Goal: Information Seeking & Learning: Check status

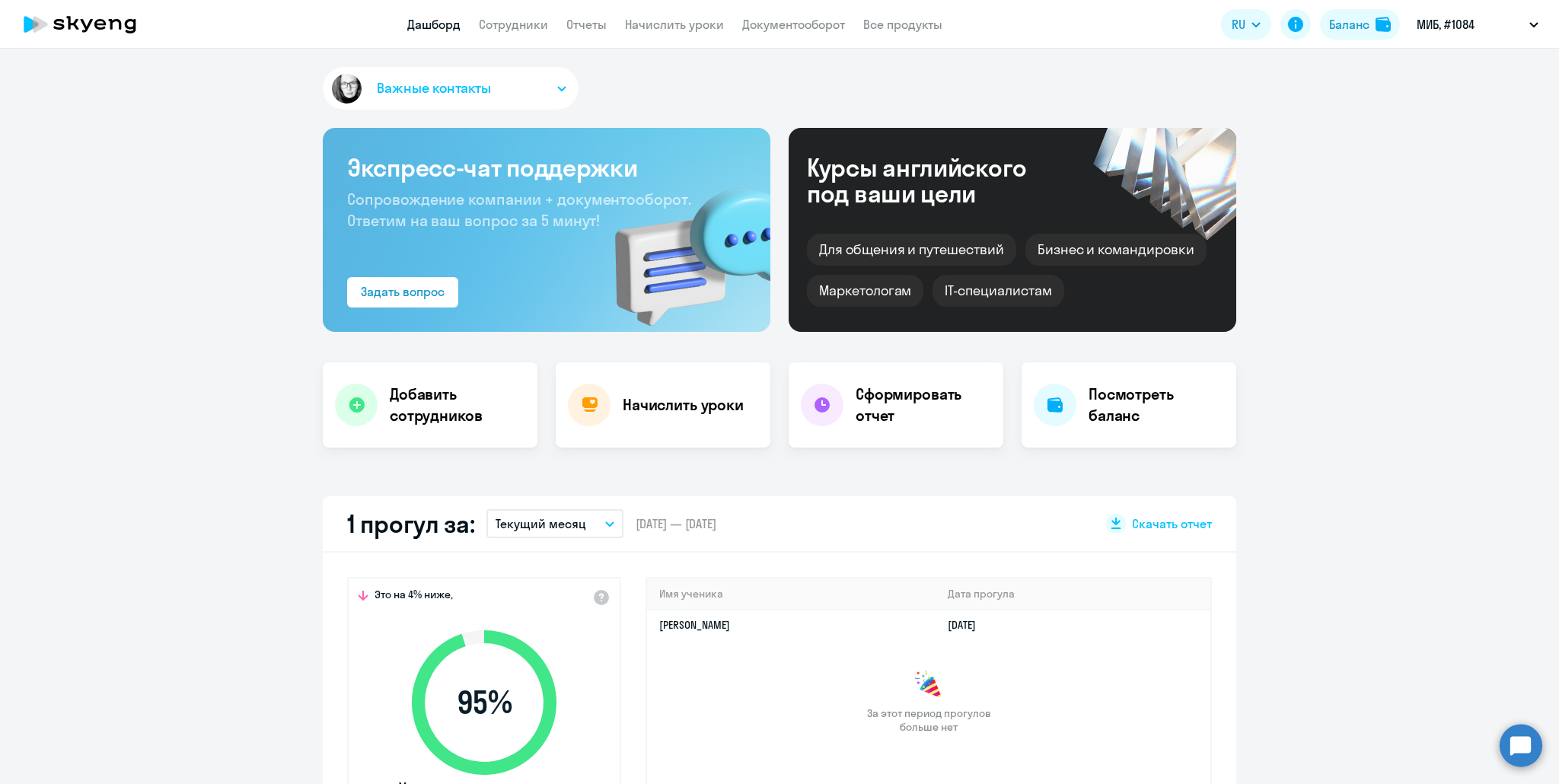
select select "30"
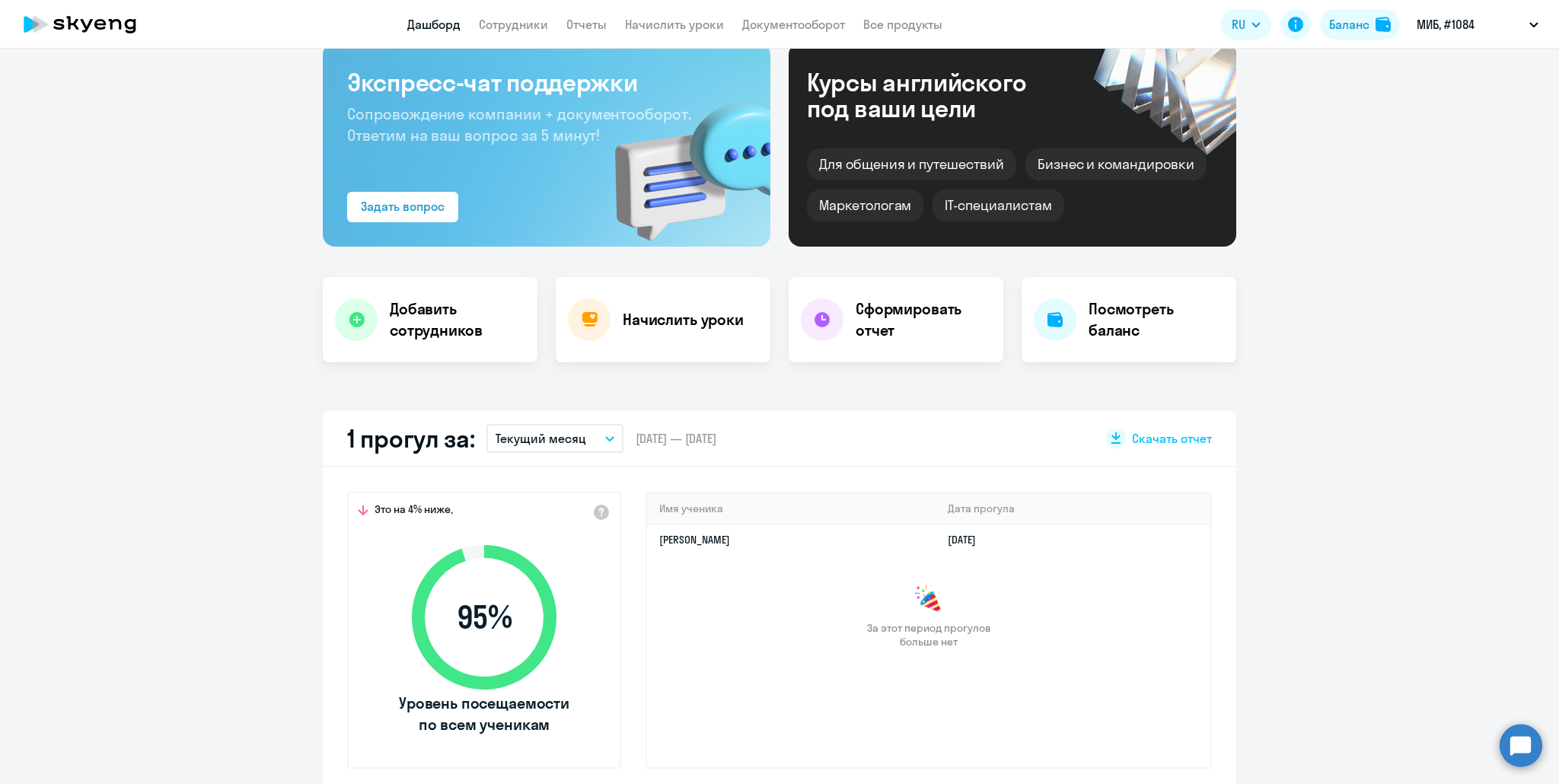
scroll to position [76, 0]
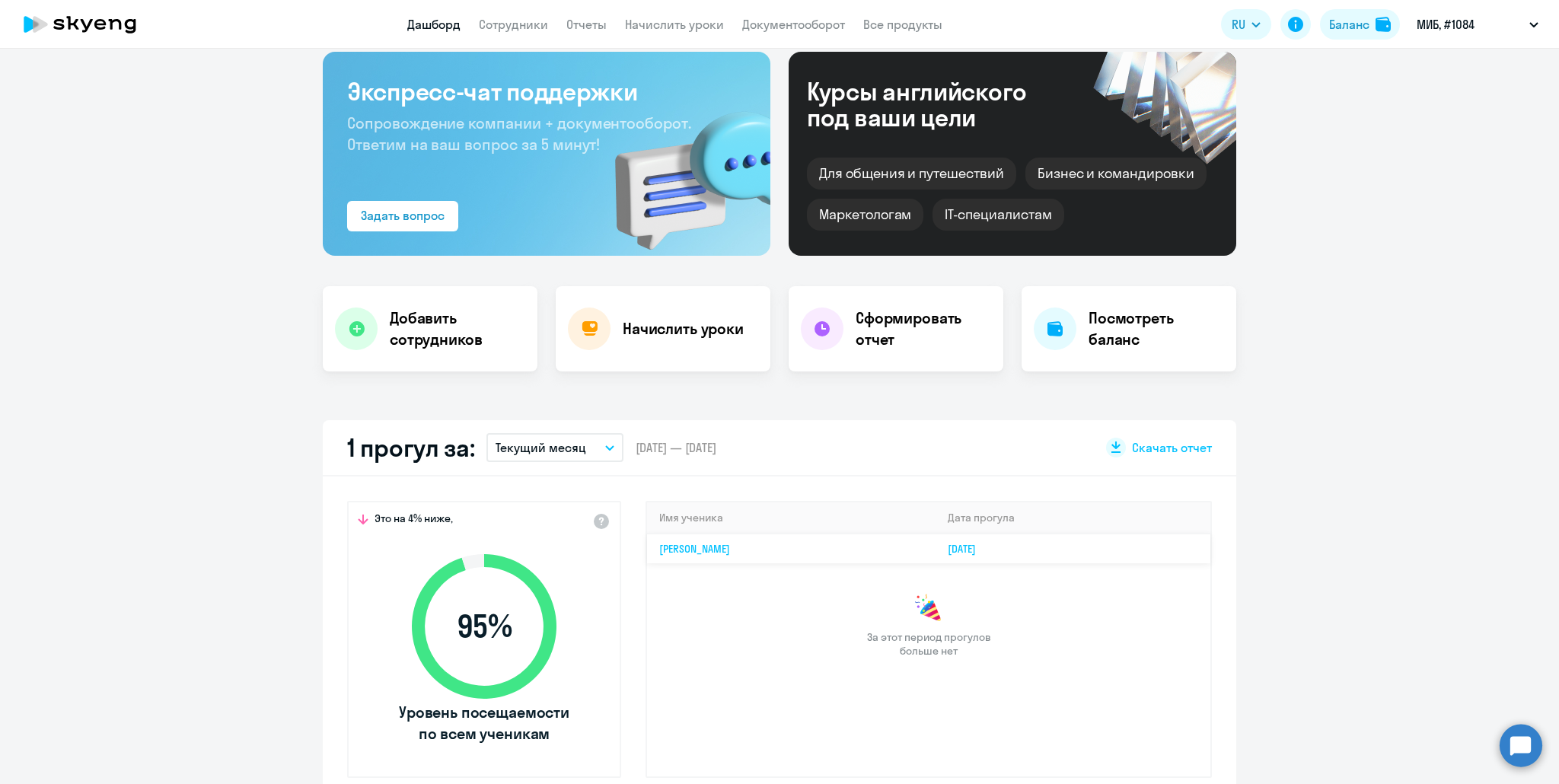
click at [730, 548] on link "[PERSON_NAME]" at bounding box center [693, 548] width 70 height 14
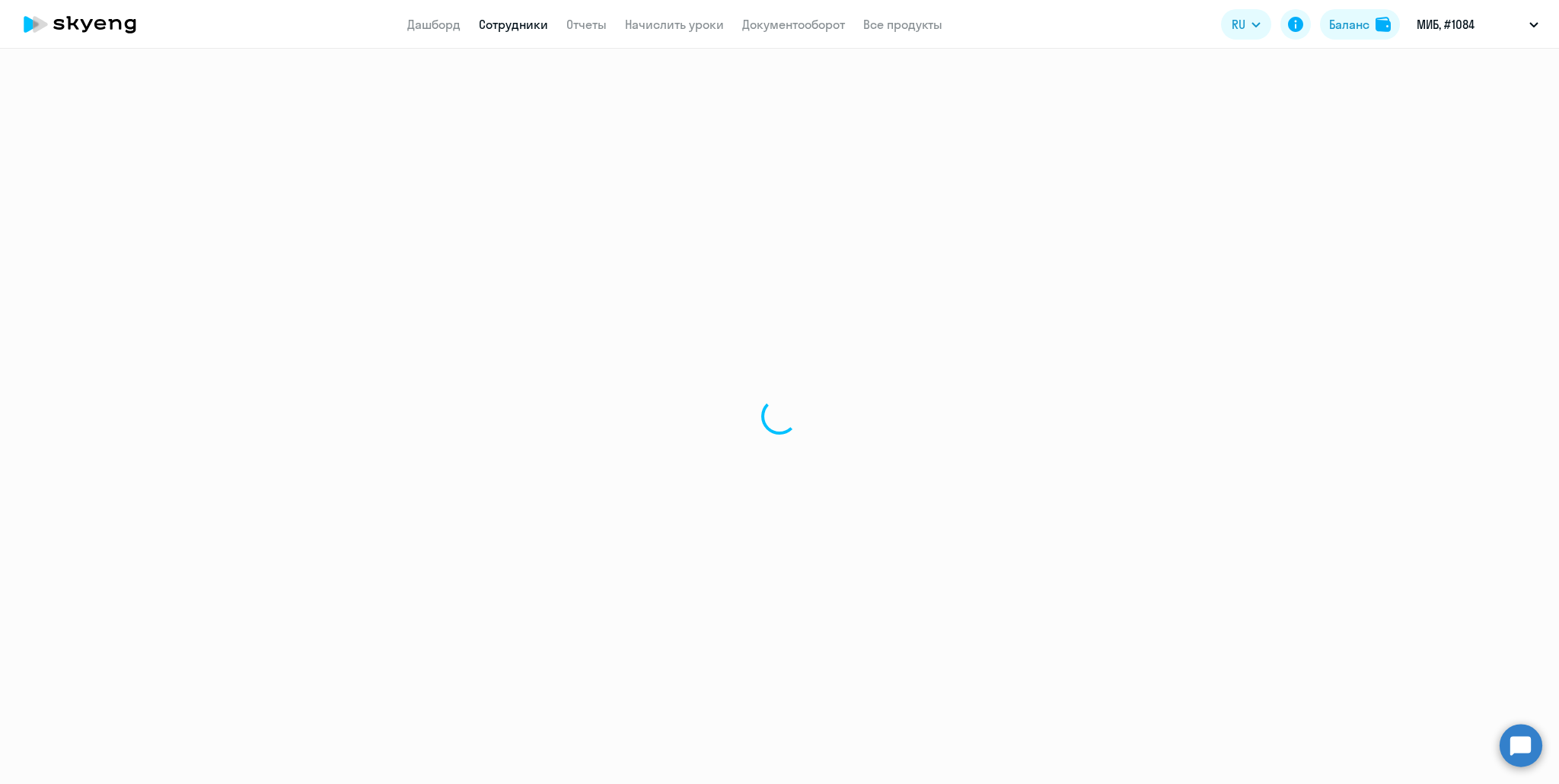
select select "english"
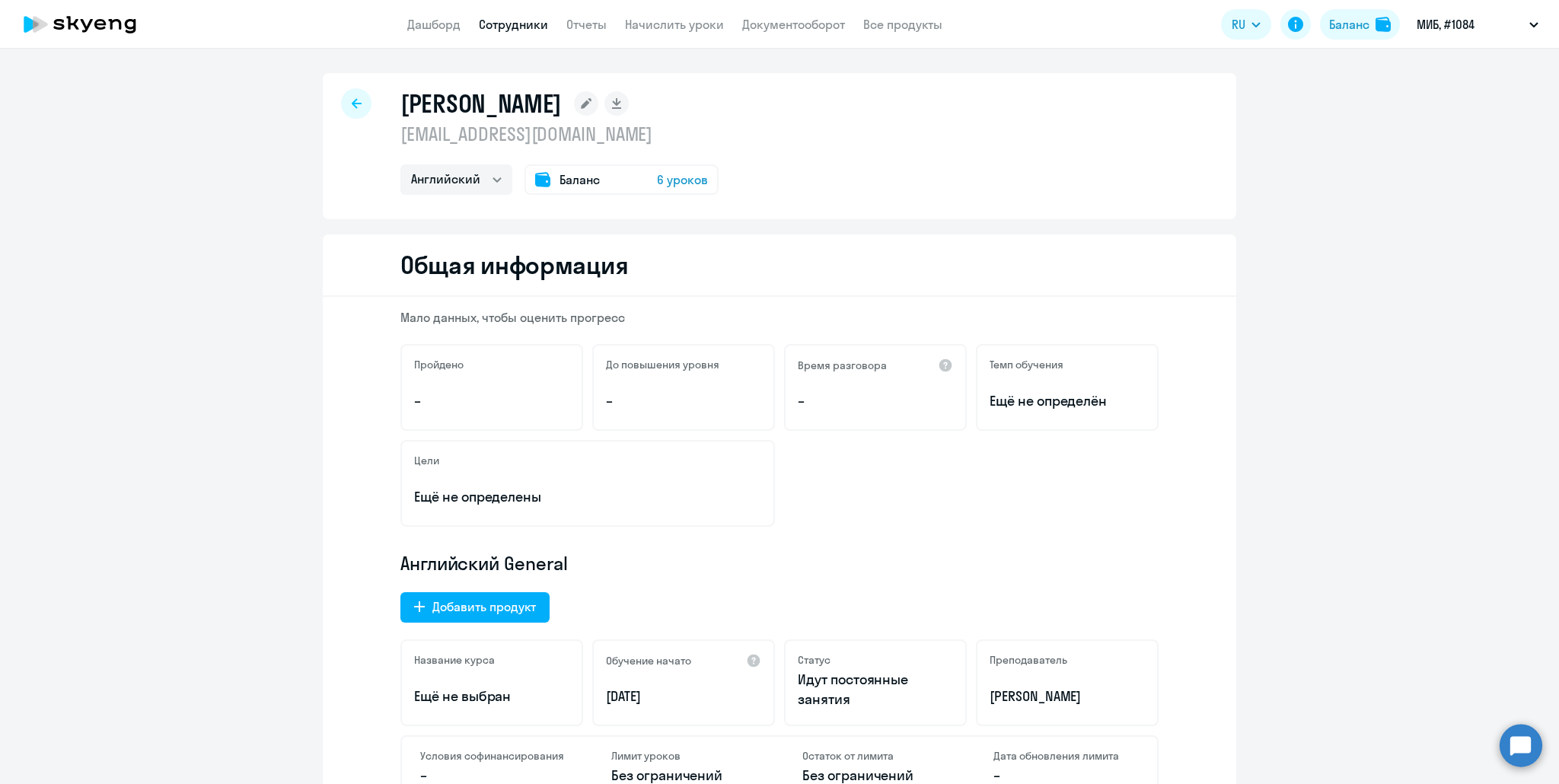
click at [353, 98] on icon at bounding box center [357, 103] width 10 height 11
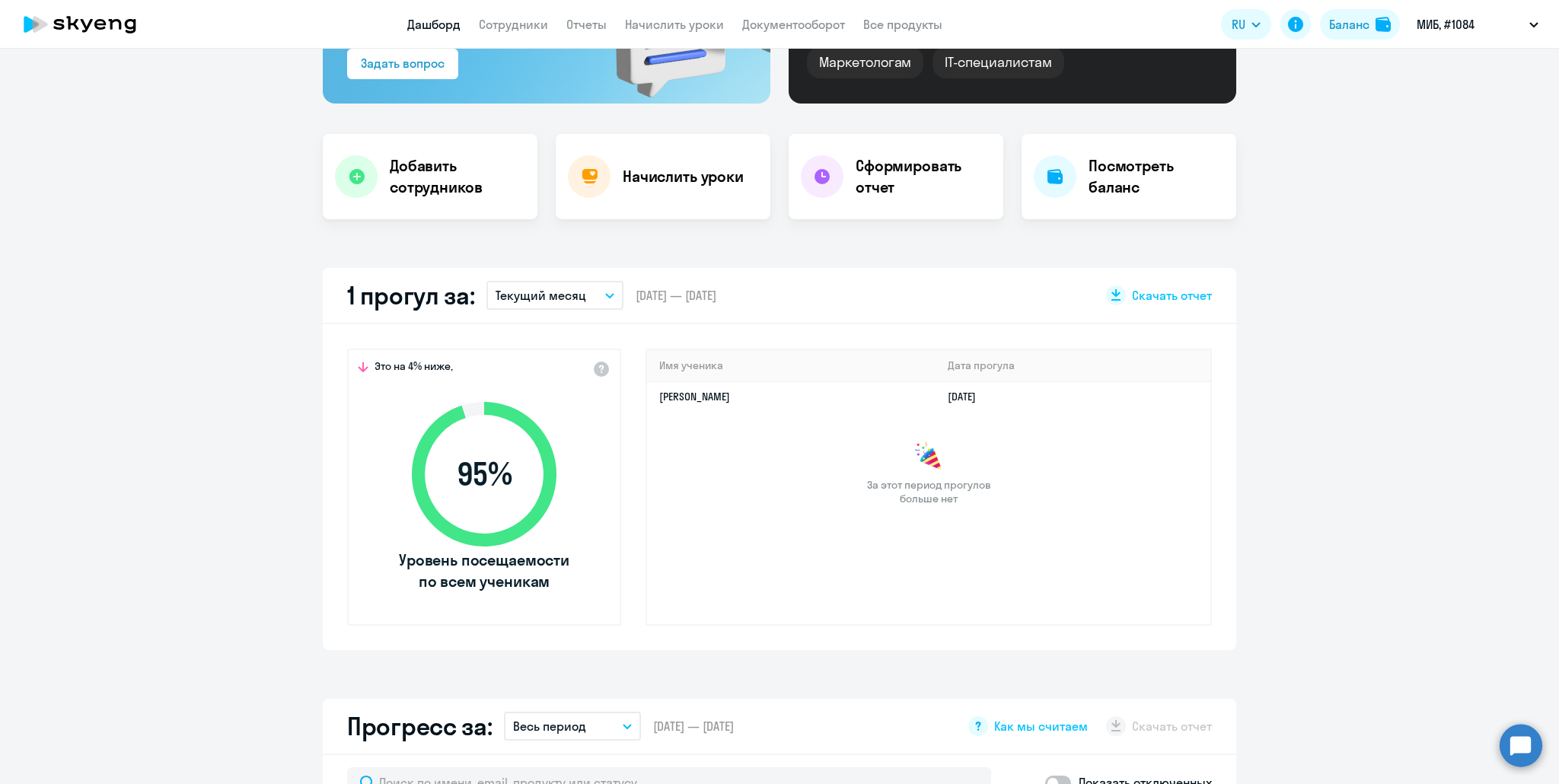
scroll to position [304, 0]
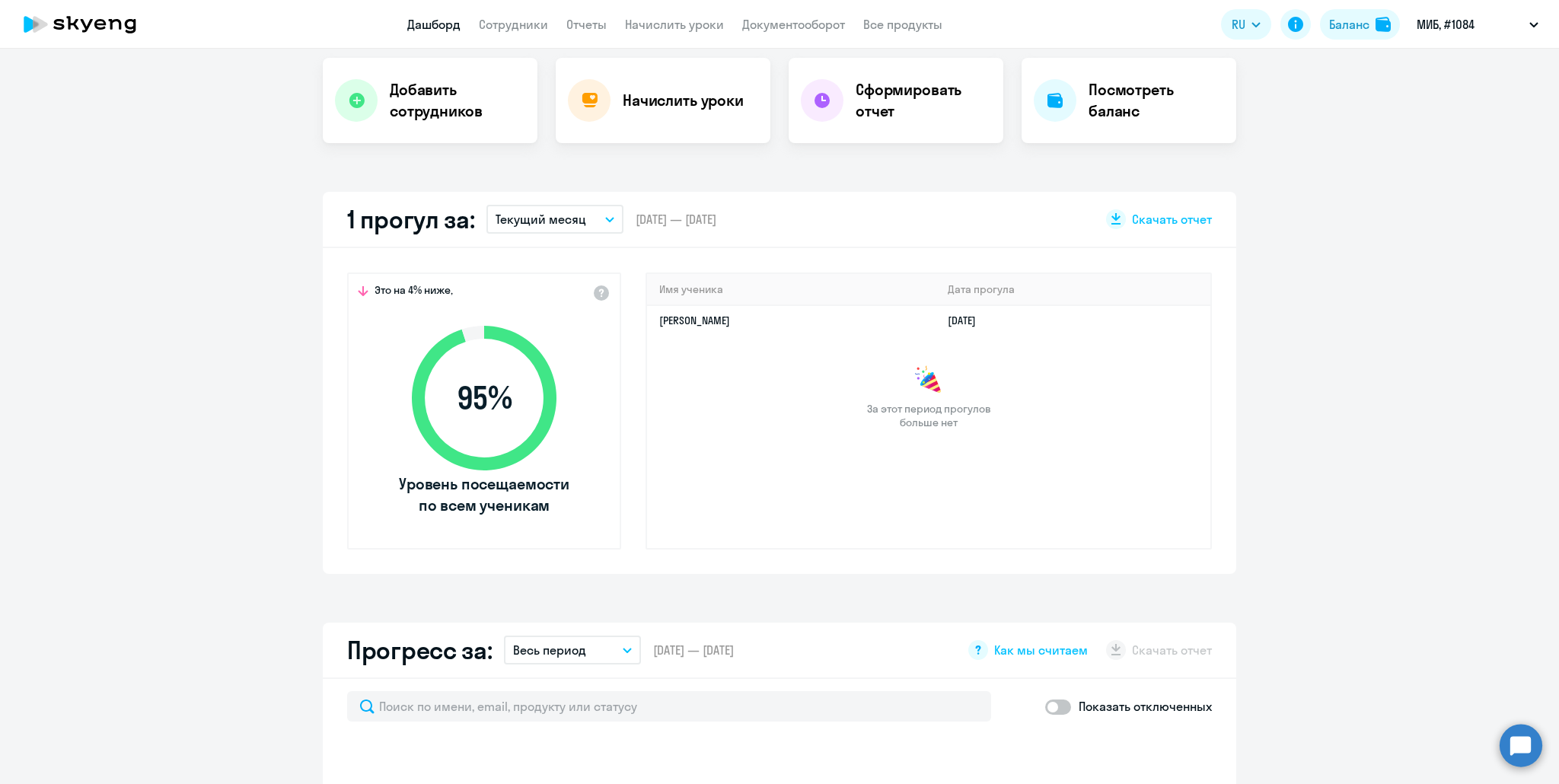
select select "30"
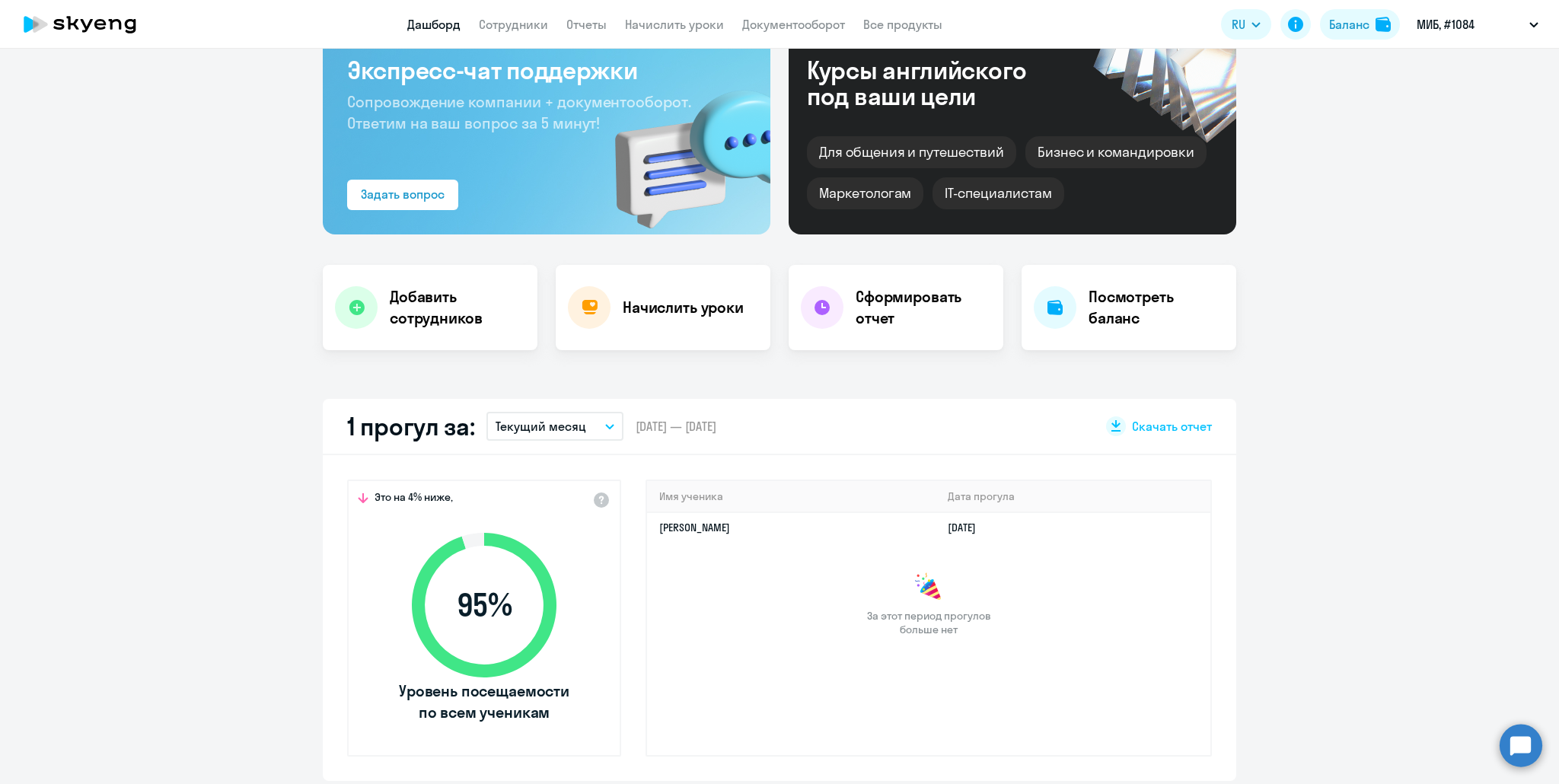
scroll to position [0, 0]
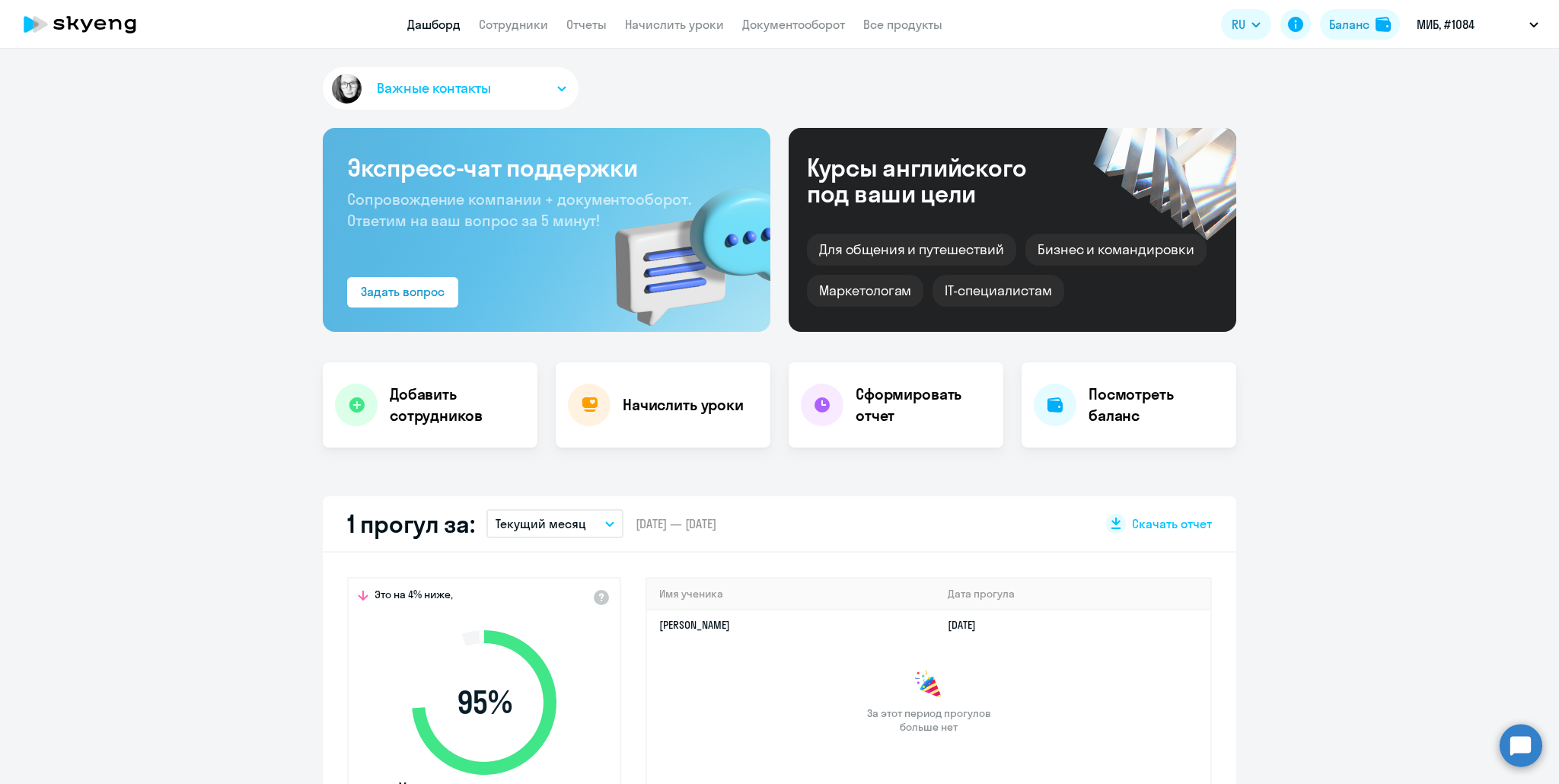
select select "30"
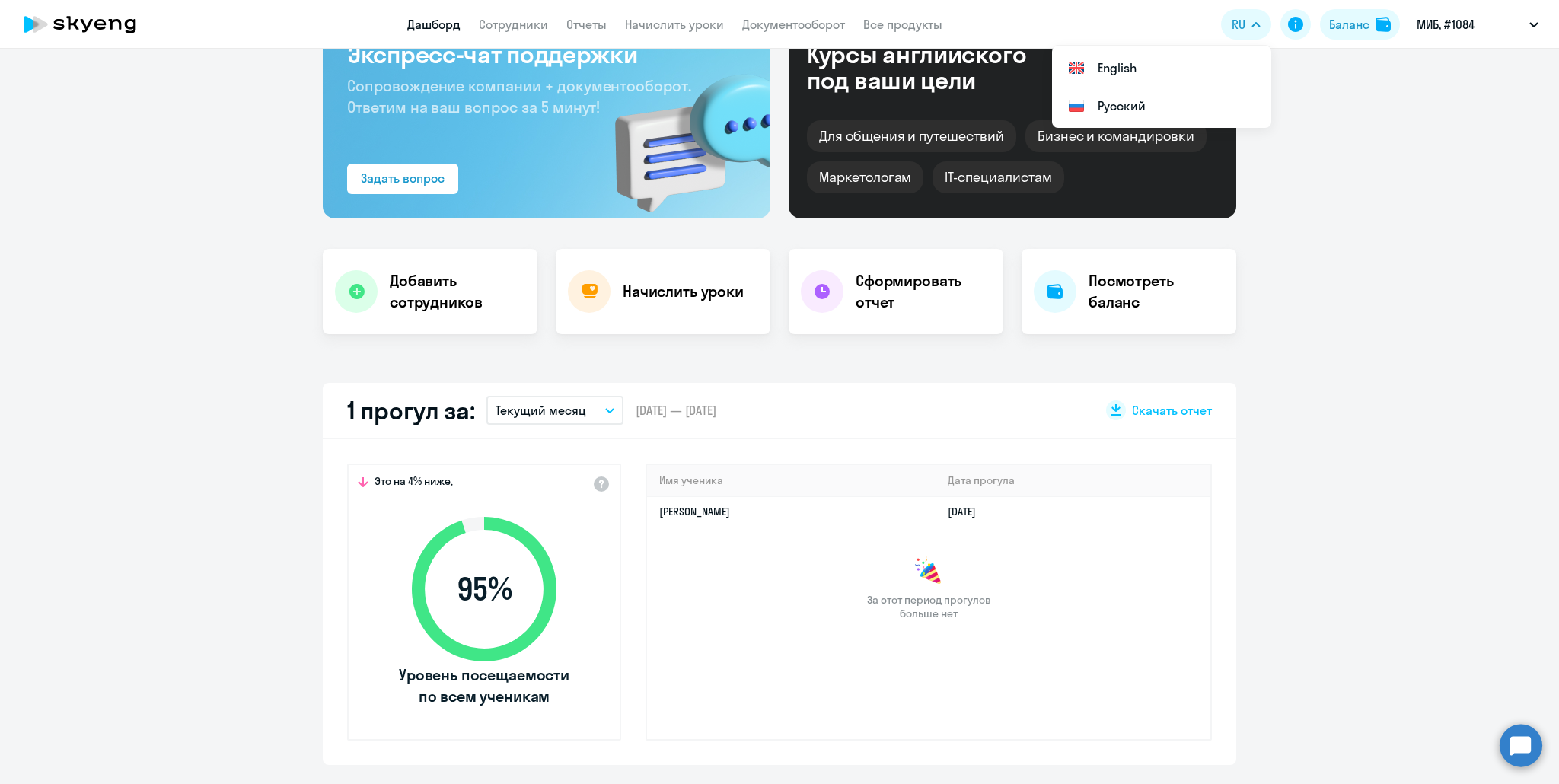
scroll to position [304, 0]
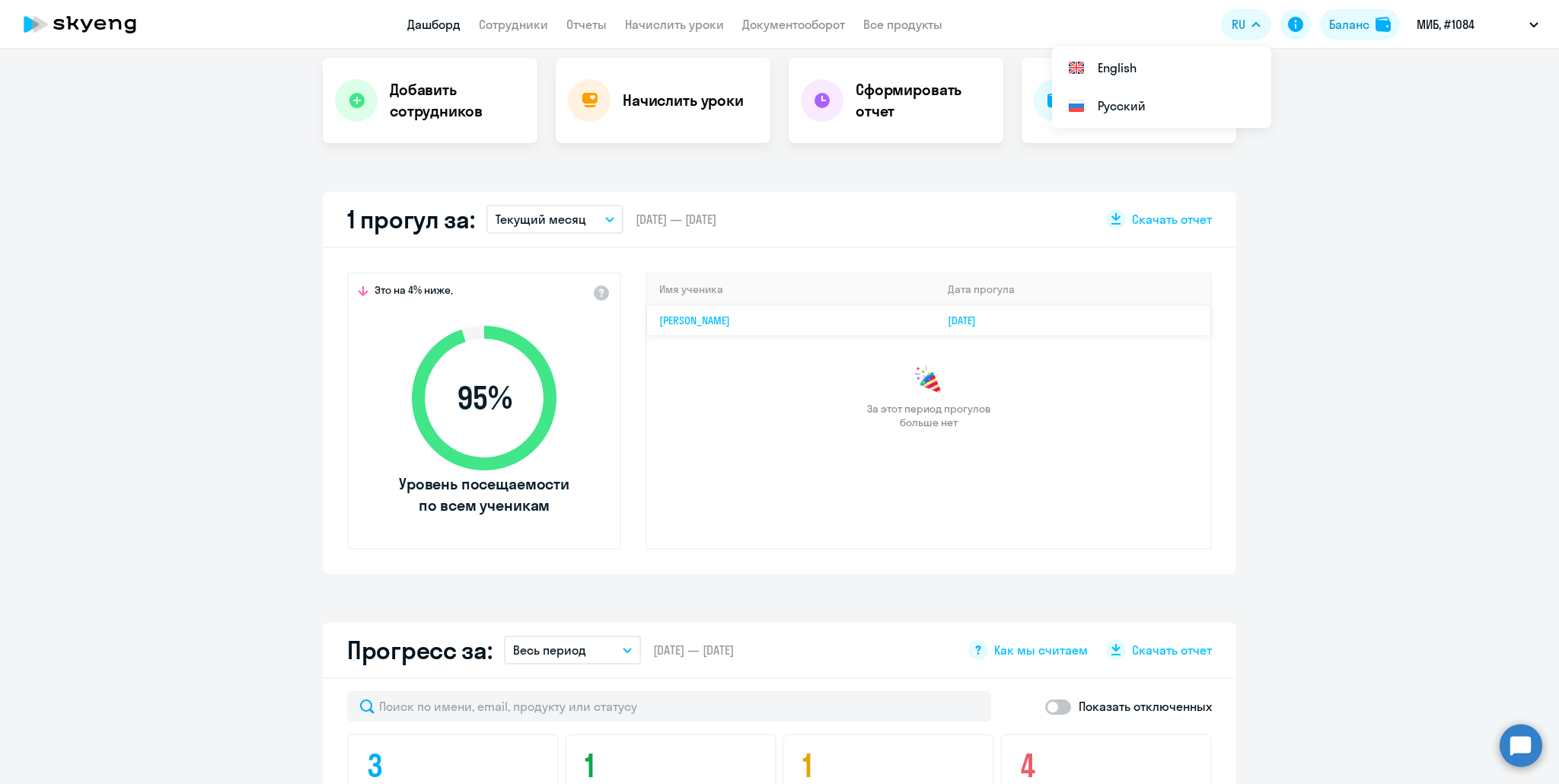
click at [709, 316] on link "[PERSON_NAME]" at bounding box center [693, 320] width 70 height 14
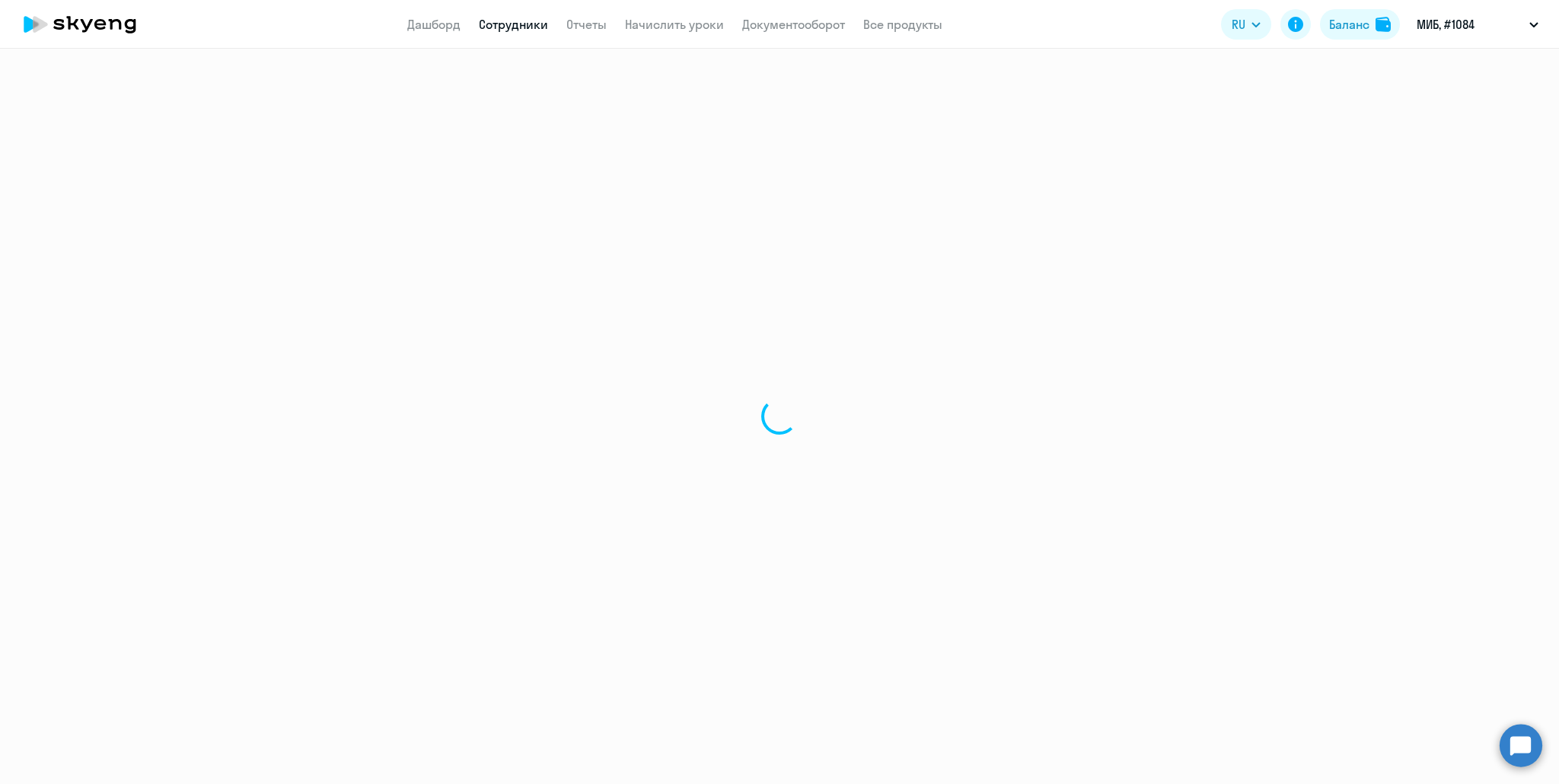
select select "english"
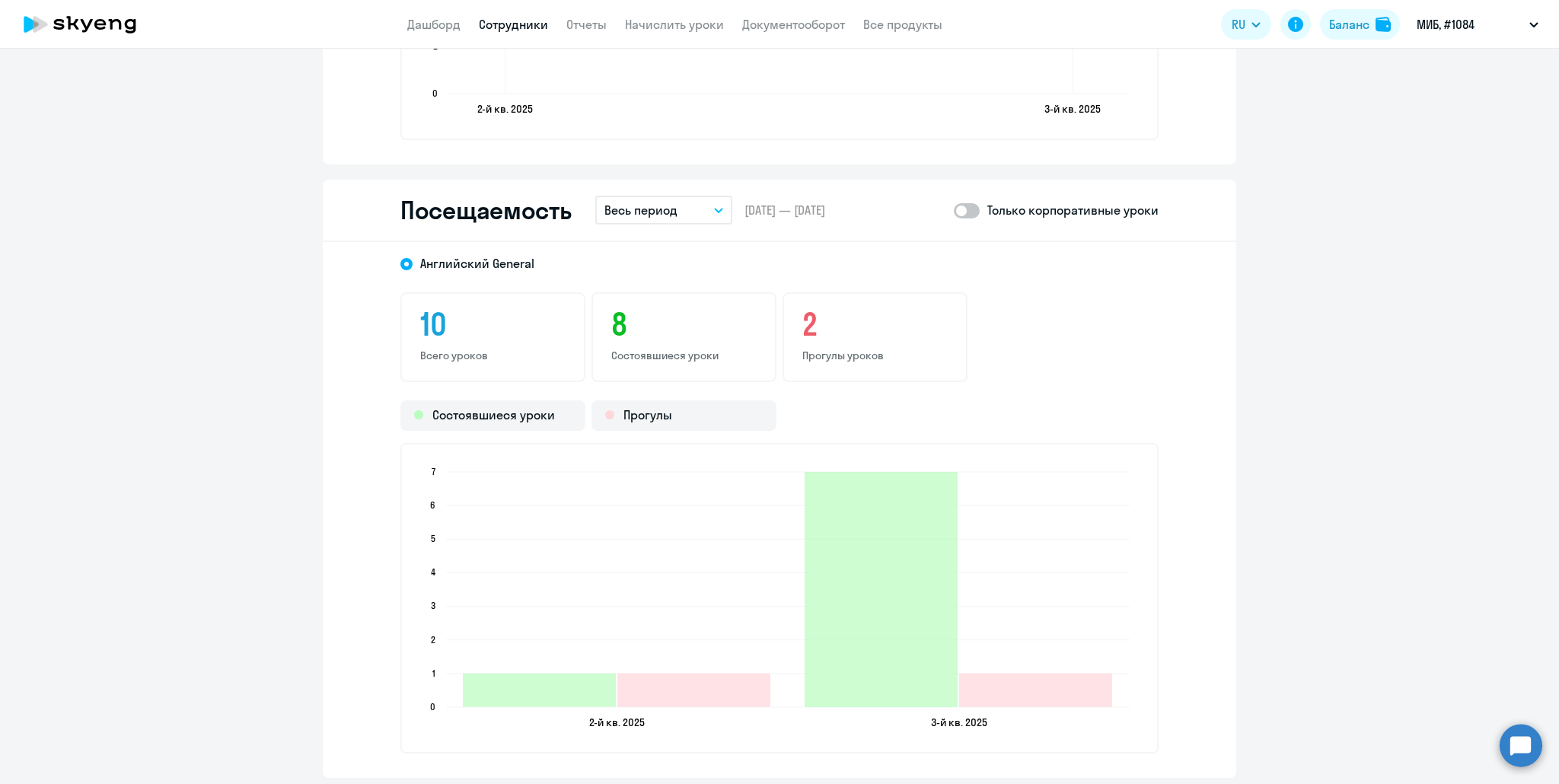
scroll to position [1657, 0]
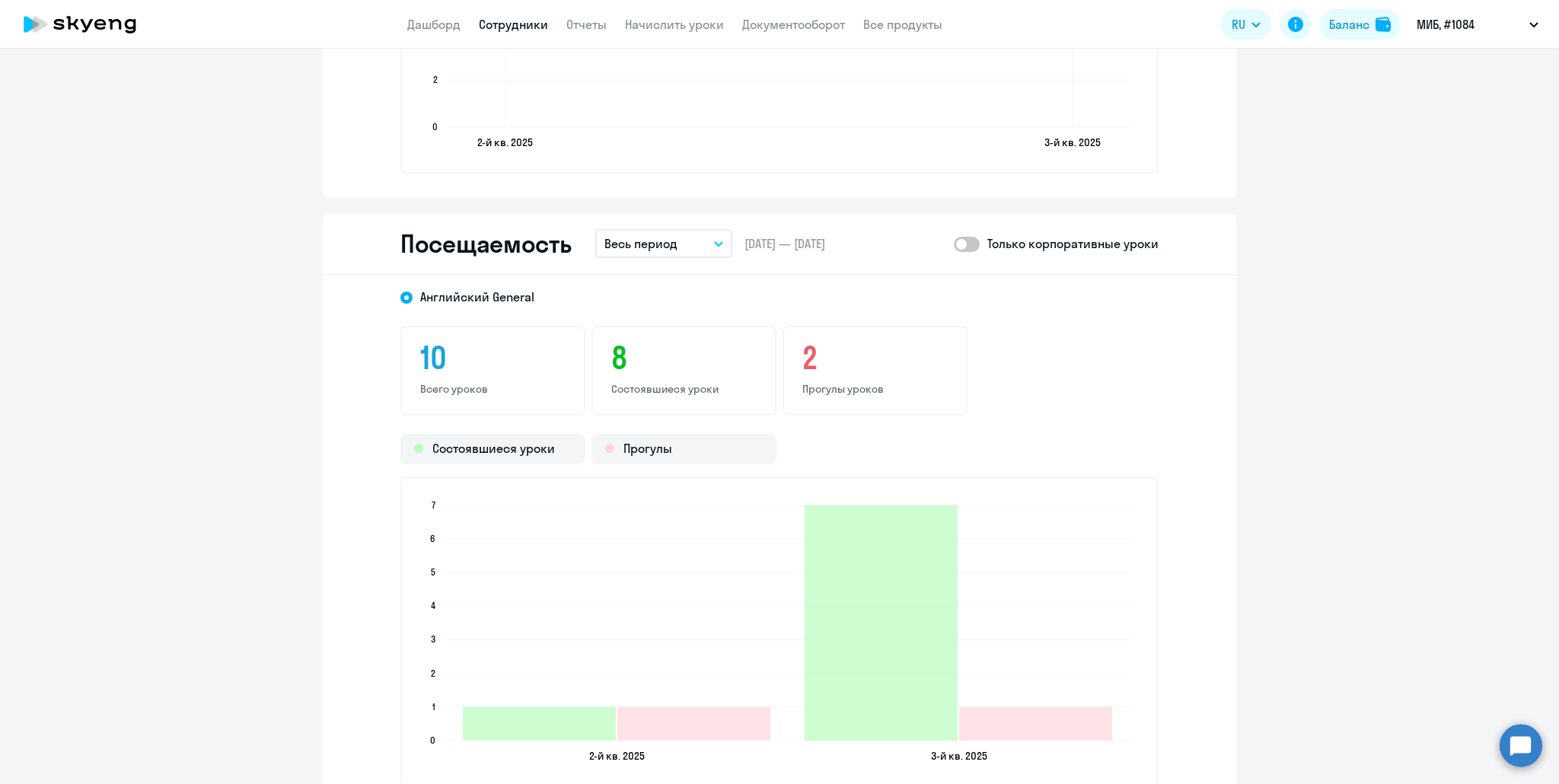
click at [645, 266] on div "Посещаемость Весь период – [DATE] — [DATE] Только корпоративные уроки" at bounding box center [779, 244] width 913 height 63
click at [651, 241] on p "Весь период" at bounding box center [641, 244] width 73 height 19
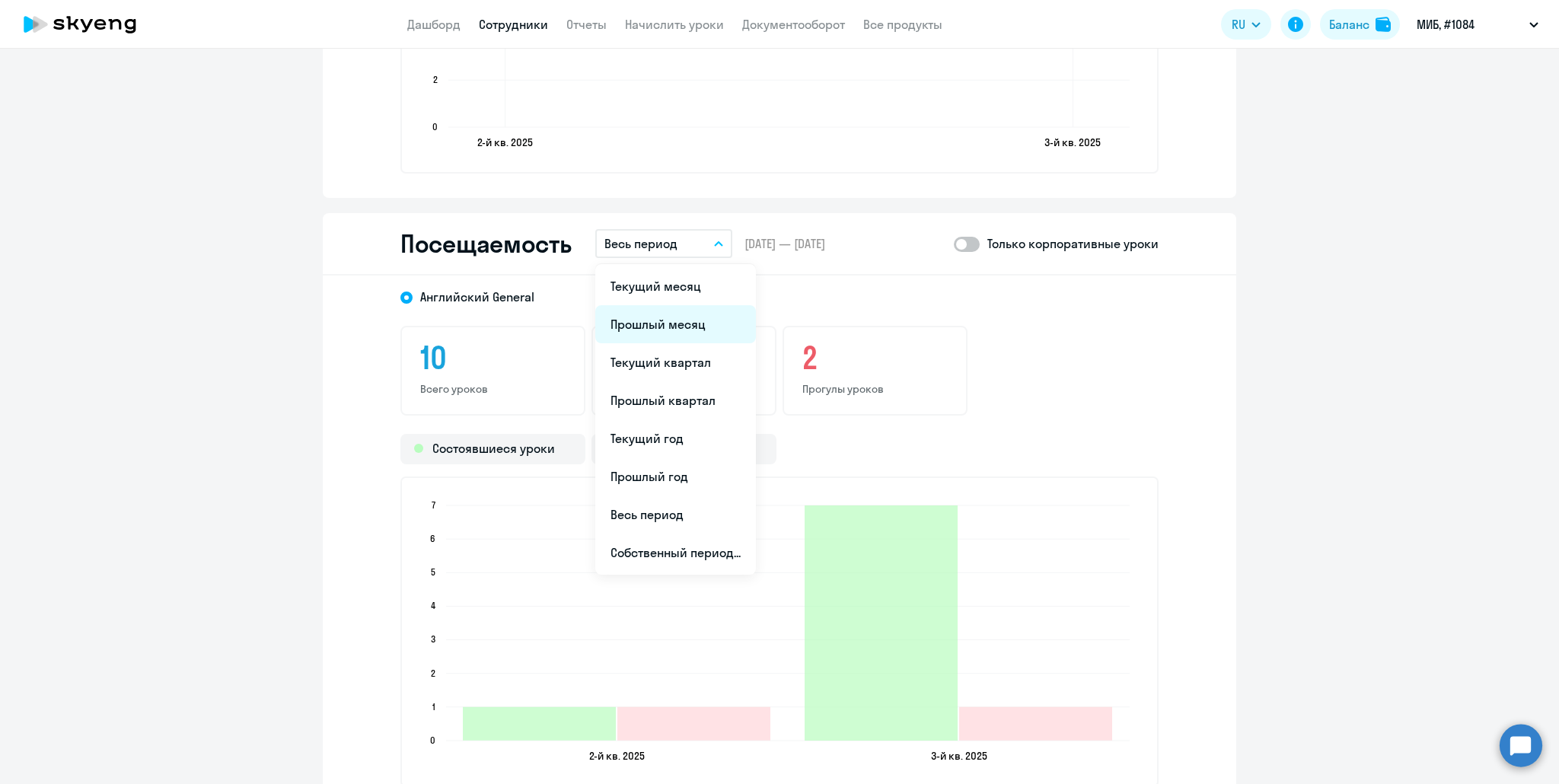
click at [688, 331] on li "Прошлый месяц" at bounding box center [675, 324] width 160 height 38
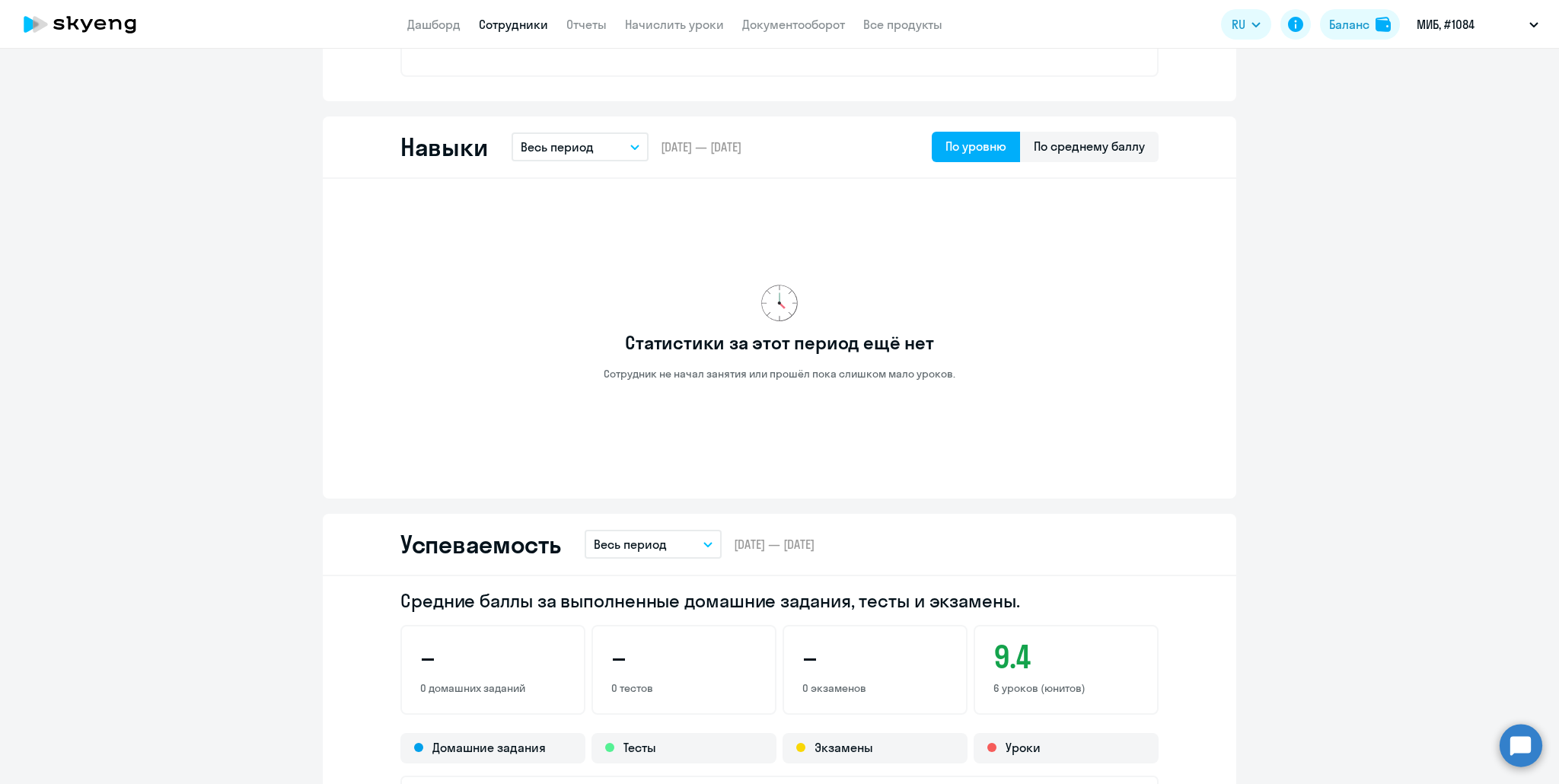
scroll to position [592, 0]
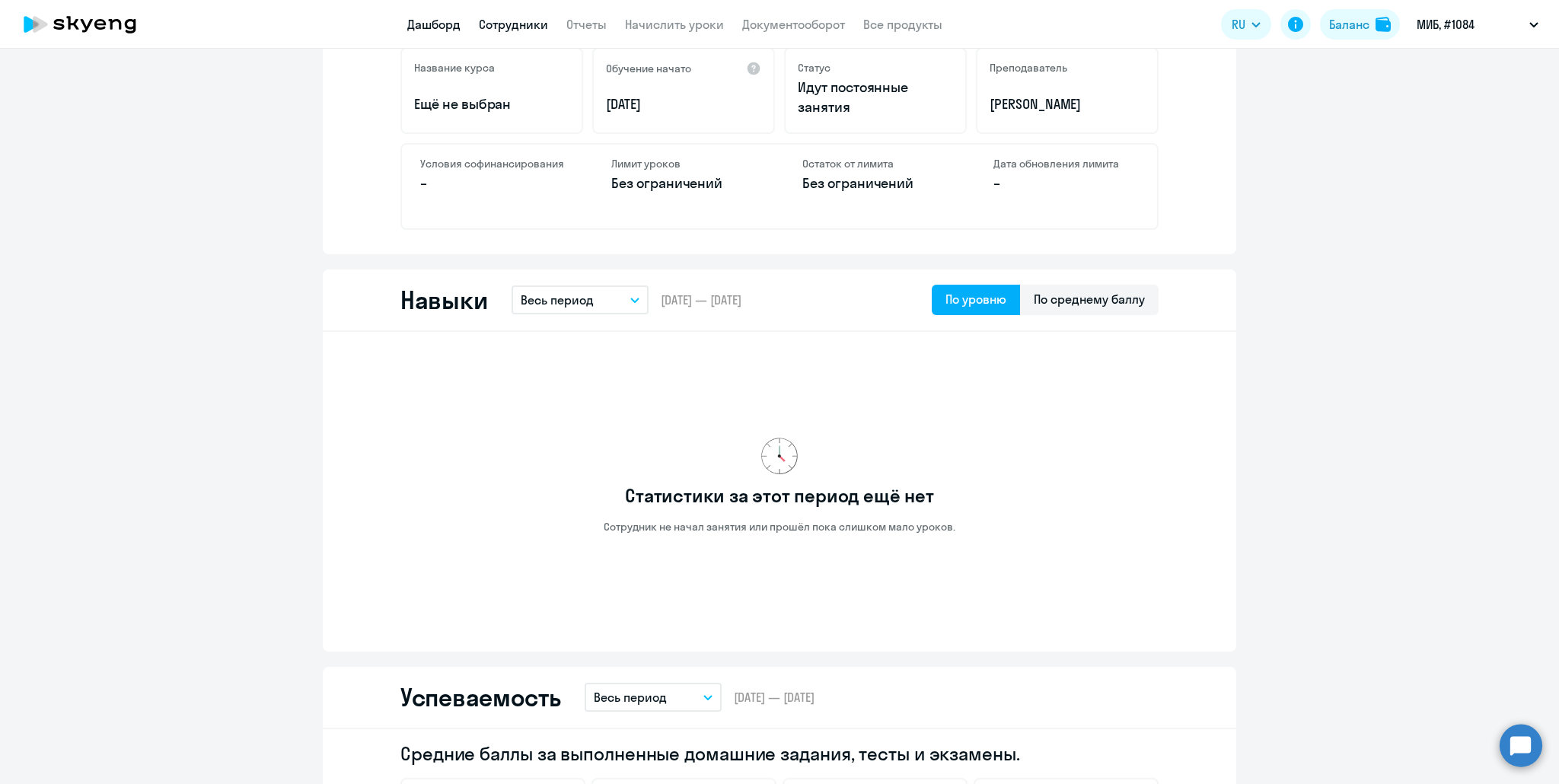
click at [429, 25] on link "Дашборд" at bounding box center [433, 25] width 53 height 15
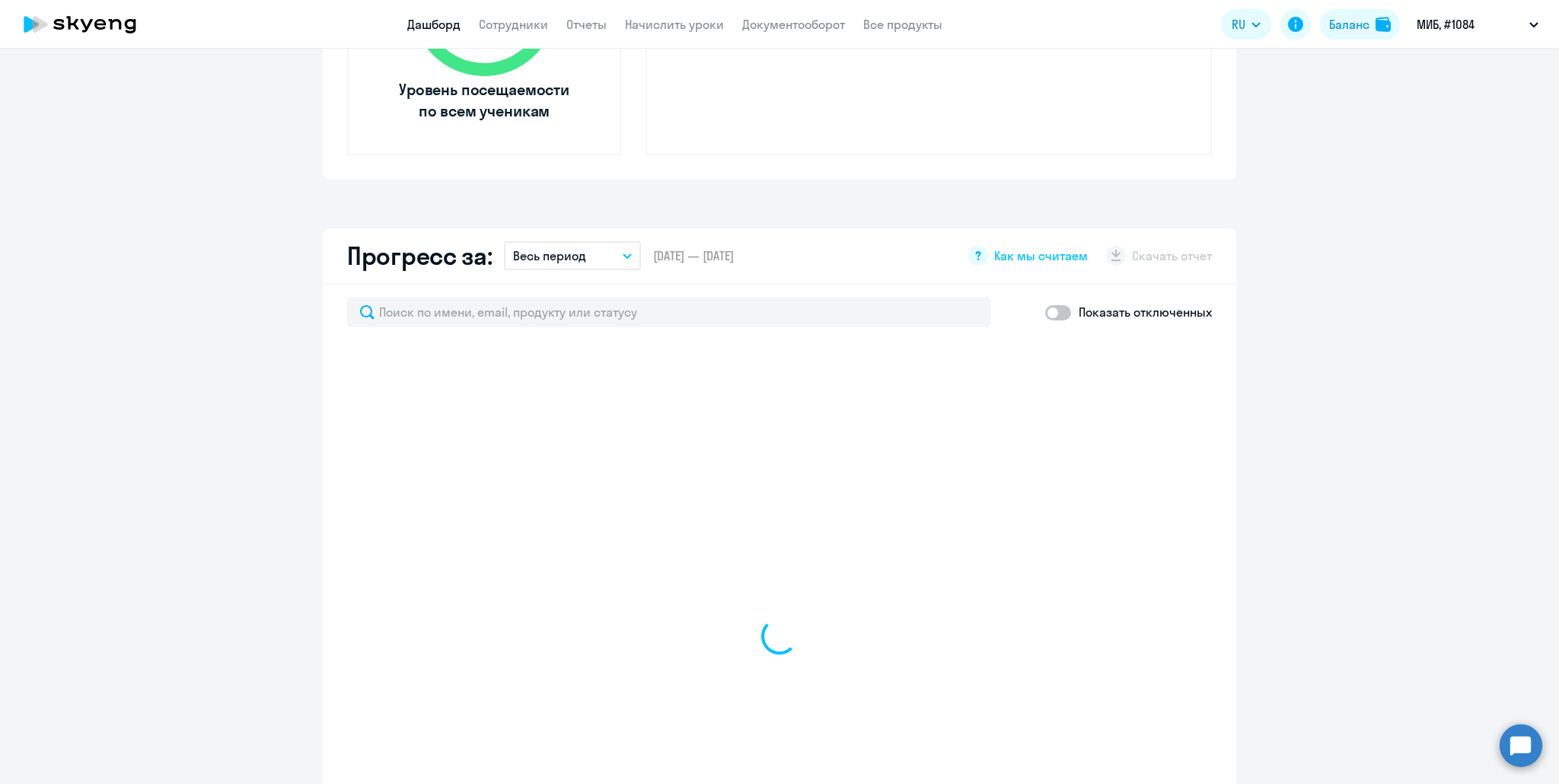
select select "30"
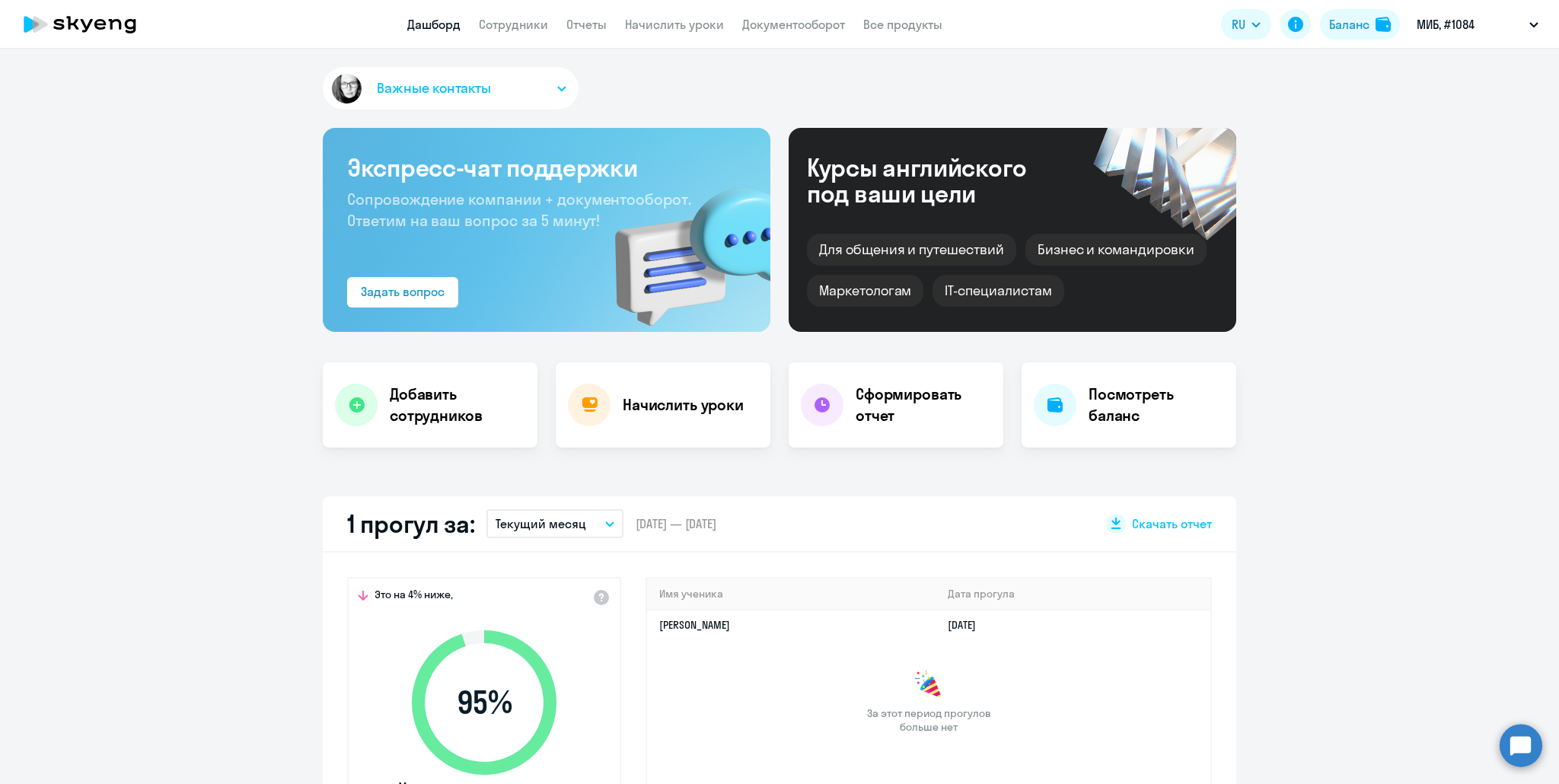
scroll to position [228, 0]
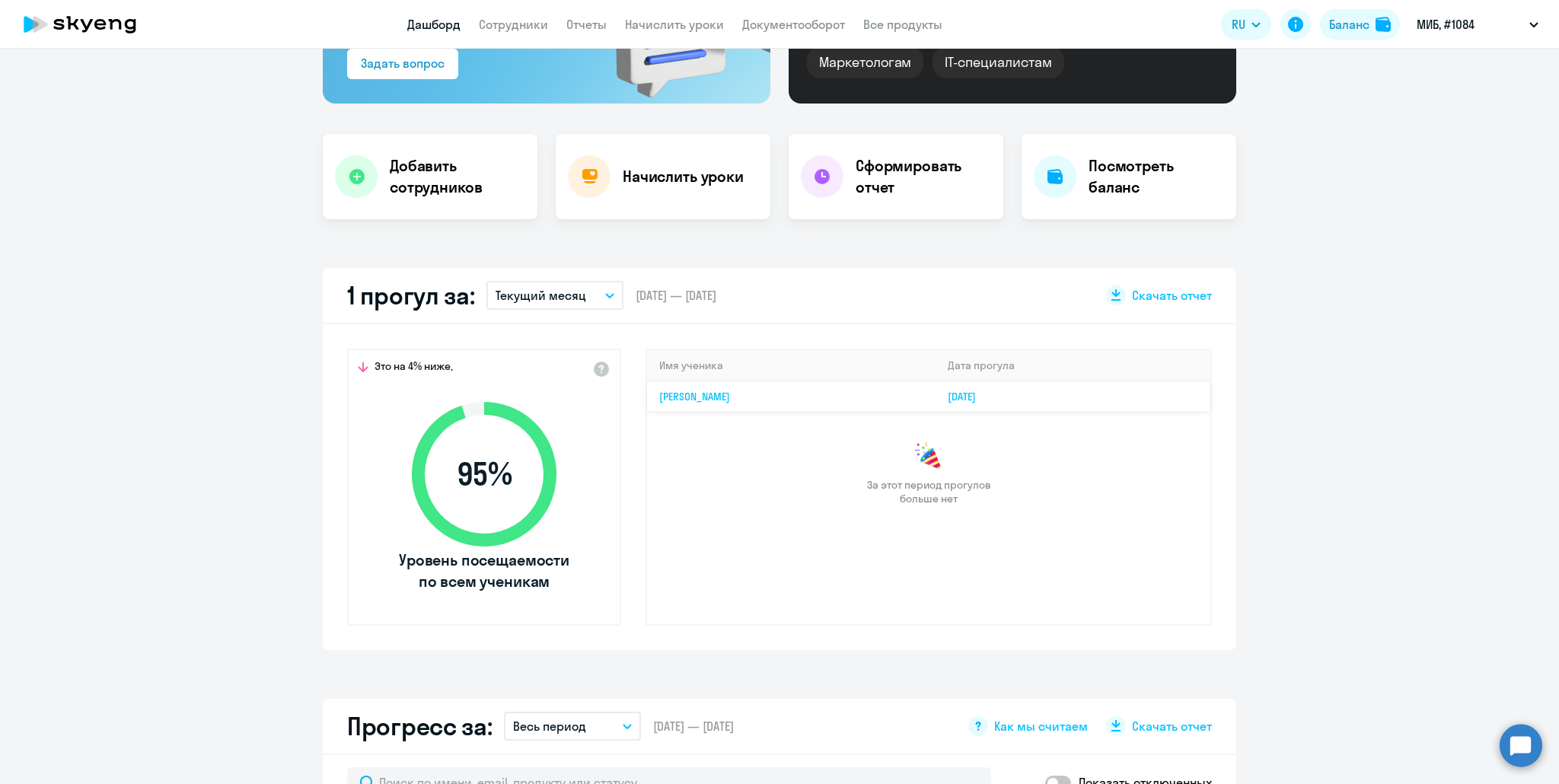
click at [725, 386] on td "Роман Игоревич Борисов" at bounding box center [791, 396] width 288 height 30
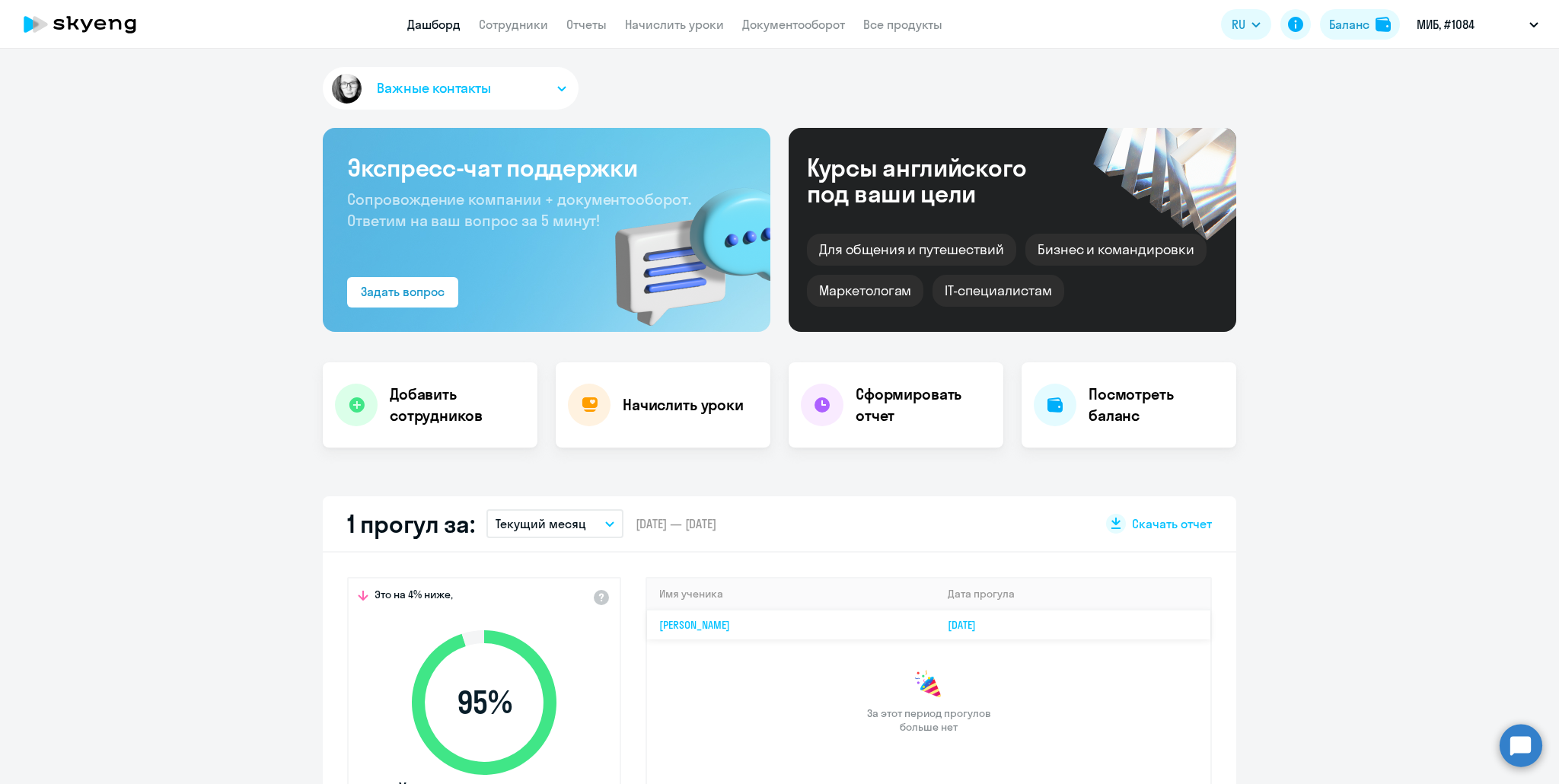
select select "english"
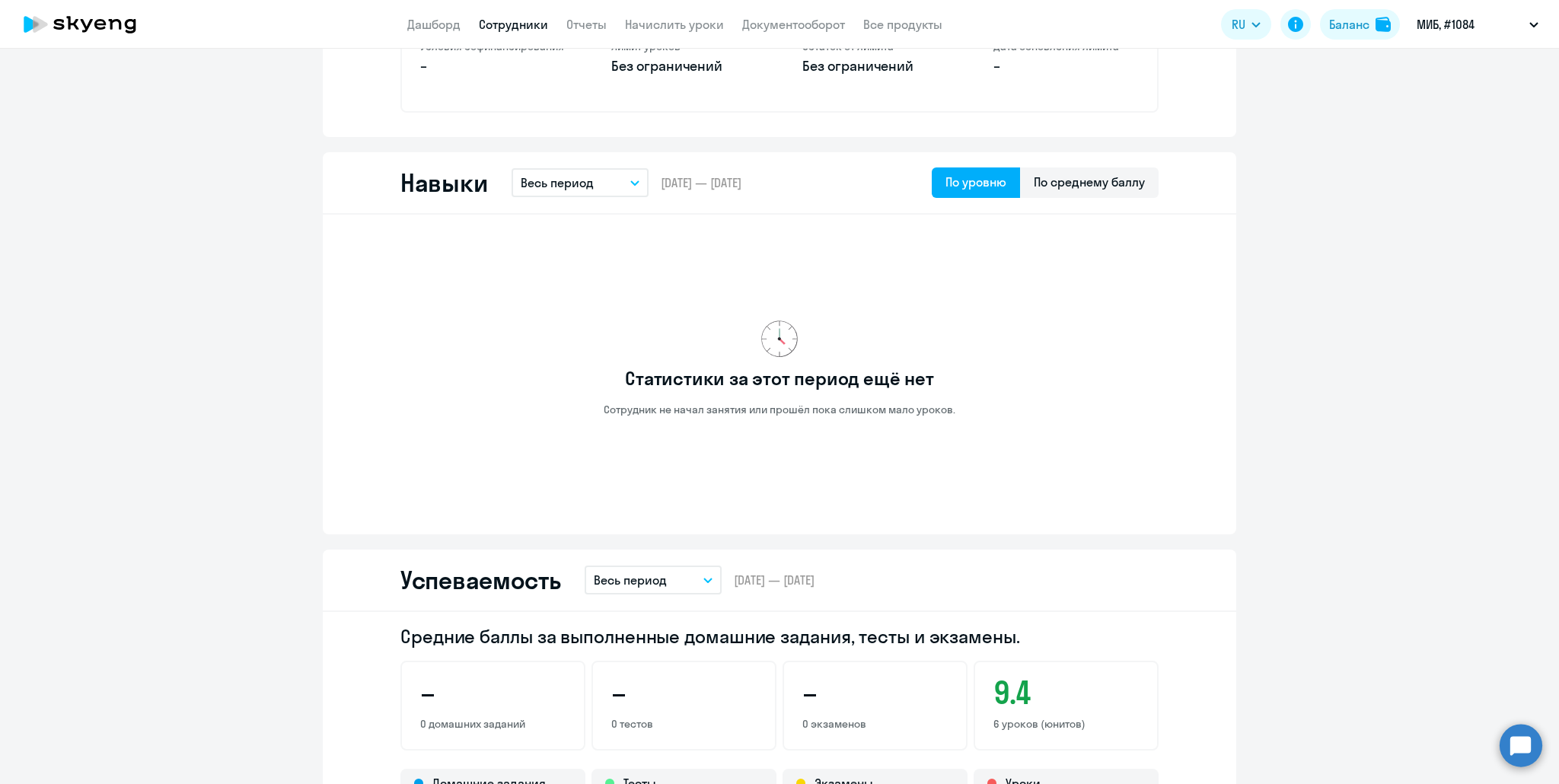
scroll to position [837, 0]
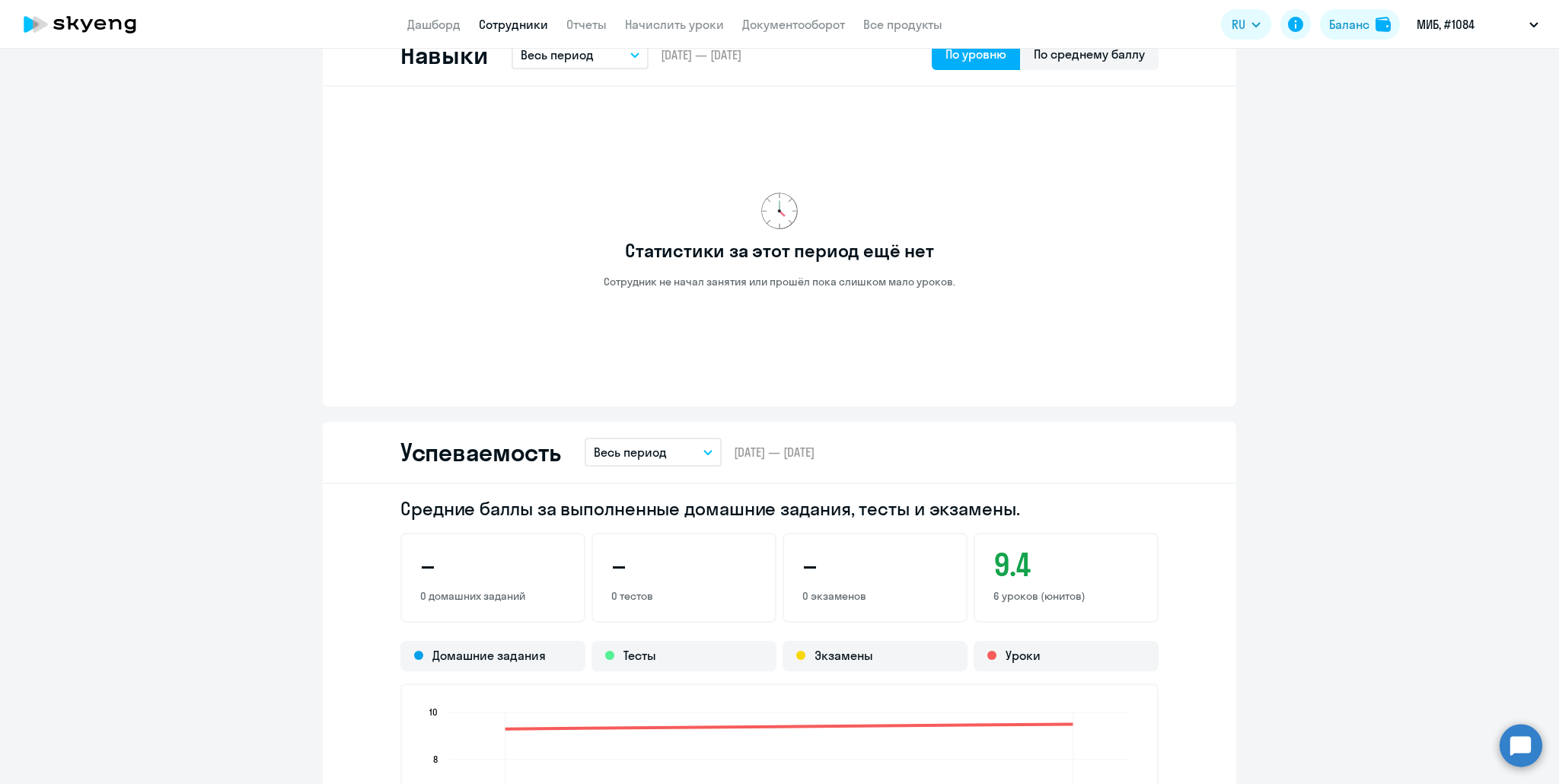
click at [565, 64] on button "Весь период" at bounding box center [580, 55] width 137 height 29
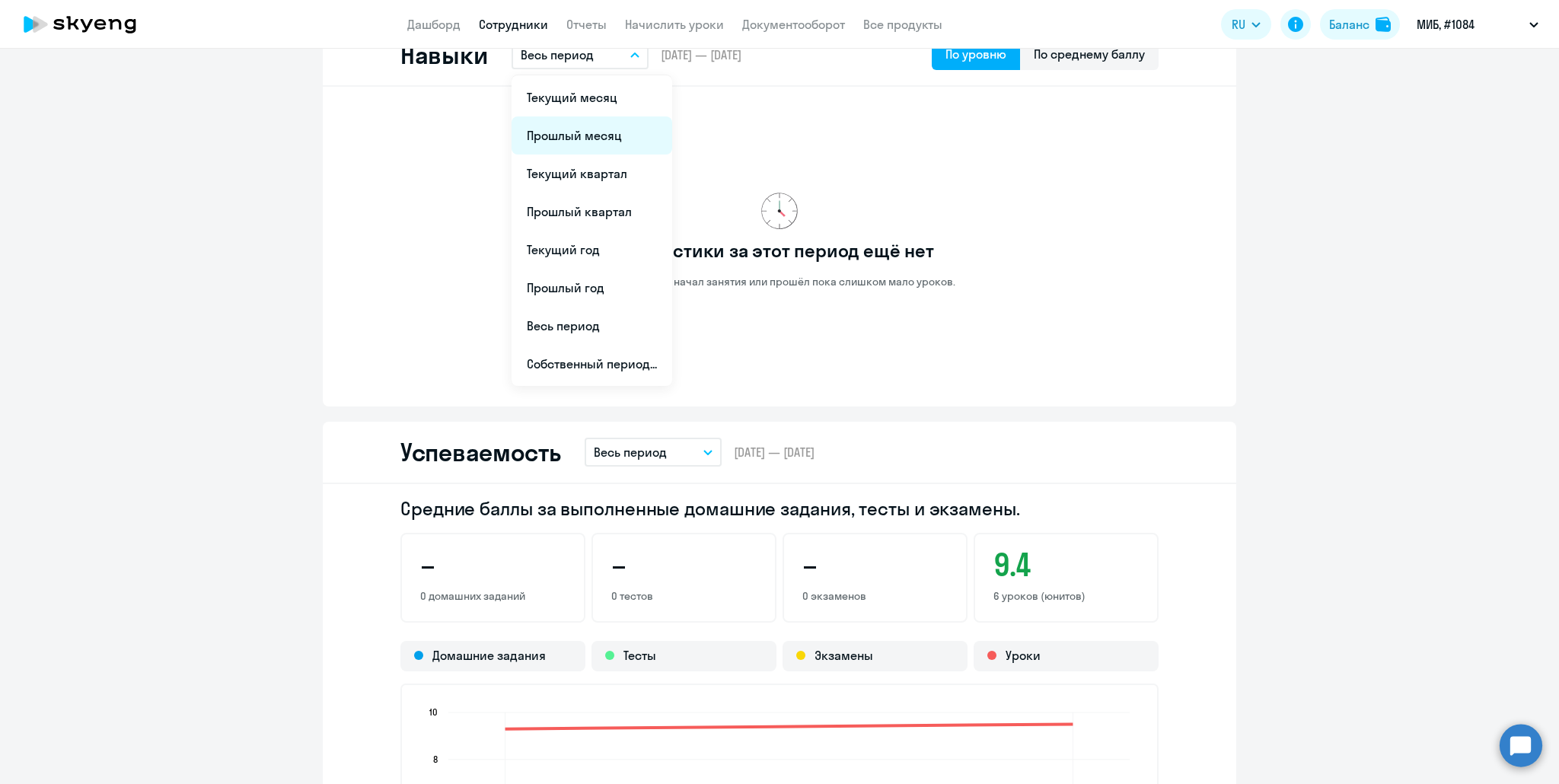
click at [563, 136] on li "Прошлый месяц" at bounding box center [591, 135] width 160 height 38
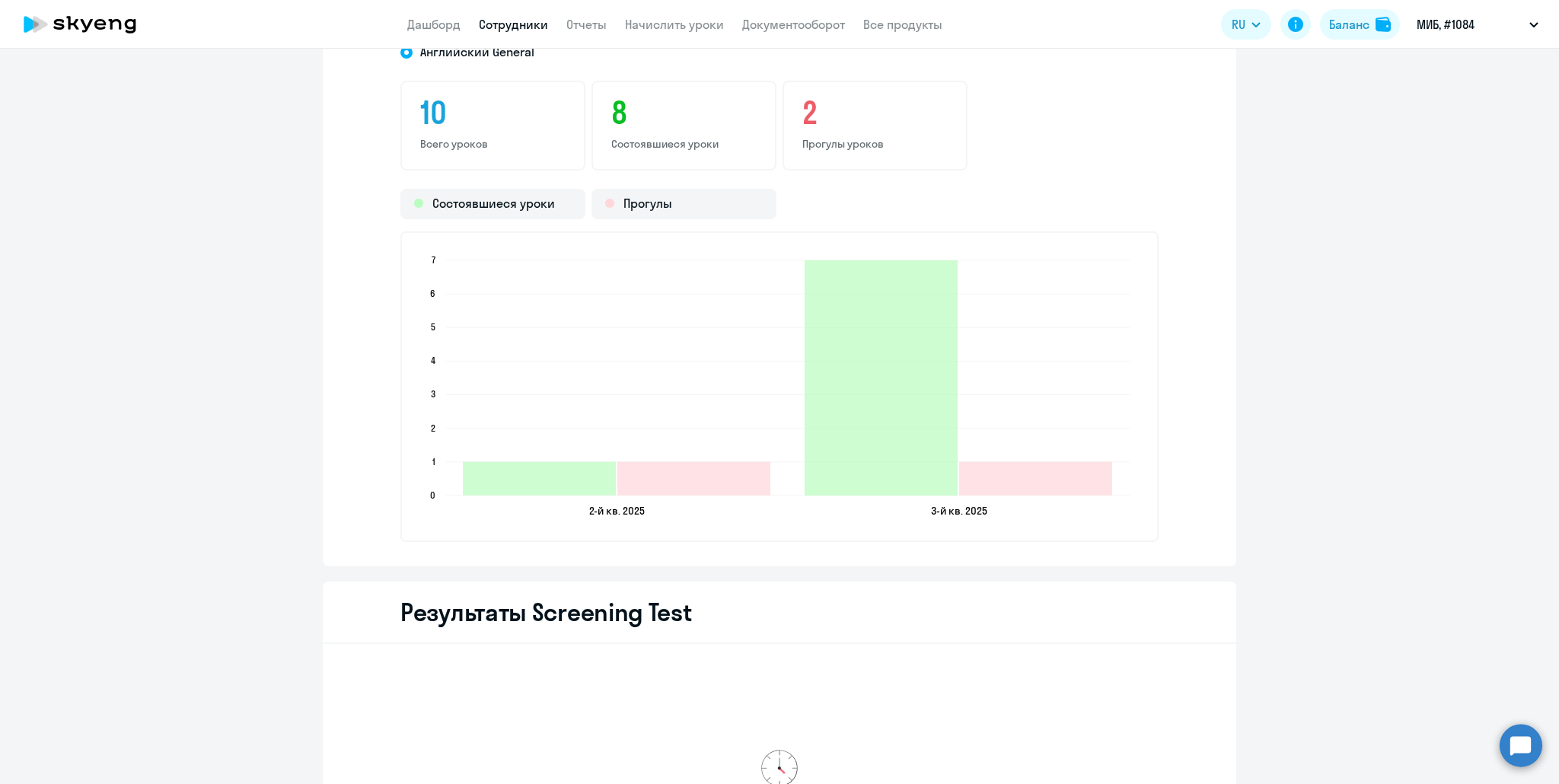
scroll to position [1598, 0]
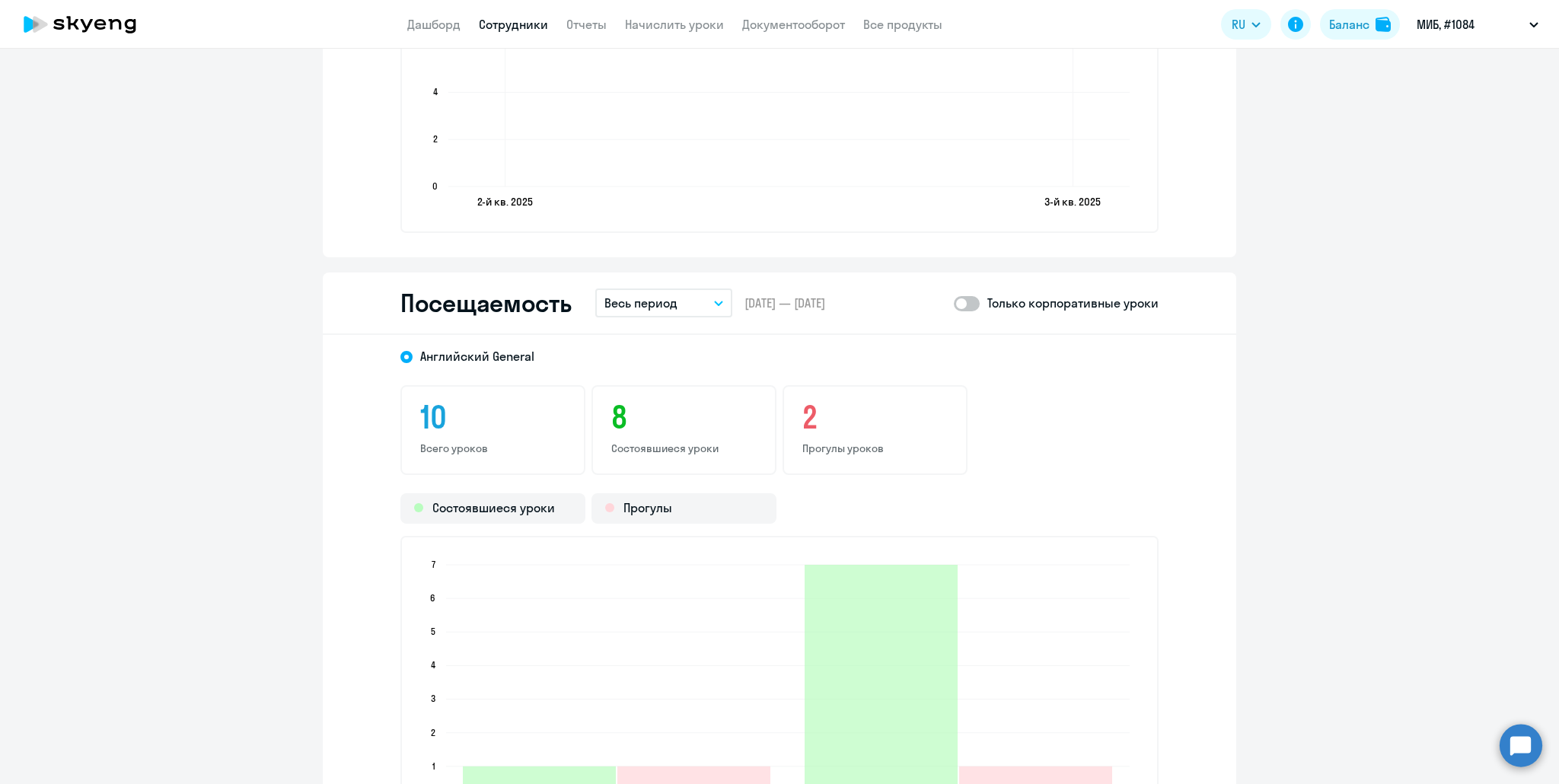
click at [638, 307] on p "Весь период" at bounding box center [641, 303] width 73 height 19
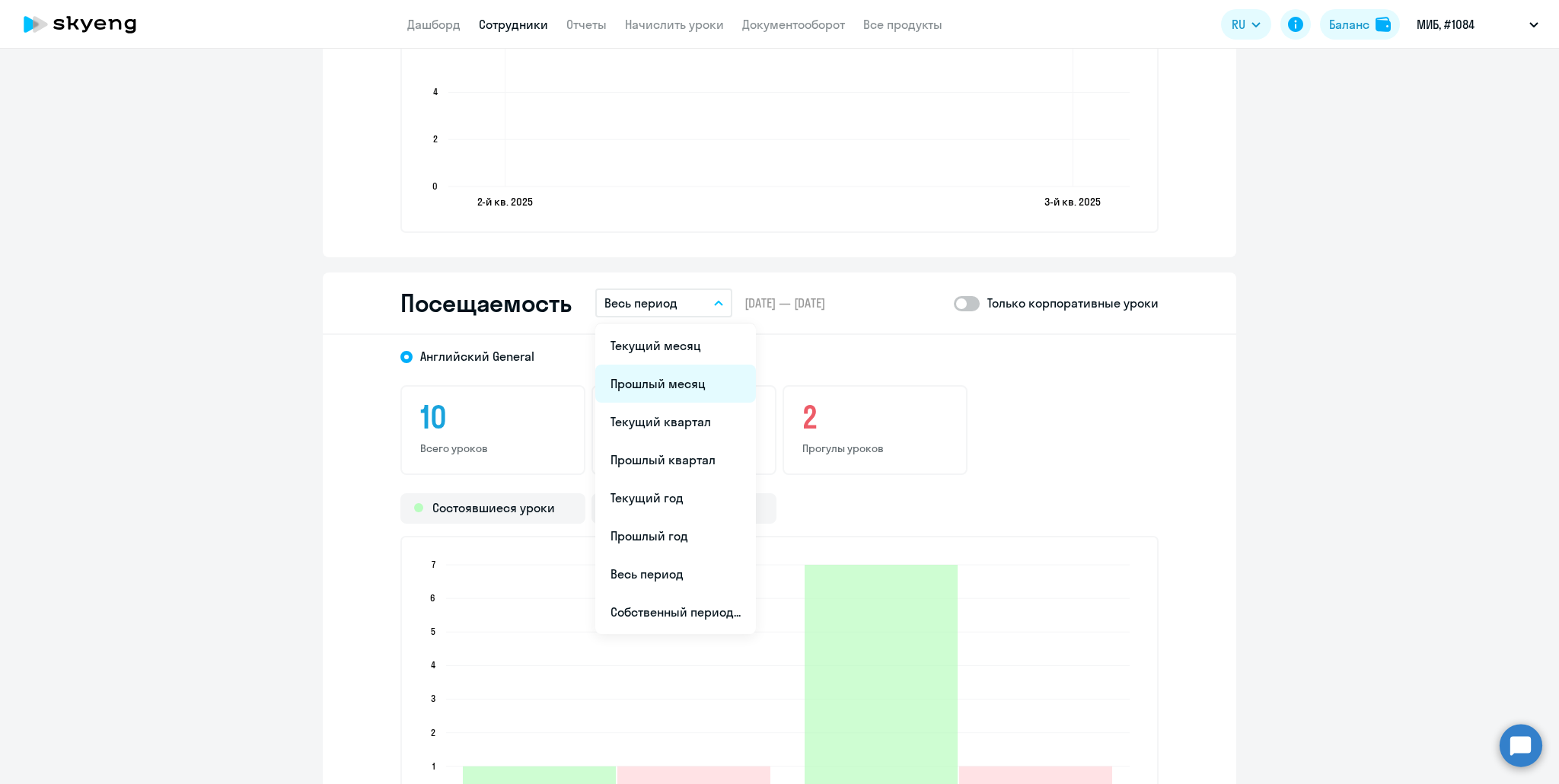
click at [653, 380] on li "Прошлый месяц" at bounding box center [675, 383] width 160 height 38
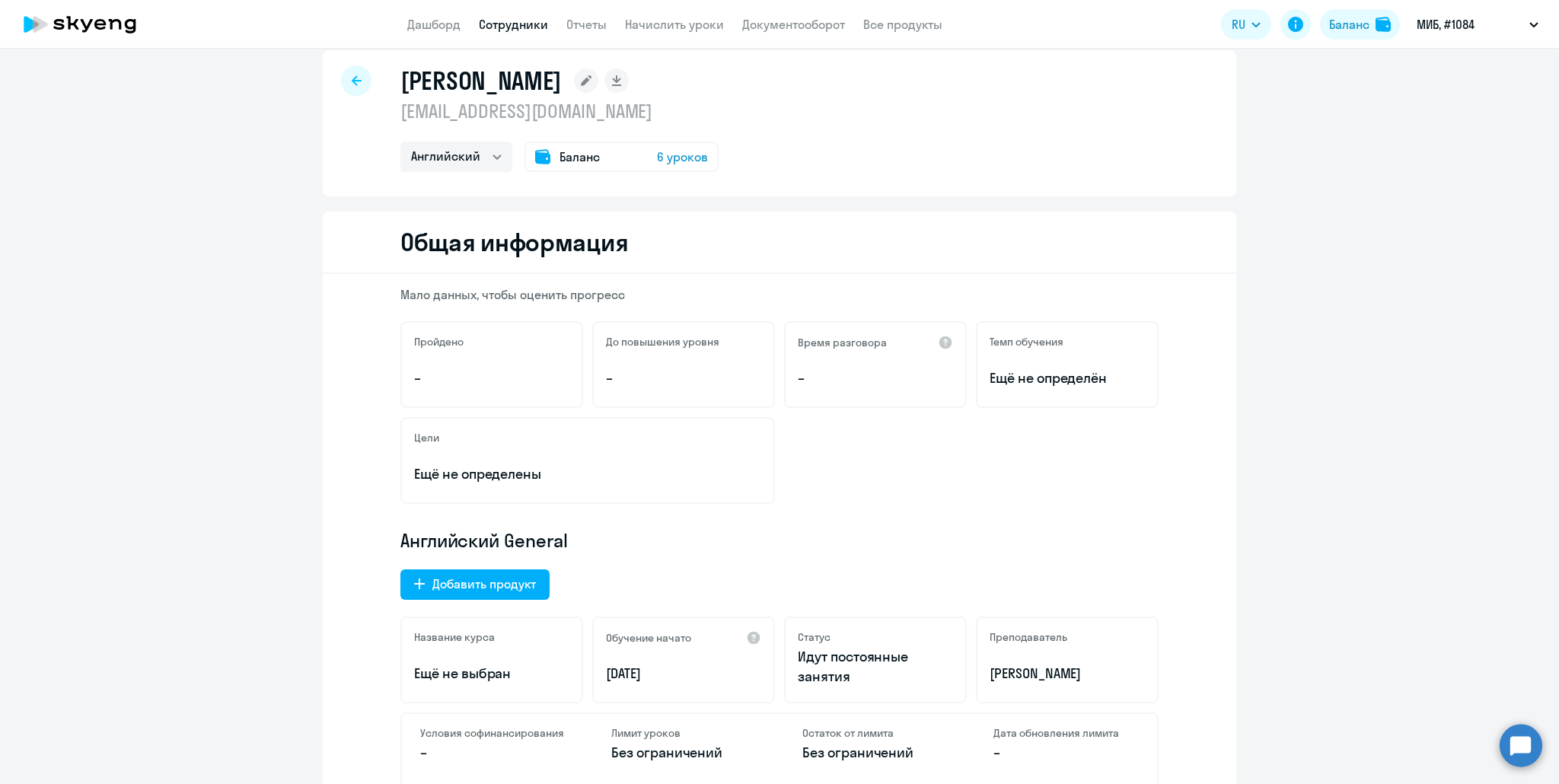
scroll to position [0, 0]
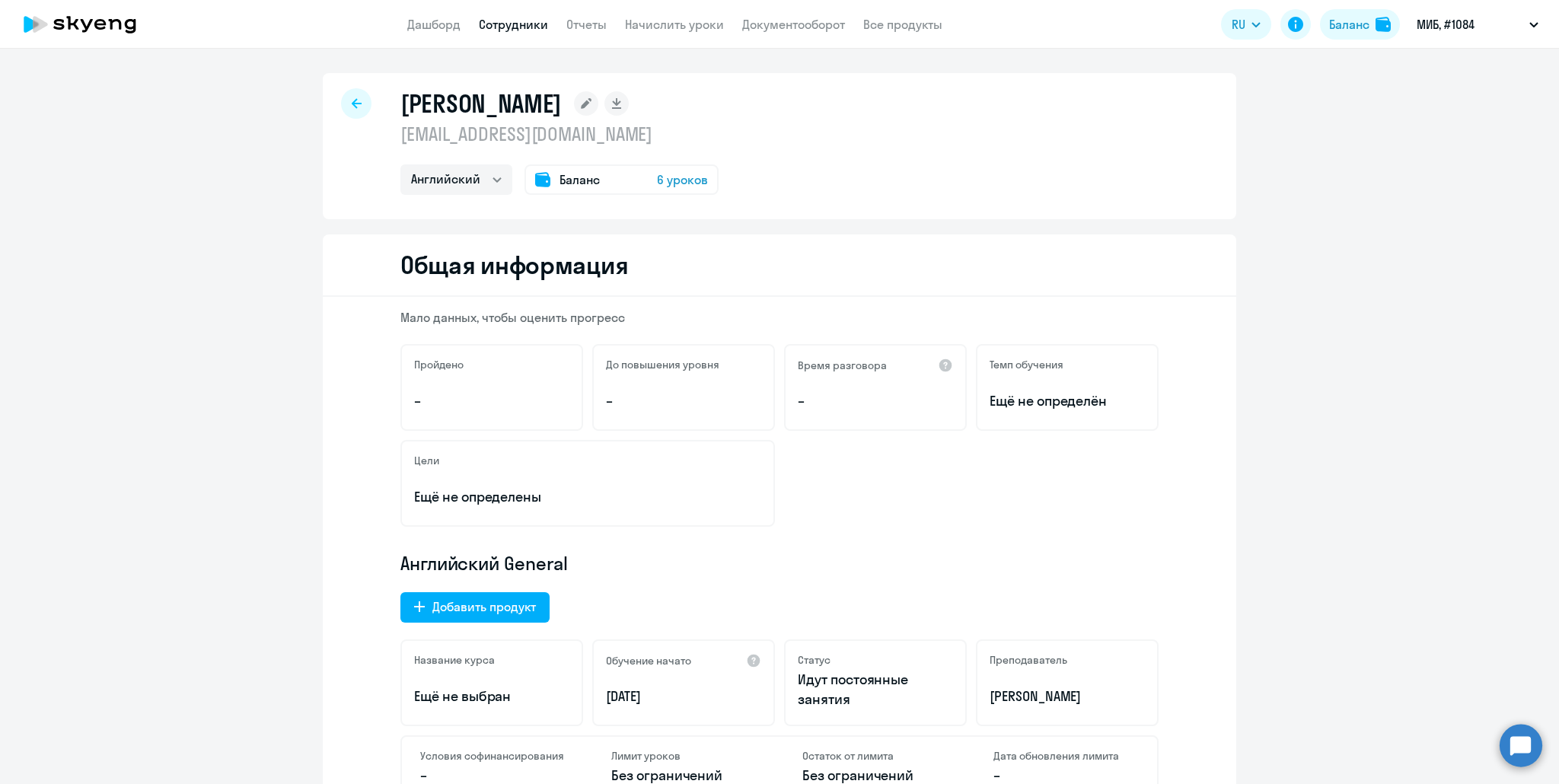
click at [346, 109] on div at bounding box center [356, 103] width 31 height 31
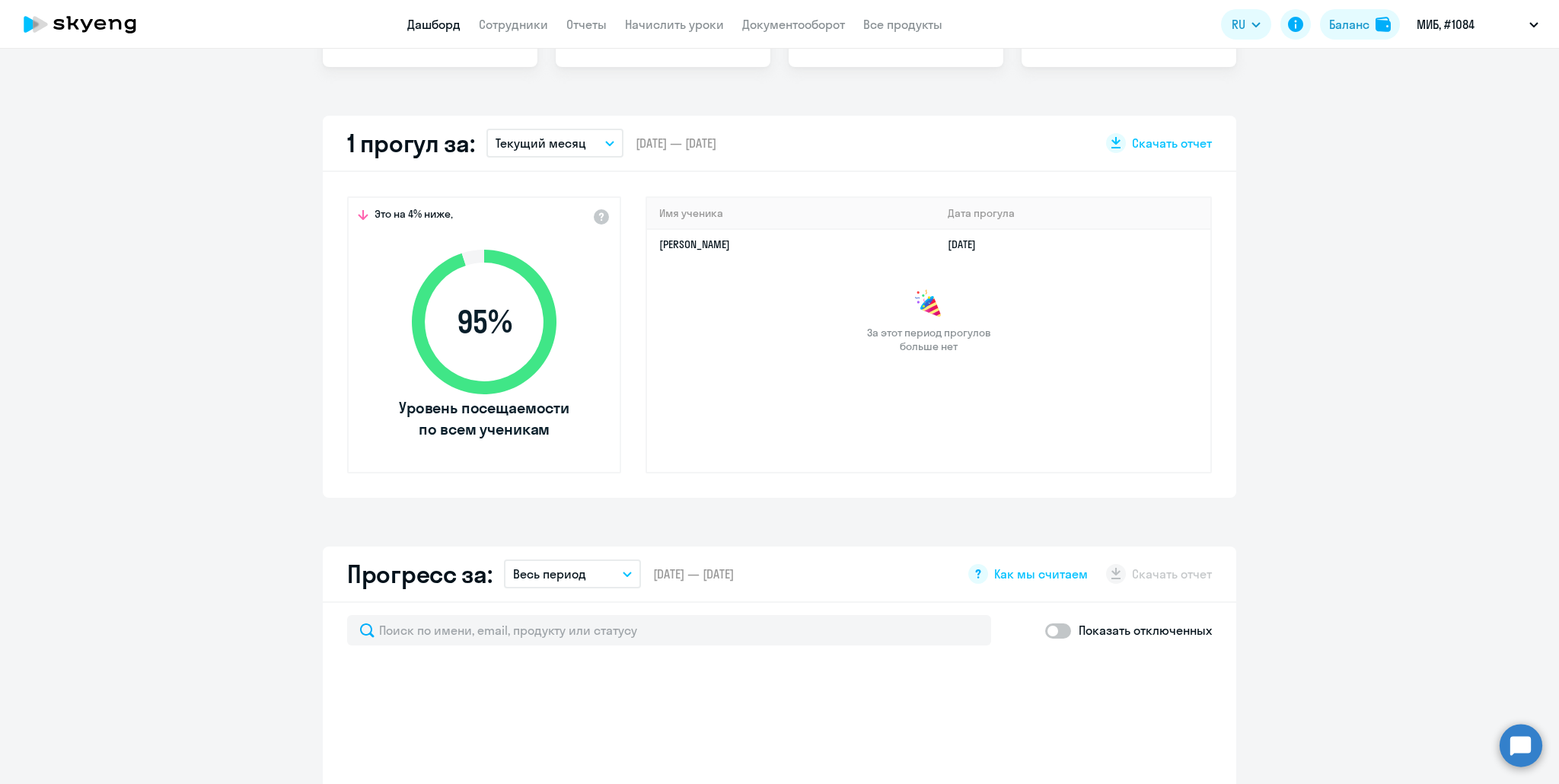
select select "30"
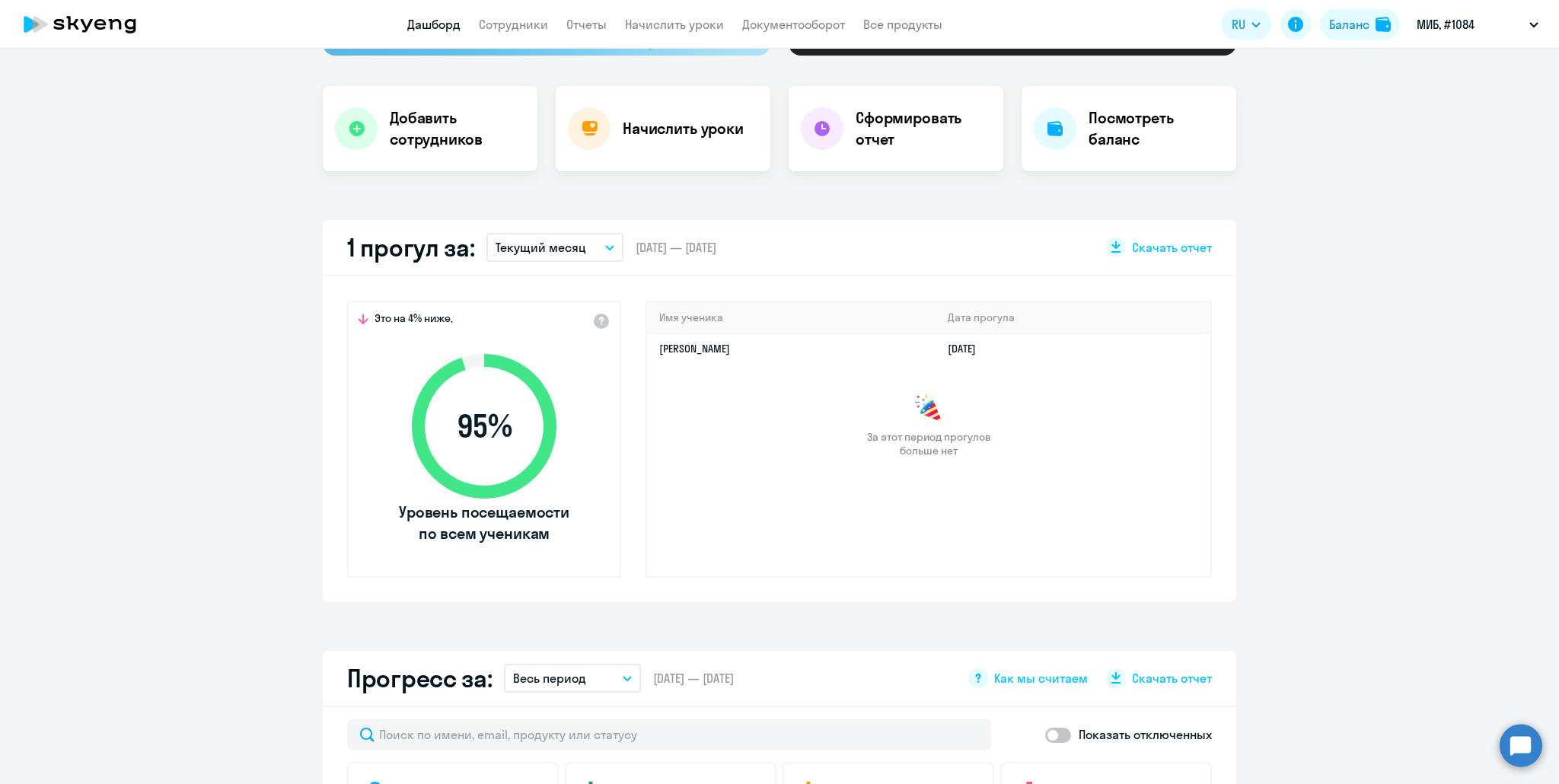
scroll to position [304, 0]
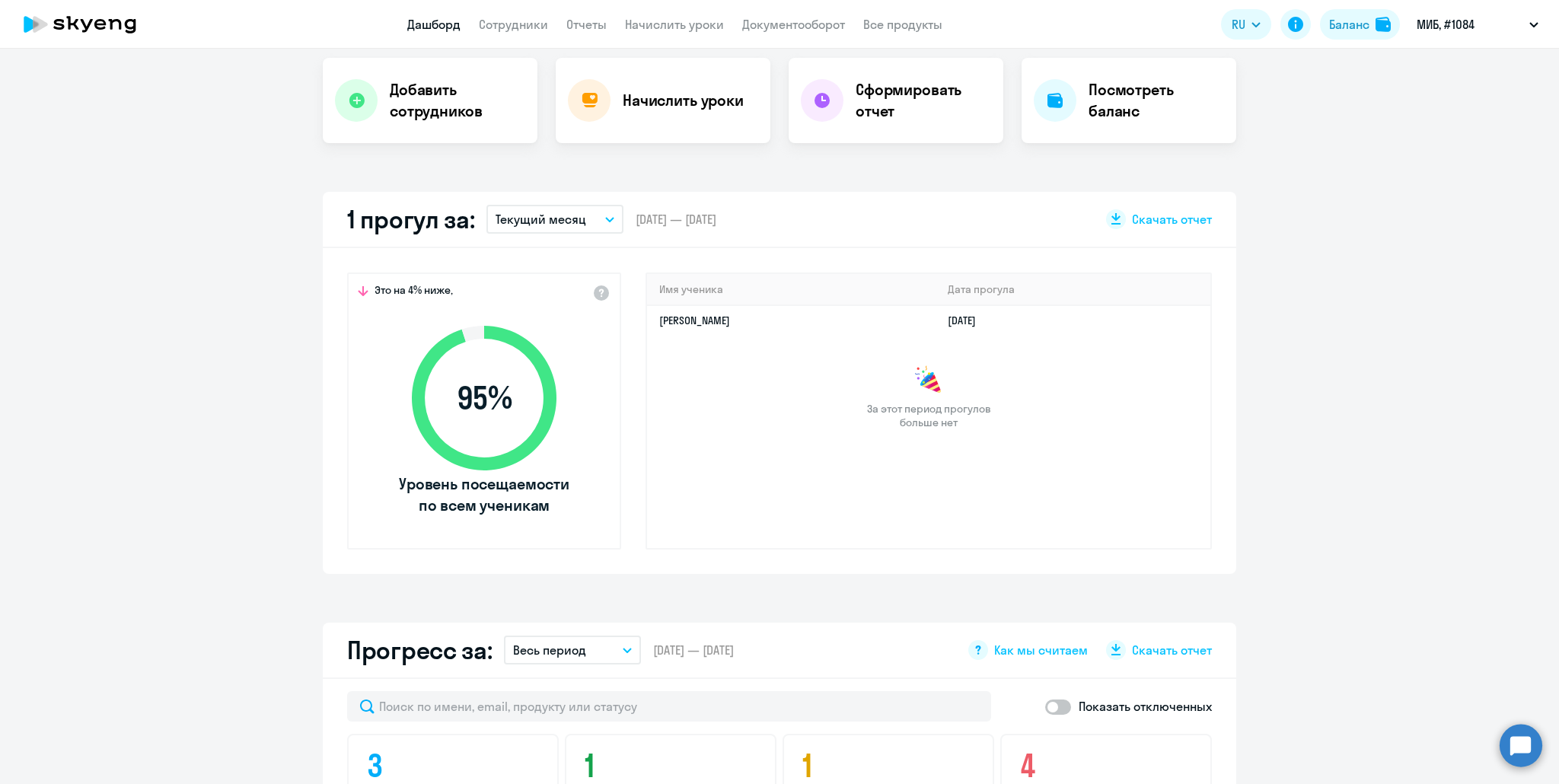
click at [1367, 301] on app-truancy-attendance-dashboard "1 прогул за: Текущий месяц – 01.08.2025 — 31.08.2025 Скачать отчет Это на 4% ни…" at bounding box center [779, 382] width 1559 height 382
click at [703, 319] on link "Роман Игоревич Борисов" at bounding box center [693, 320] width 70 height 14
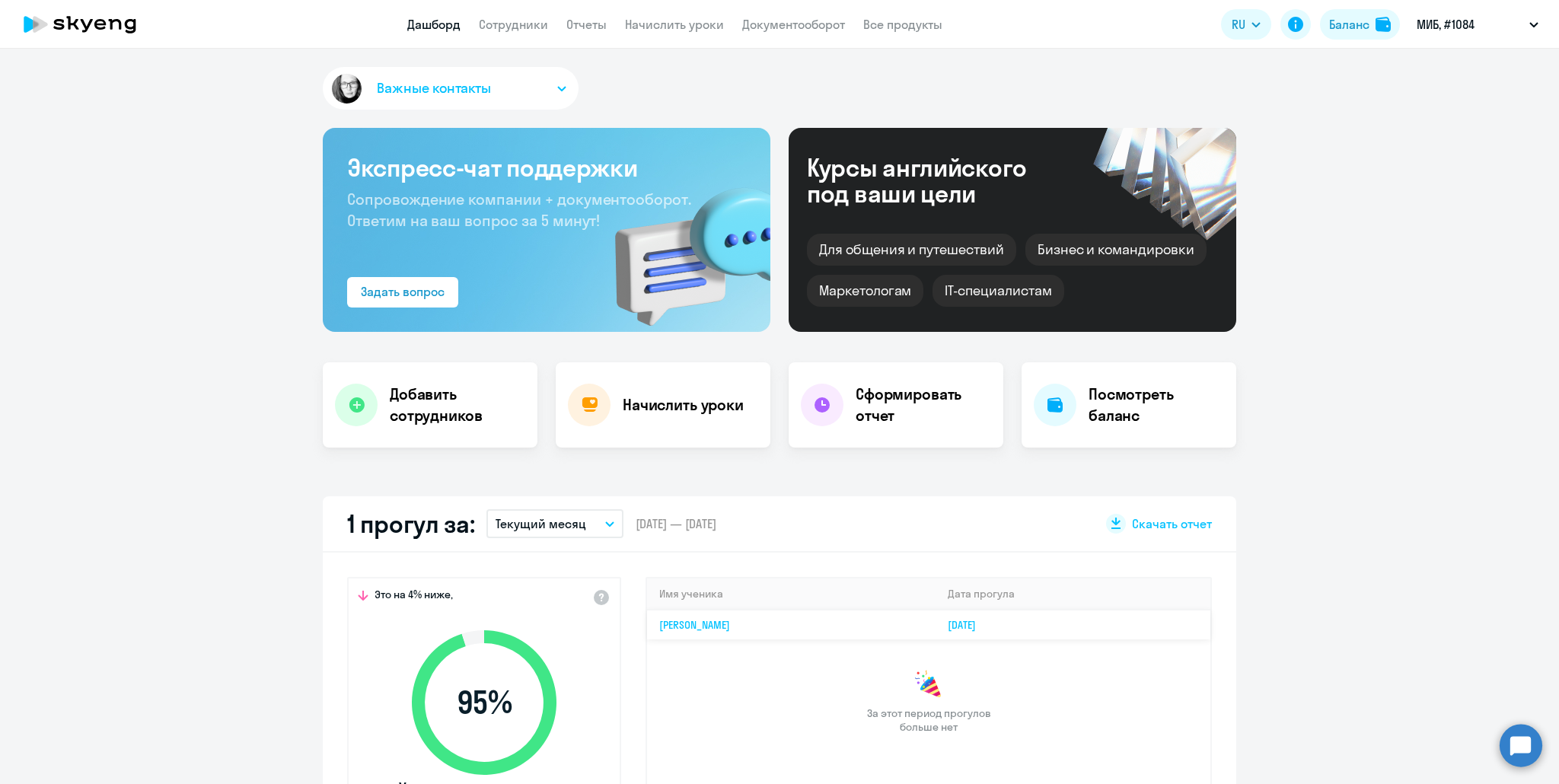
select select "english"
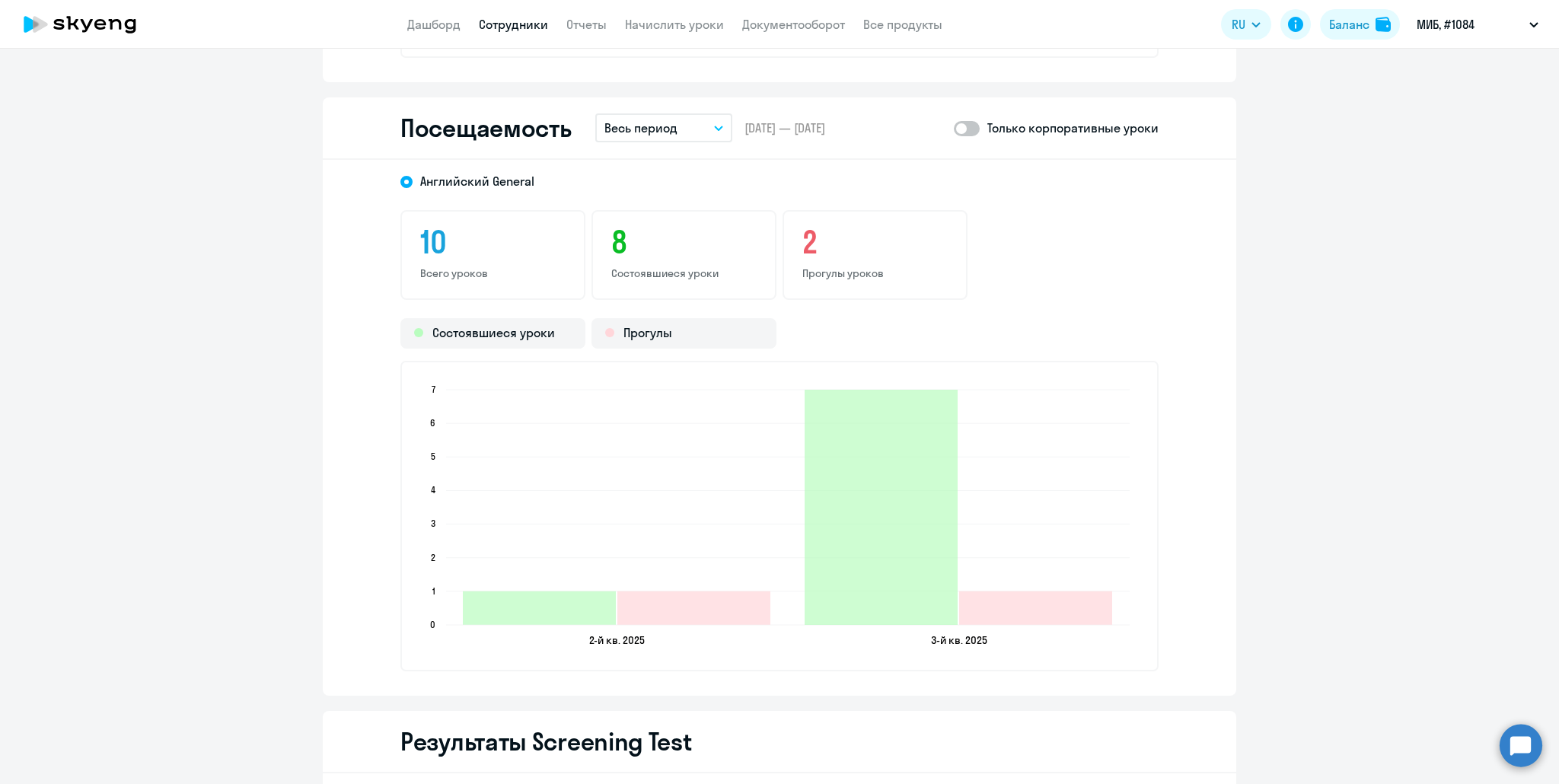
scroll to position [1674, 0]
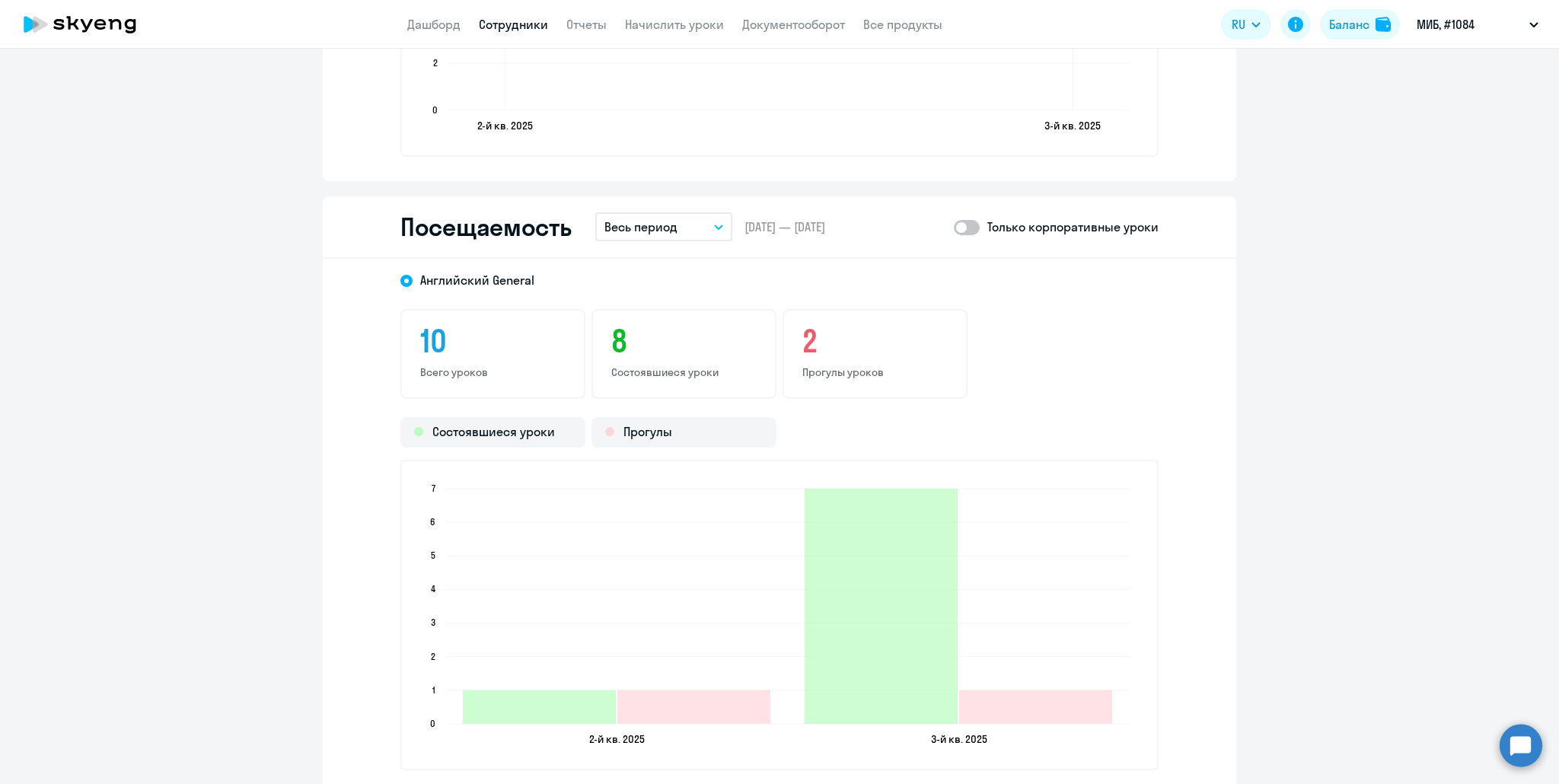
click at [625, 214] on button "Весь период" at bounding box center [664, 226] width 137 height 29
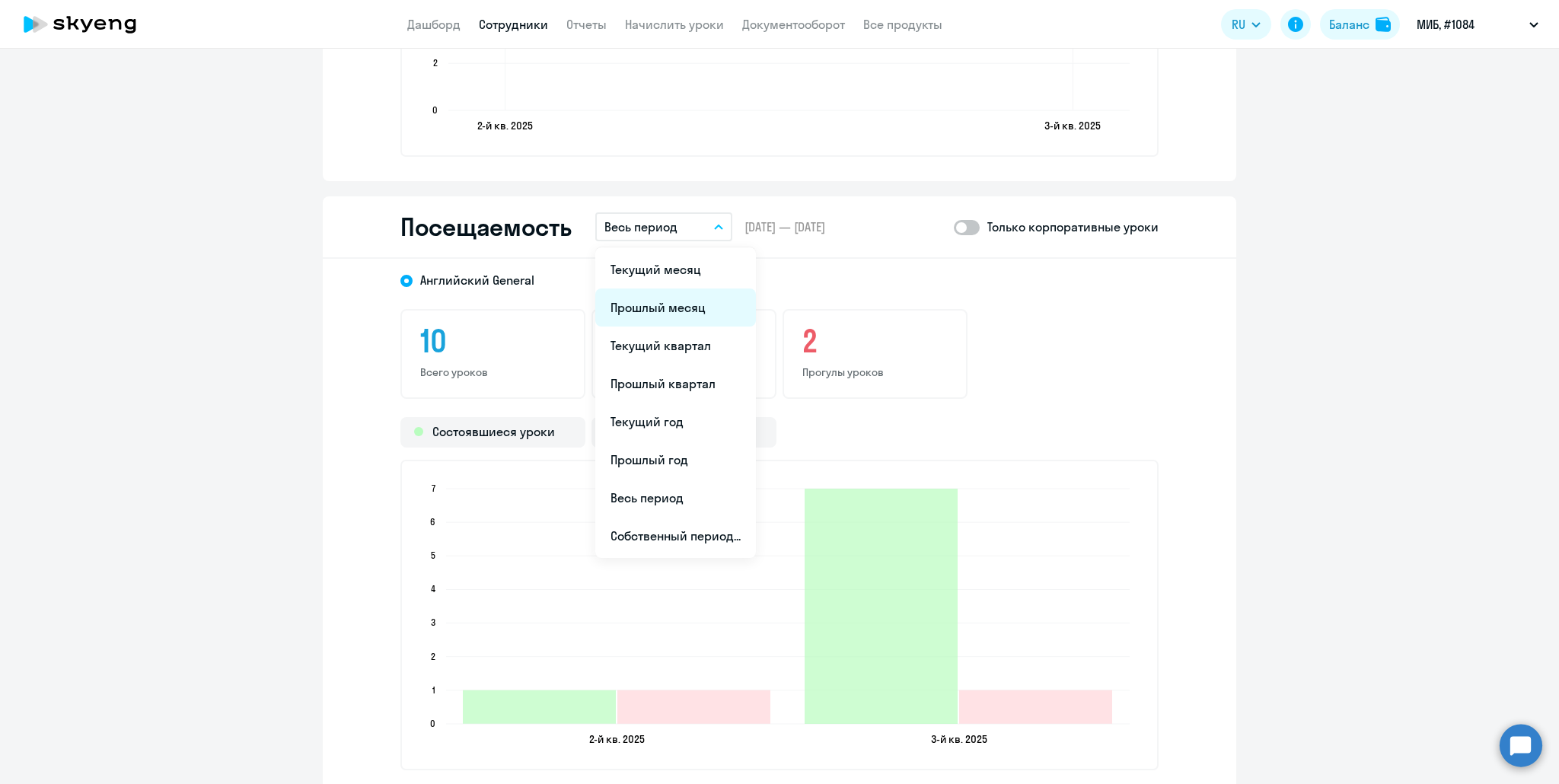
click at [632, 313] on li "Прошлый месяц" at bounding box center [675, 307] width 160 height 38
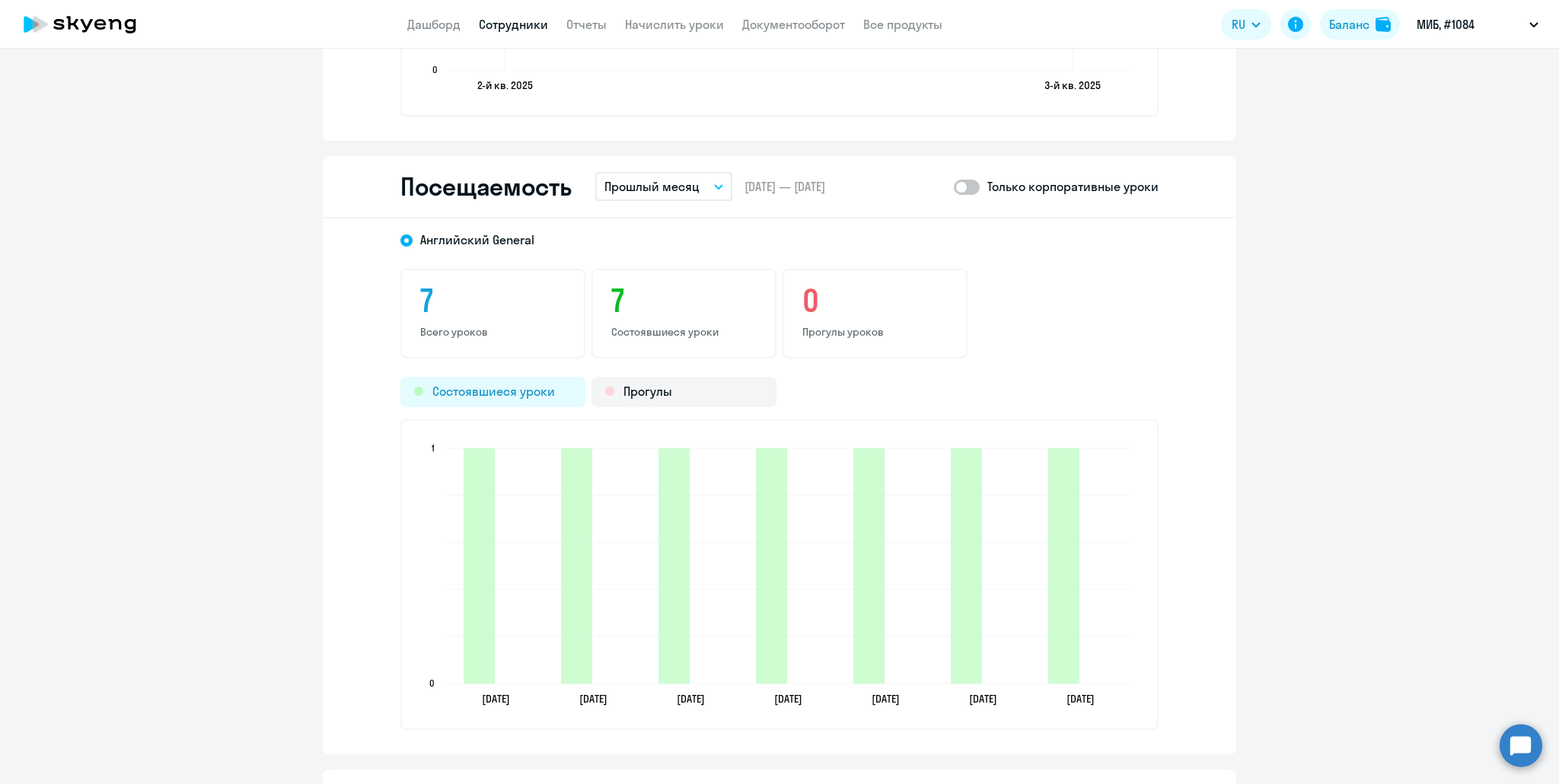
scroll to position [1750, 0]
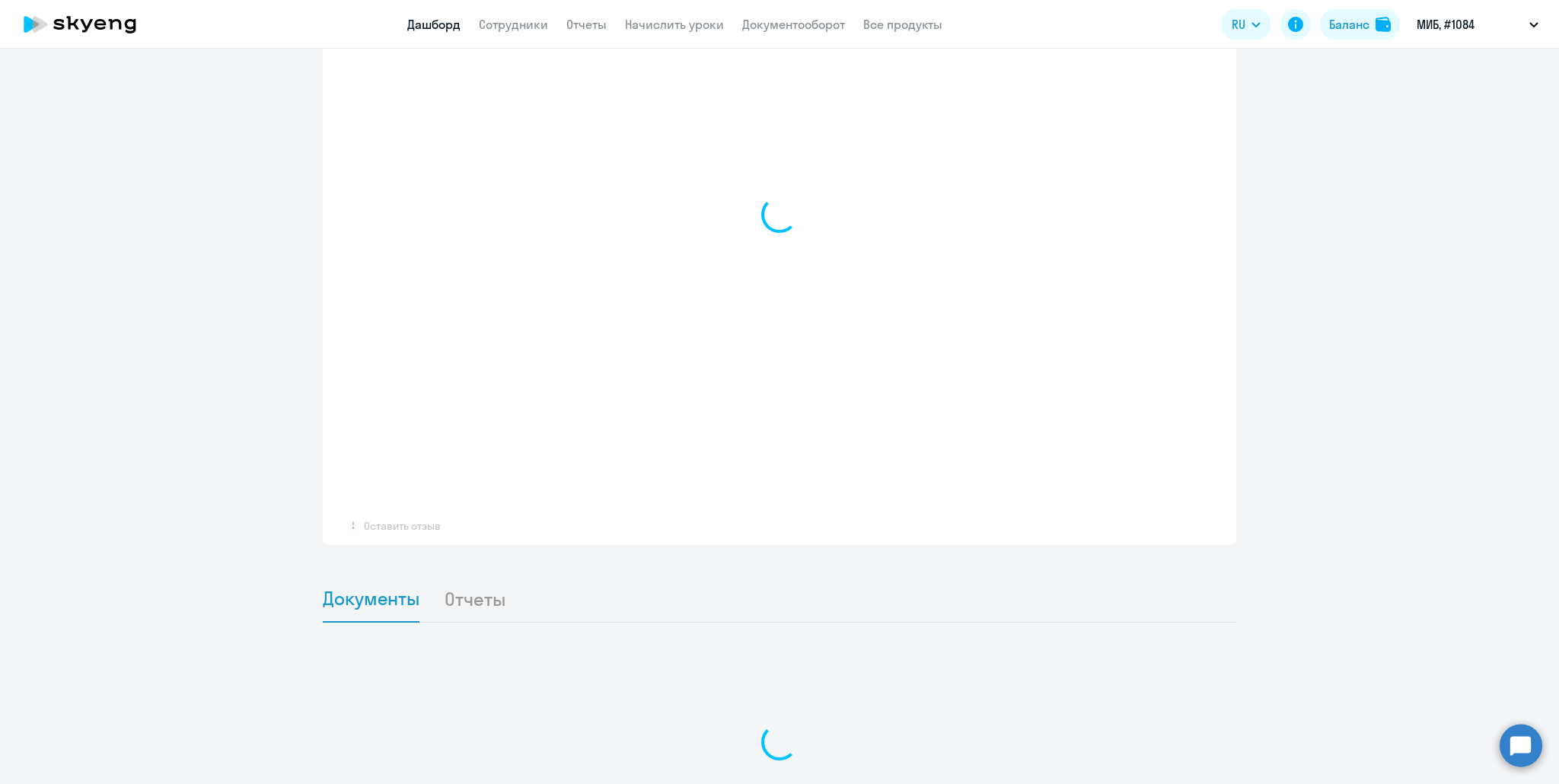
scroll to position [911, 0]
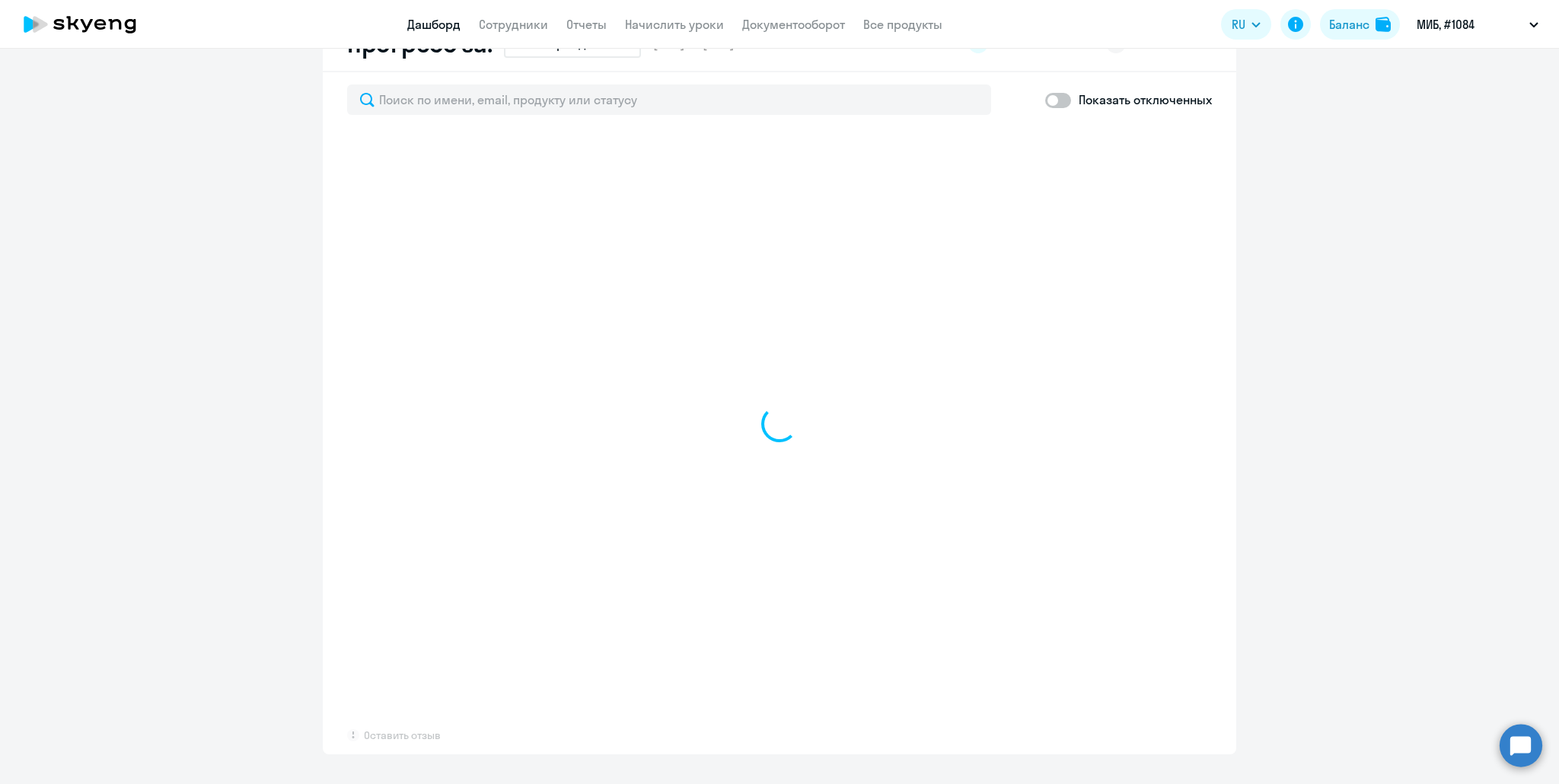
select select "30"
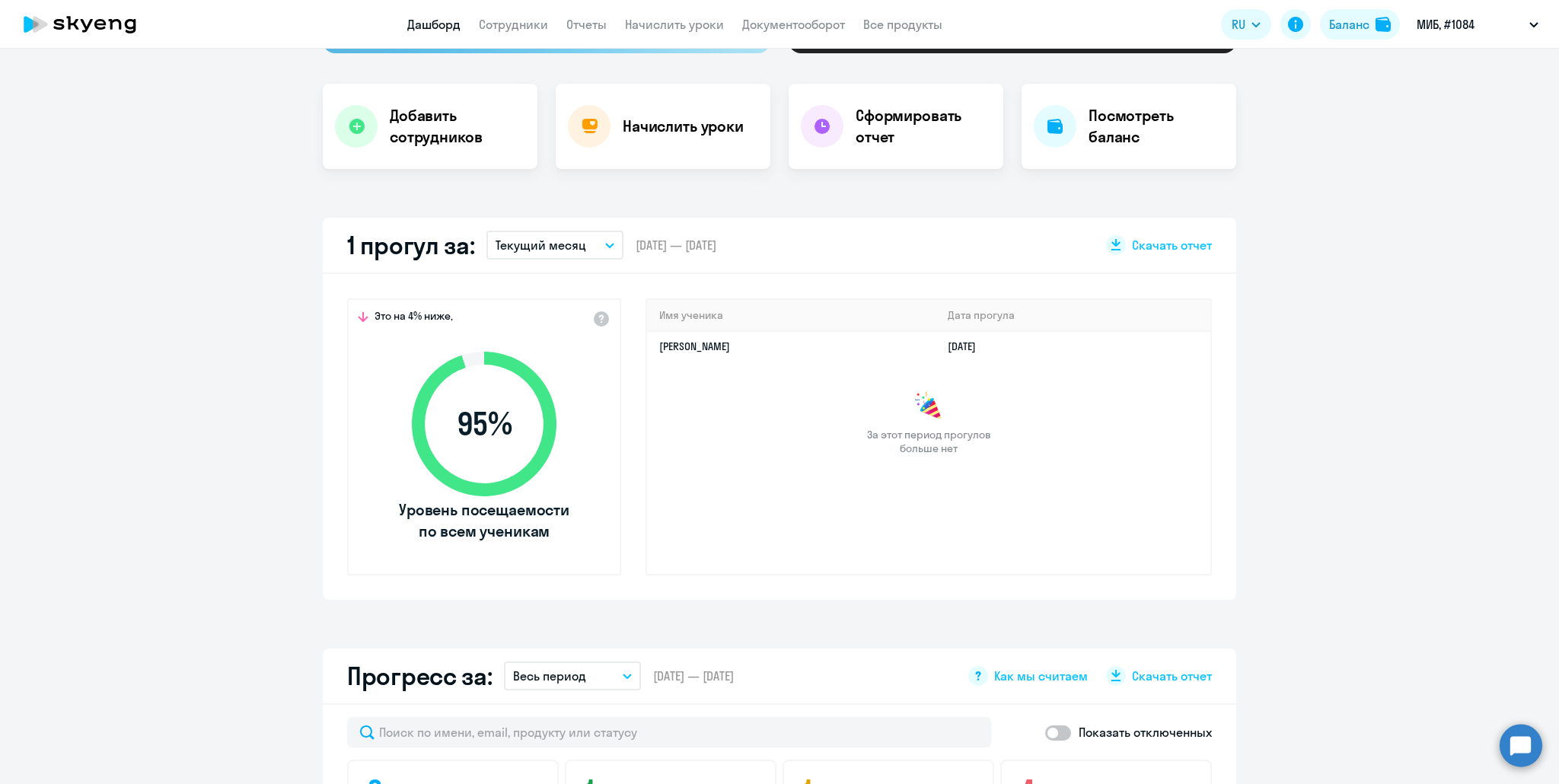
scroll to position [302, 0]
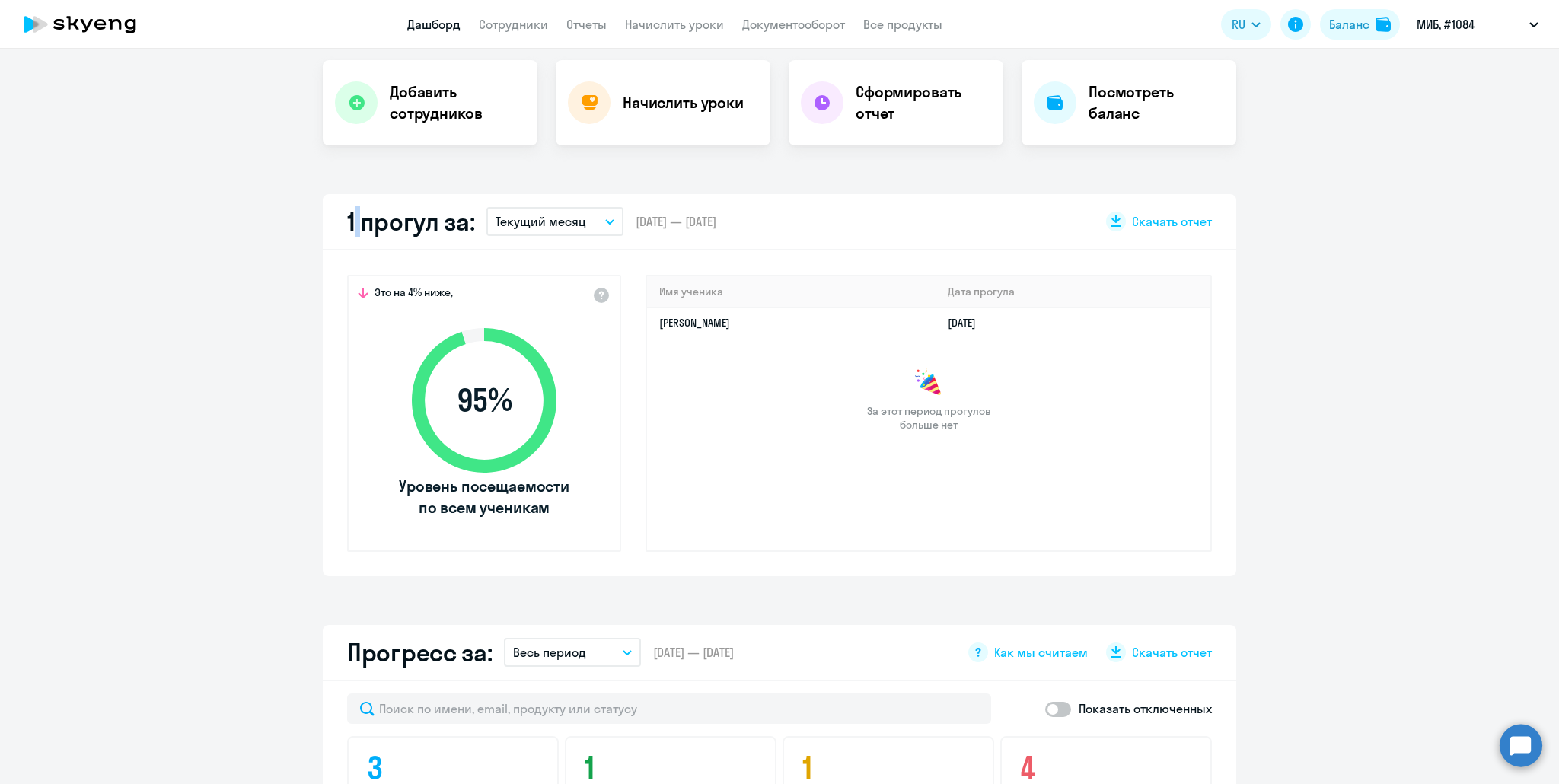
drag, startPoint x: 342, startPoint y: 220, endPoint x: 349, endPoint y: 220, distance: 7.0
click at [349, 220] on h2 "1 прогул за:" at bounding box center [410, 221] width 127 height 31
click at [369, 225] on h2 "1 прогул за:" at bounding box center [410, 221] width 127 height 31
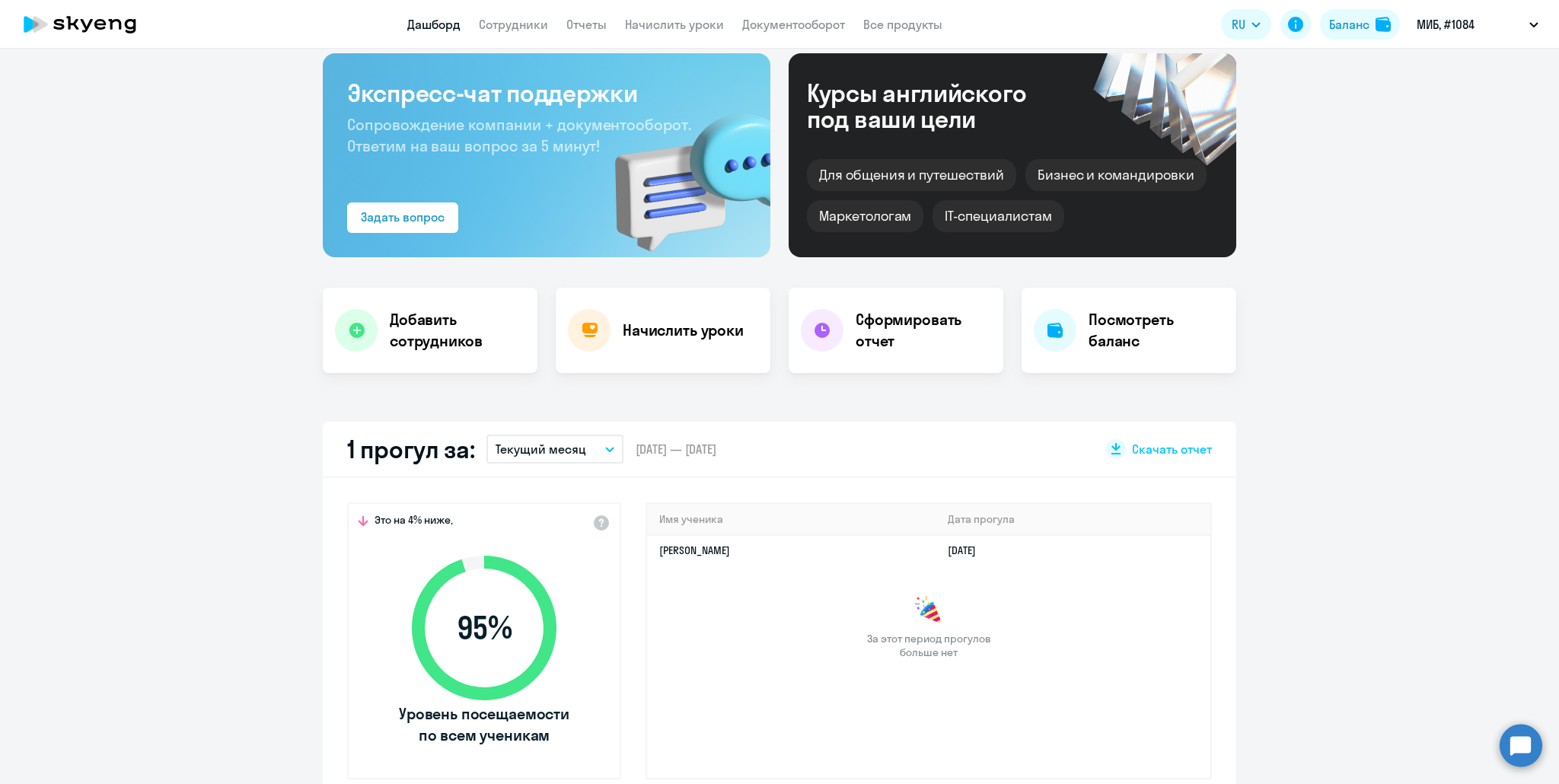
scroll to position [0, 0]
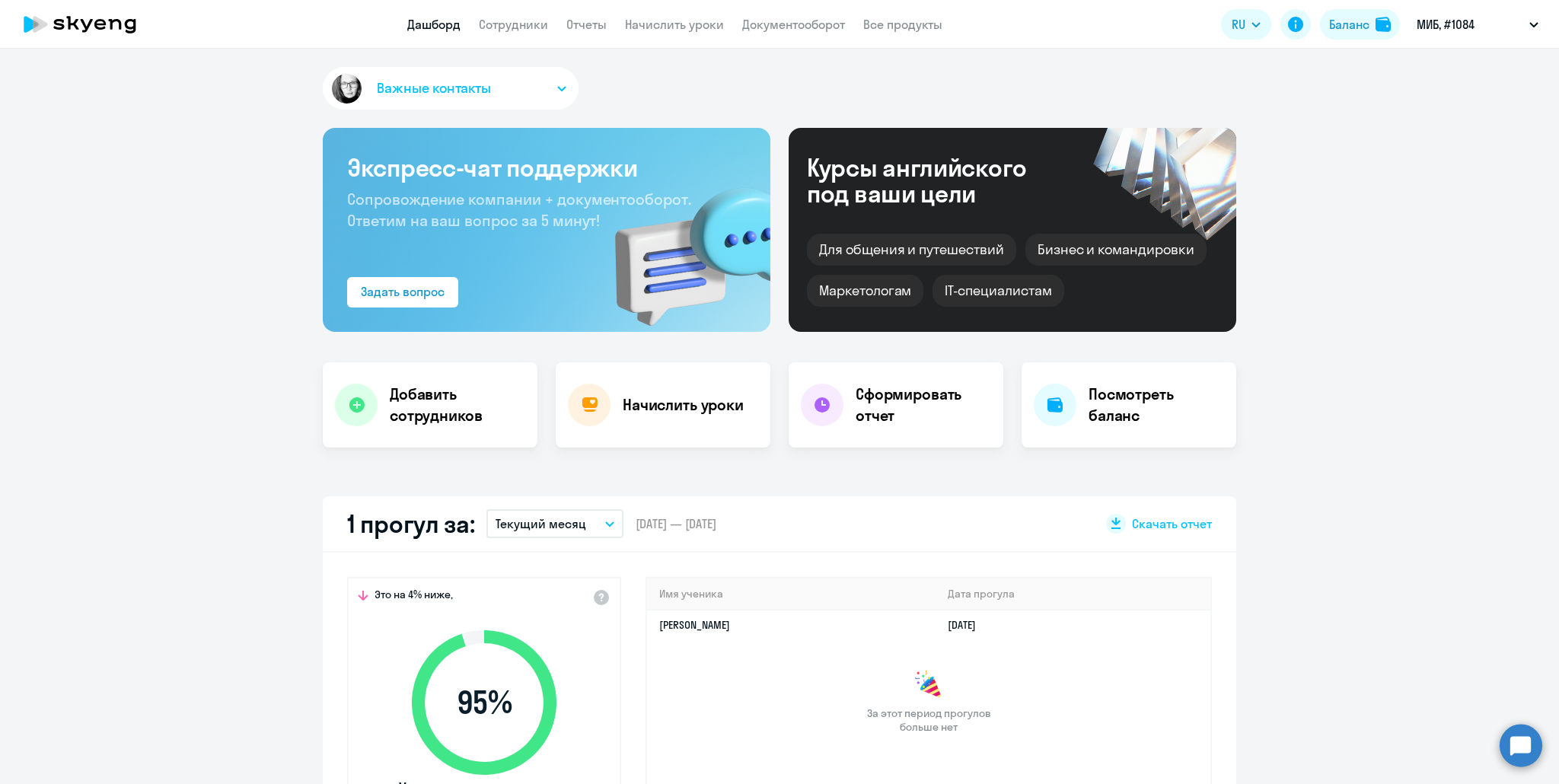
select select "30"
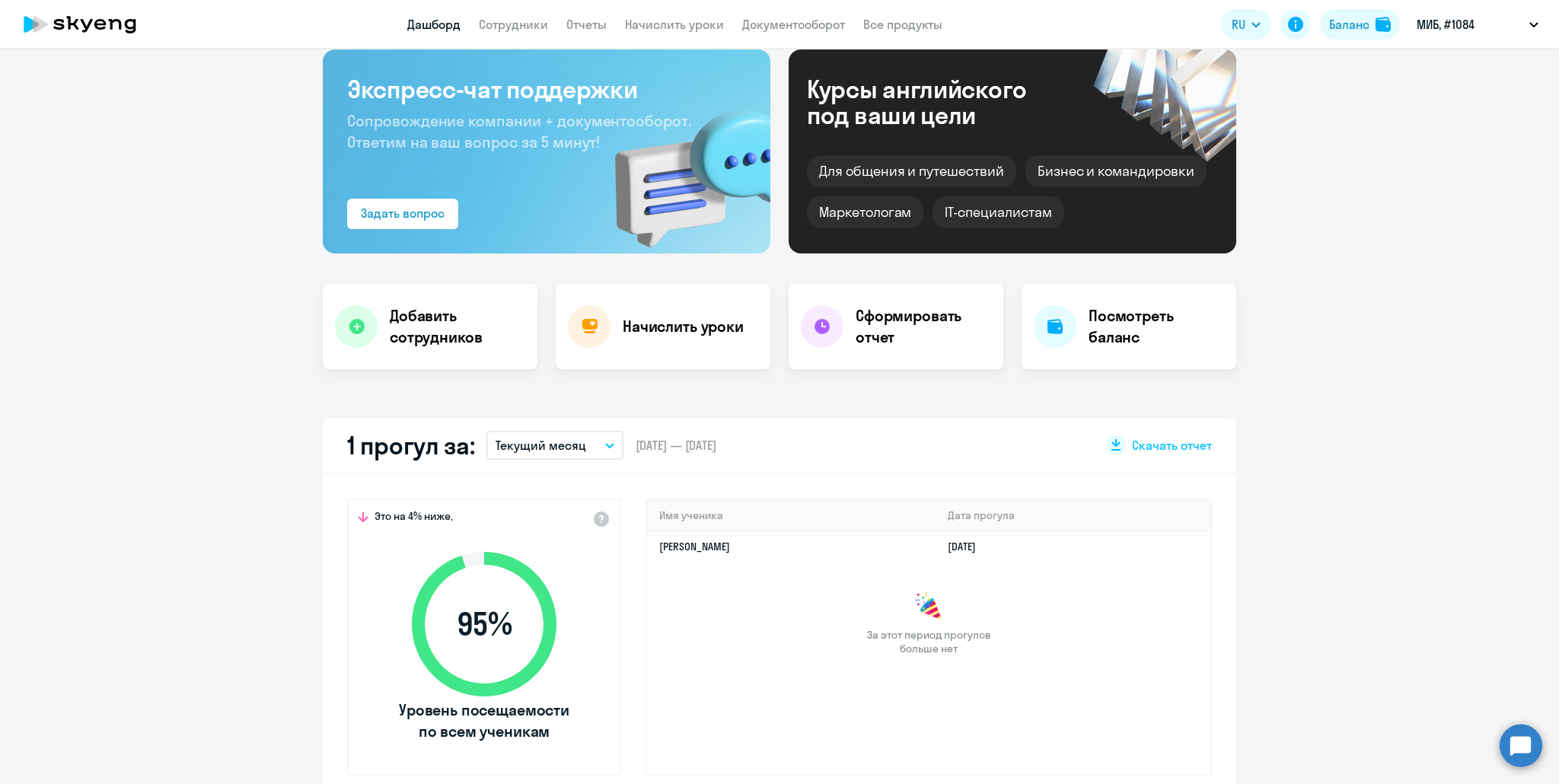
scroll to position [228, 0]
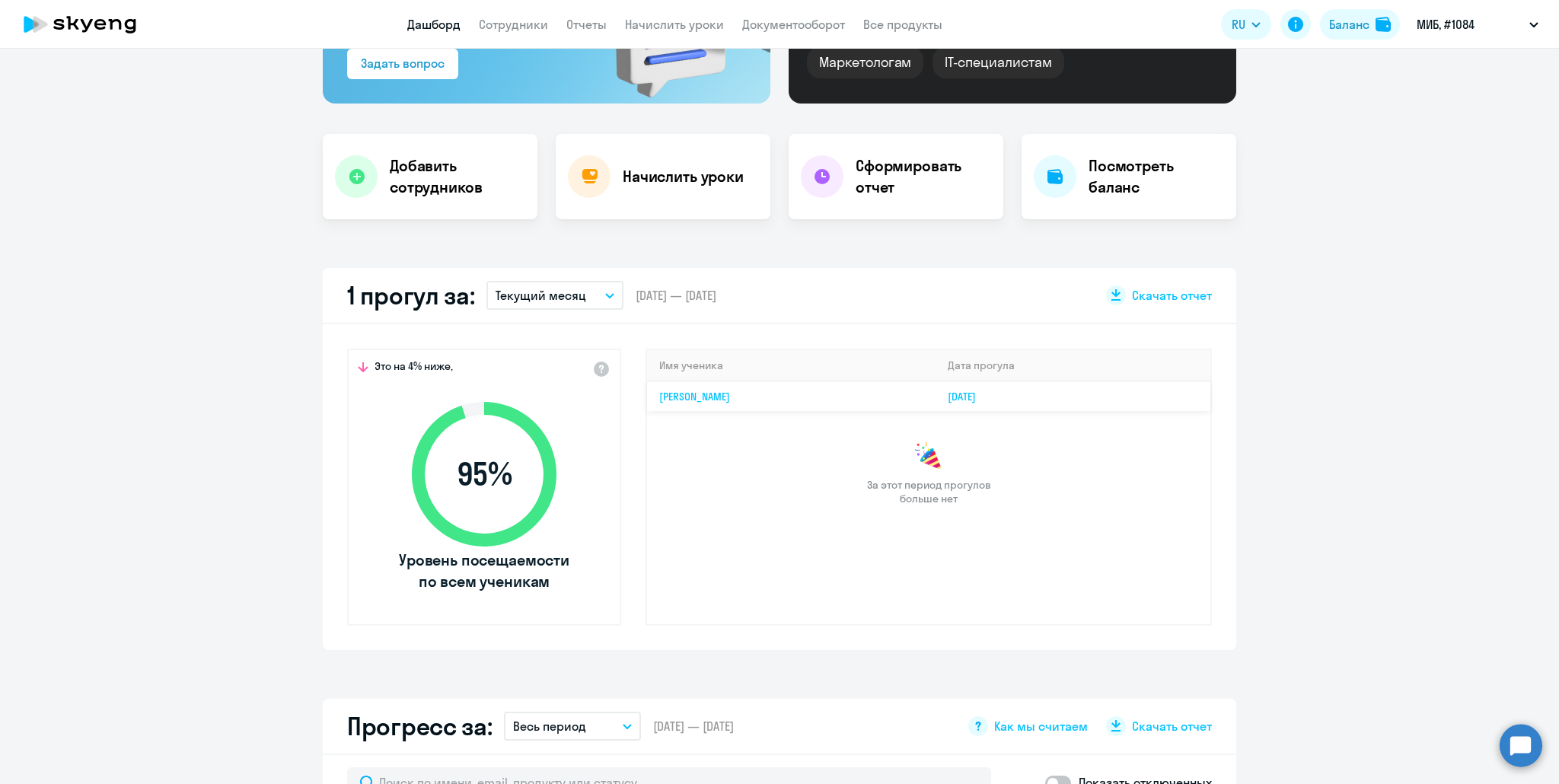
click at [730, 401] on link "[PERSON_NAME]" at bounding box center [693, 397] width 70 height 14
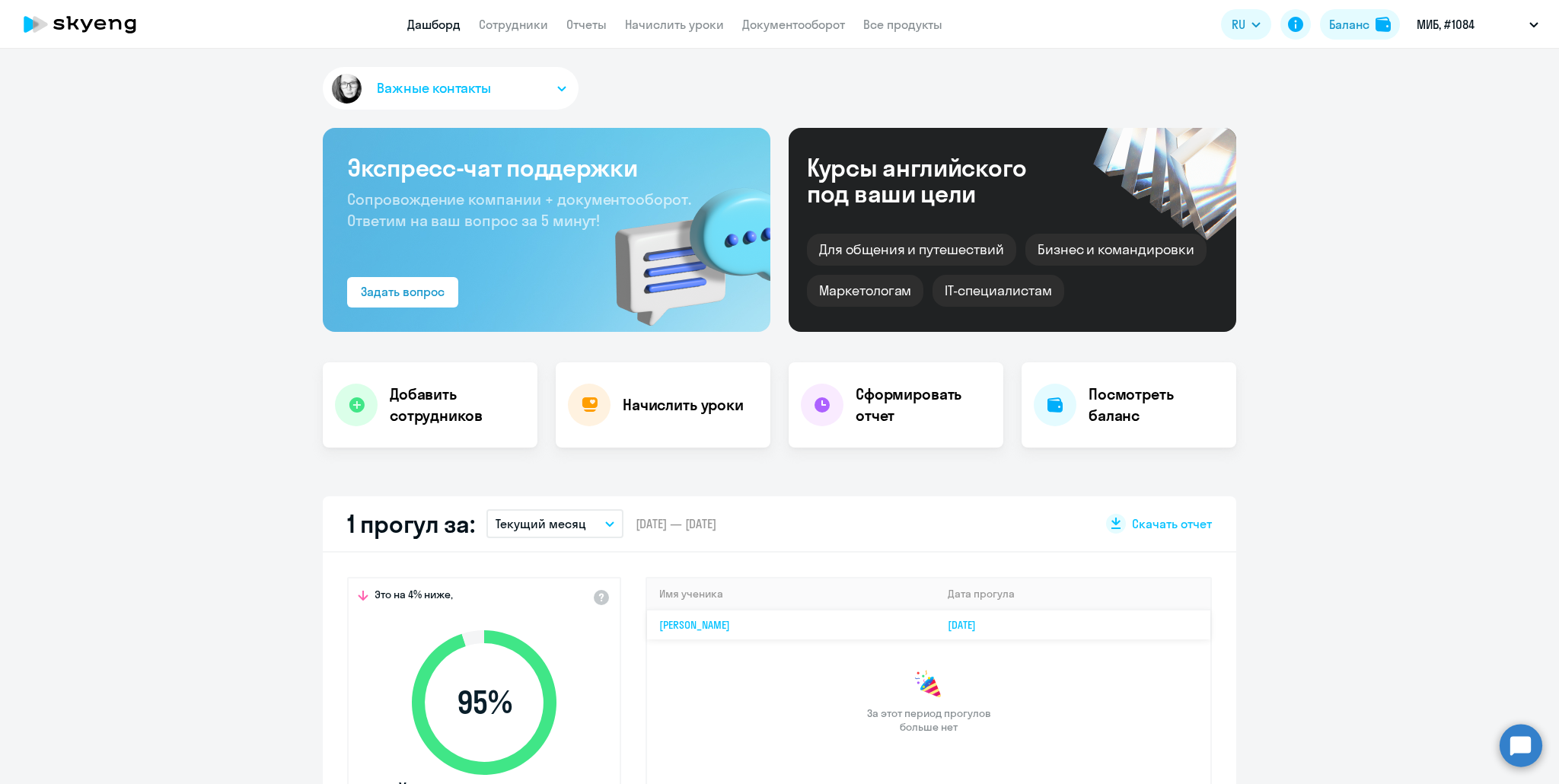
select select "english"
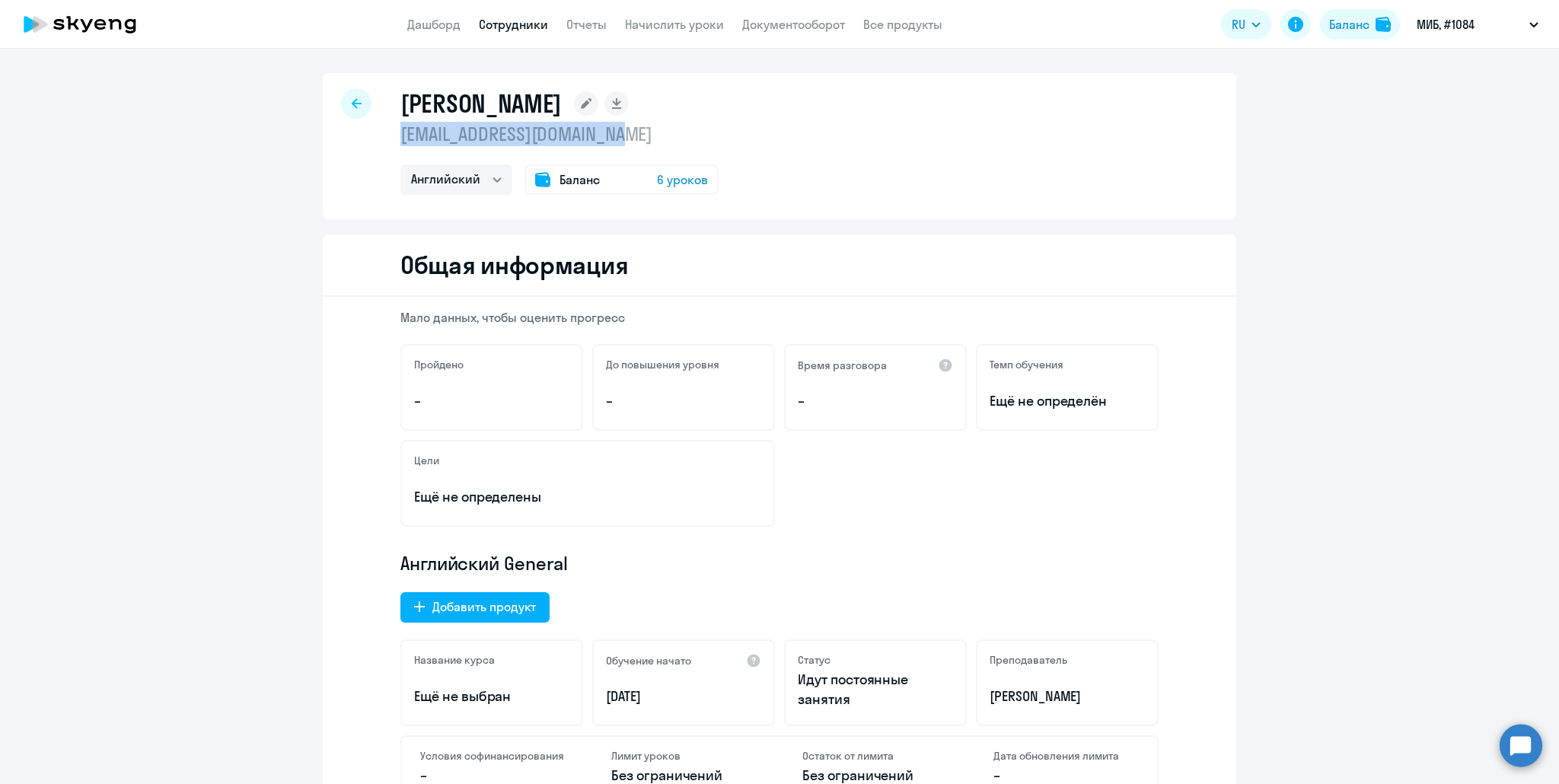
drag, startPoint x: 611, startPoint y: 142, endPoint x: 396, endPoint y: 130, distance: 215.3
click at [400, 130] on p "[EMAIL_ADDRESS][DOMAIN_NAME]" at bounding box center [559, 134] width 318 height 25
copy p "[EMAIL_ADDRESS][DOMAIN_NAME]"
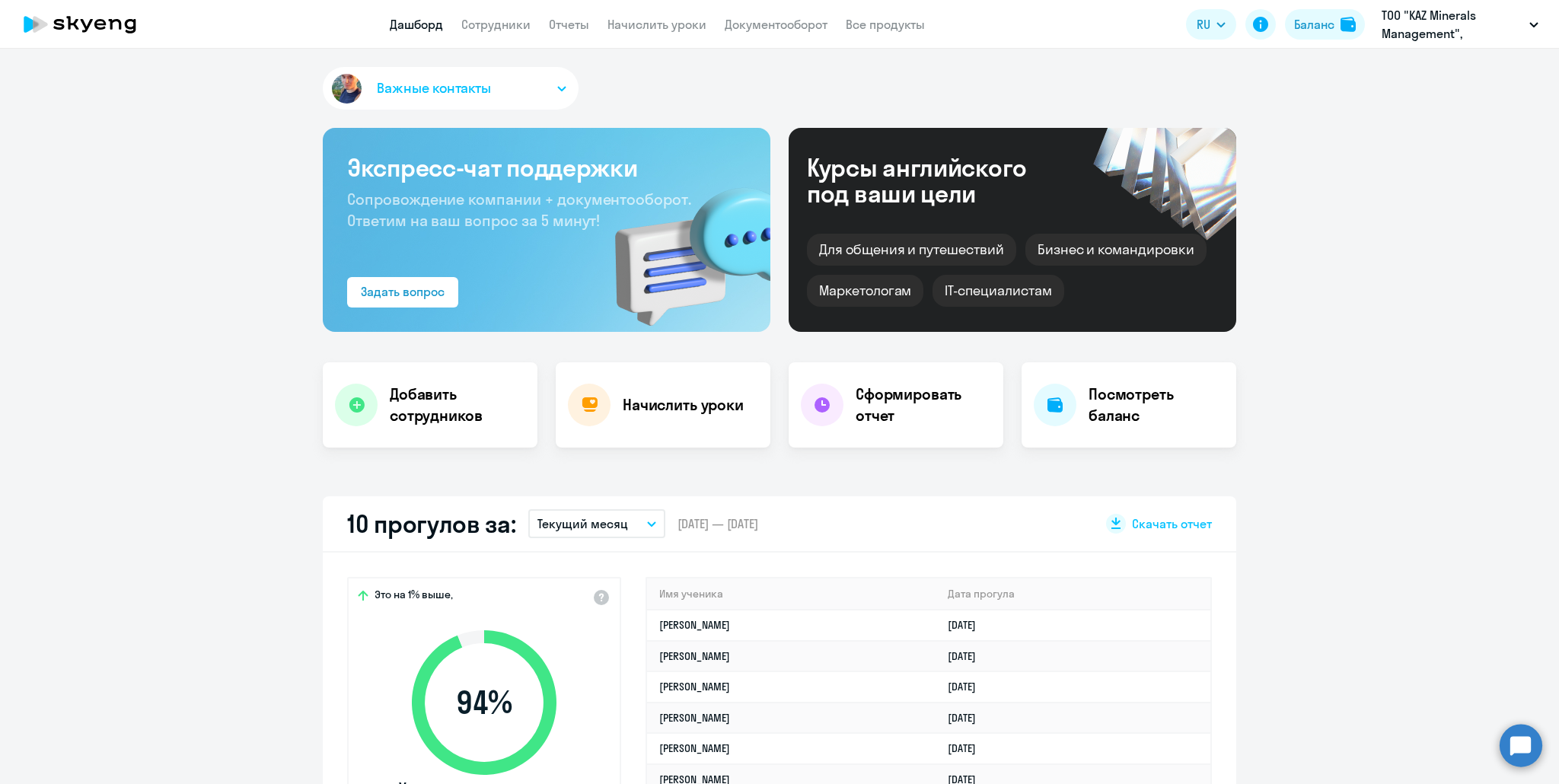
click at [497, 35] on app-header "Дашборд Сотрудники Отчеты Начислить уроки Документооборот Все продукты Дашборд …" at bounding box center [779, 24] width 1559 height 48
click at [496, 26] on link "Сотрудники" at bounding box center [496, 25] width 70 height 15
select select "30"
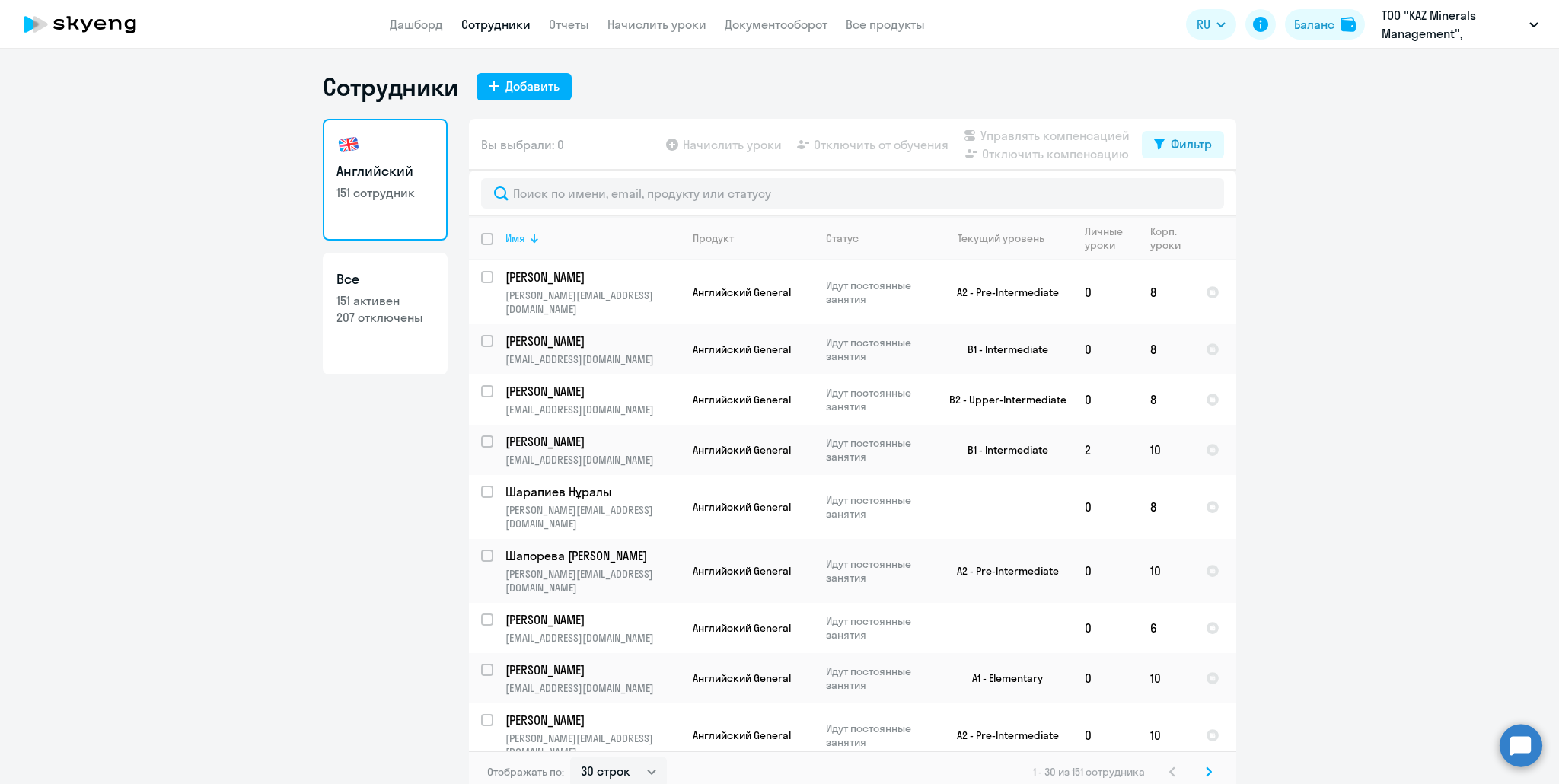
click at [511, 240] on div "Имя" at bounding box center [515, 238] width 19 height 14
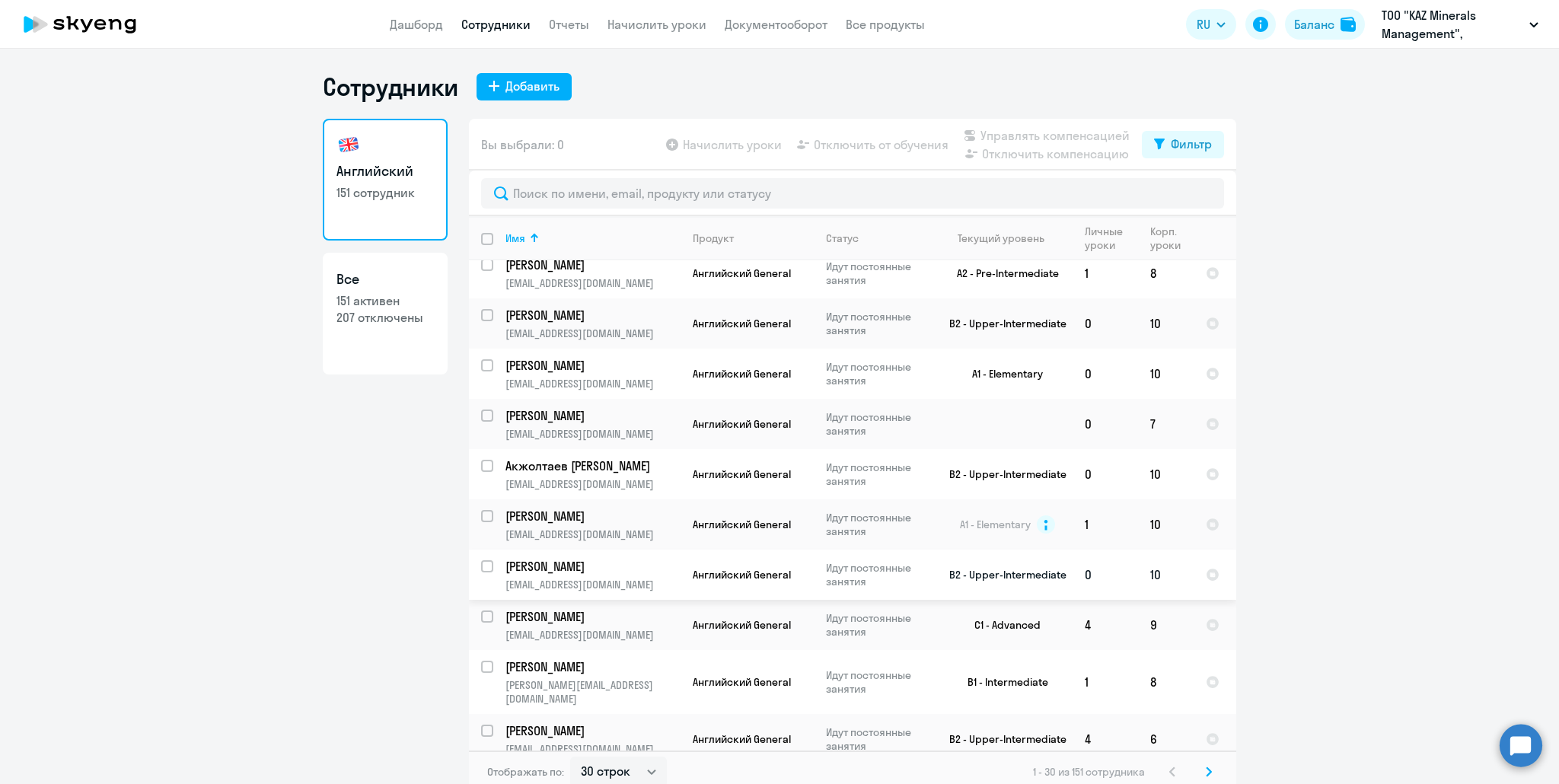
scroll to position [189, 0]
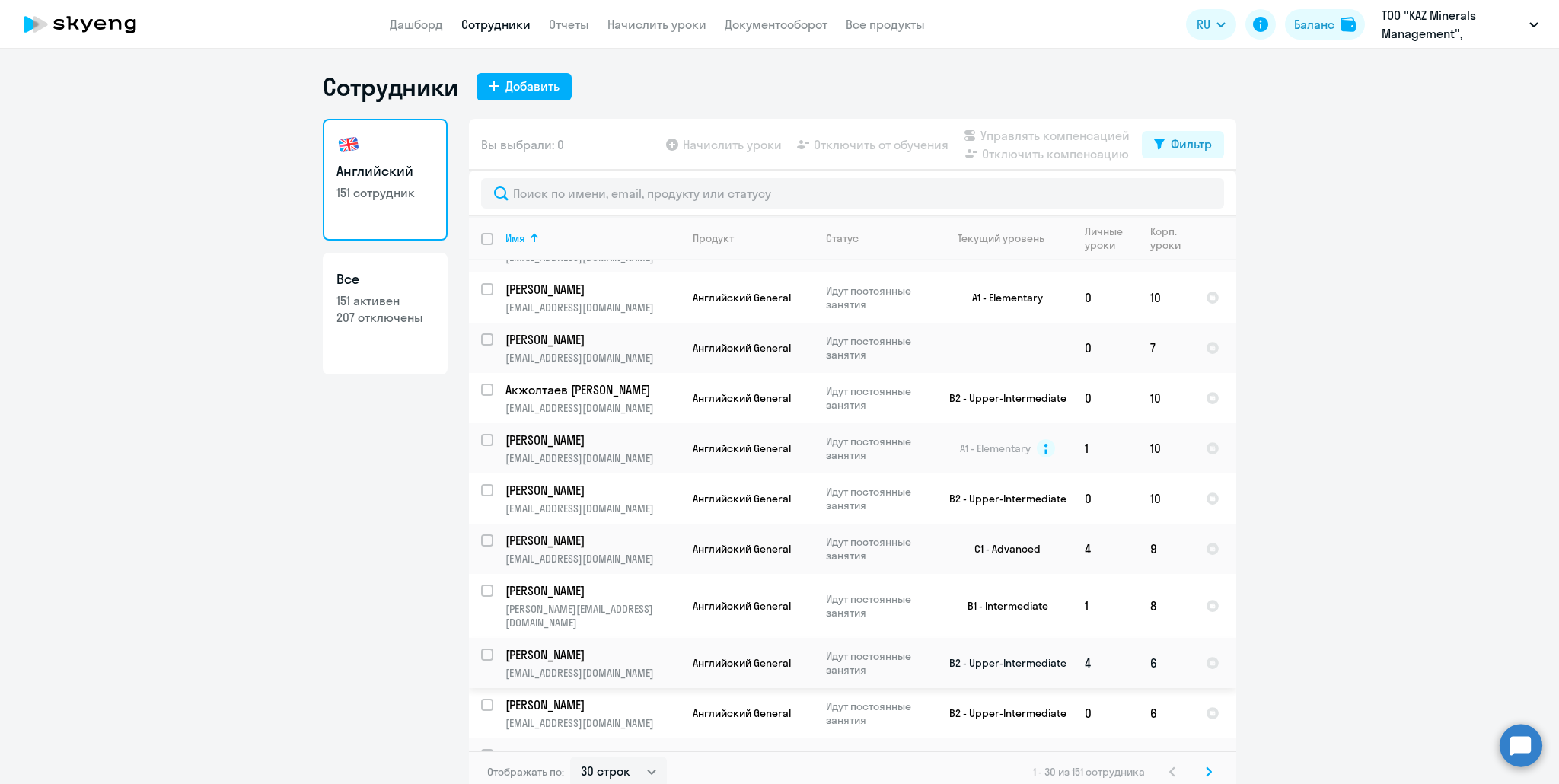
click at [554, 646] on p "Амреев Берикхан" at bounding box center [591, 654] width 172 height 17
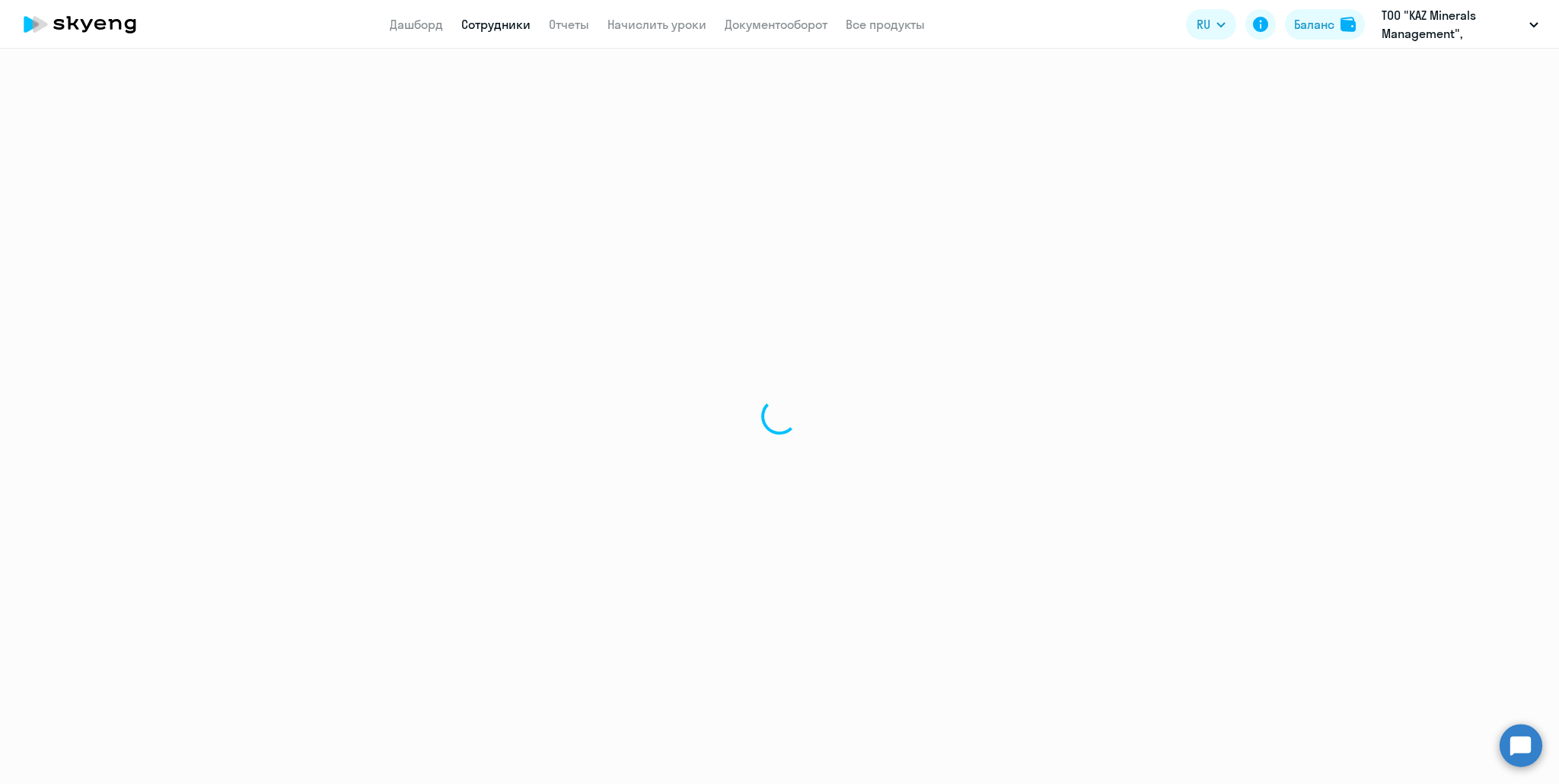
select select "english"
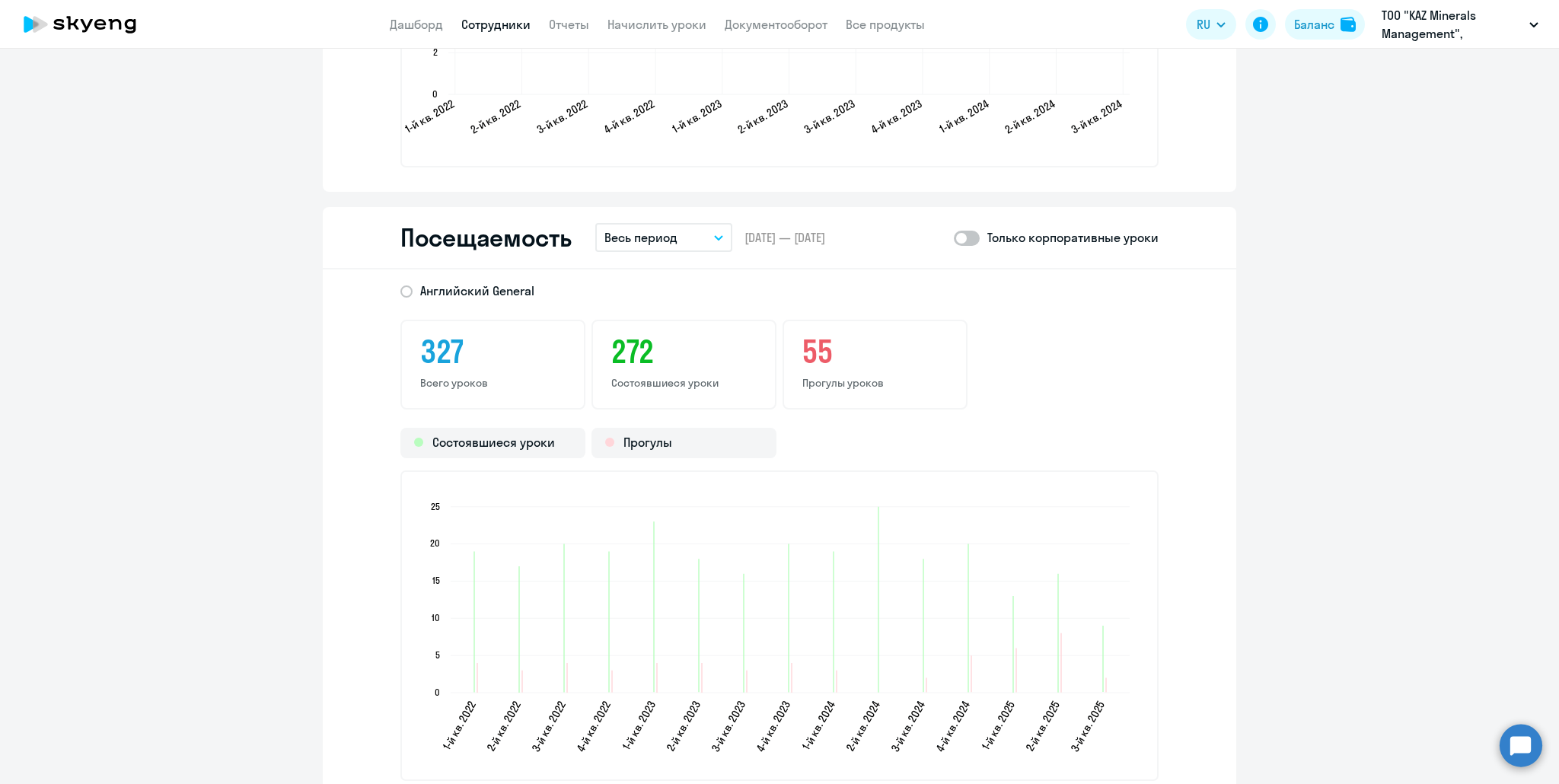
scroll to position [1827, 0]
click at [638, 236] on p "Весь период" at bounding box center [641, 241] width 73 height 19
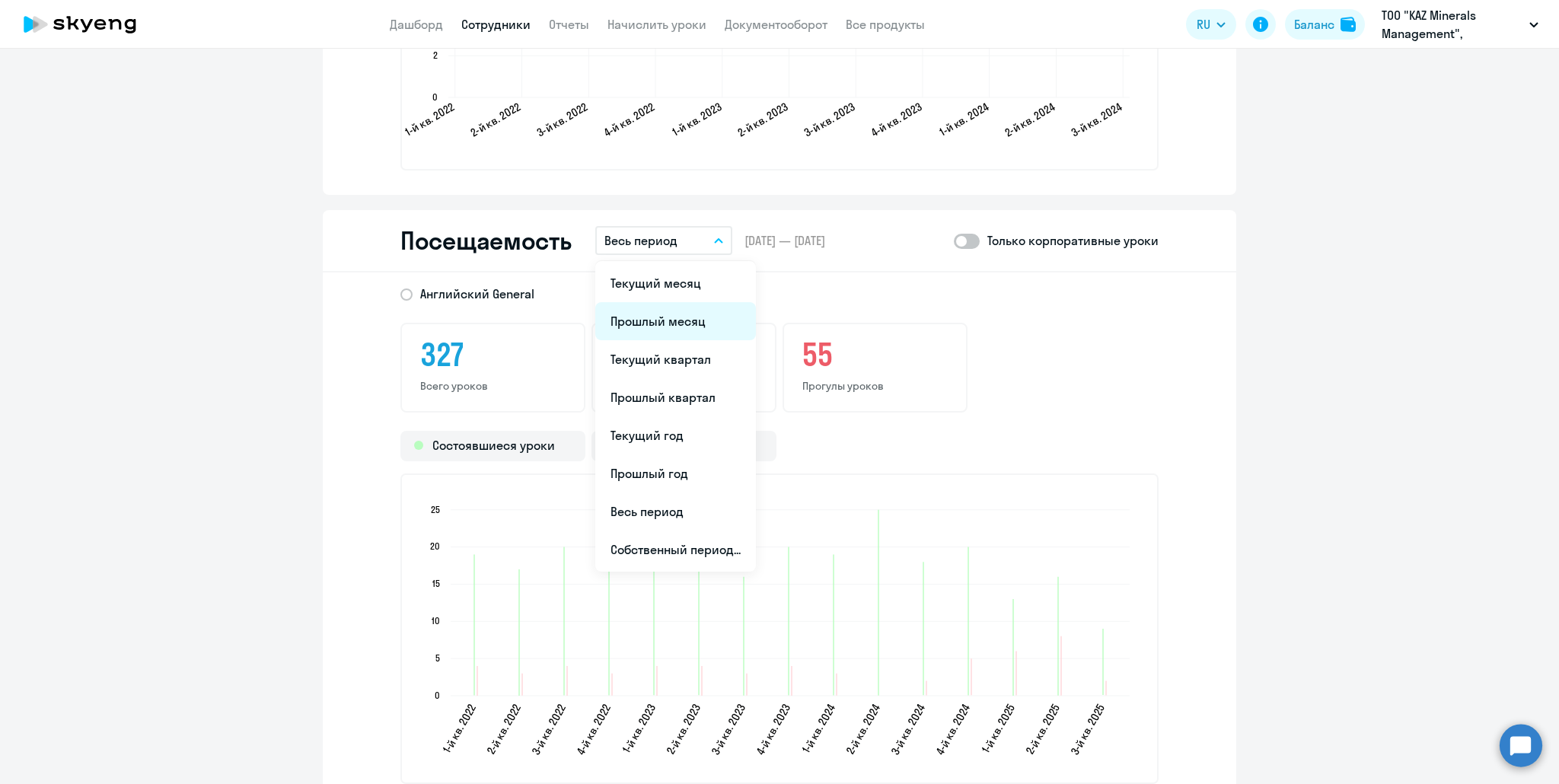
click at [636, 319] on li "Прошлый месяц" at bounding box center [675, 320] width 160 height 38
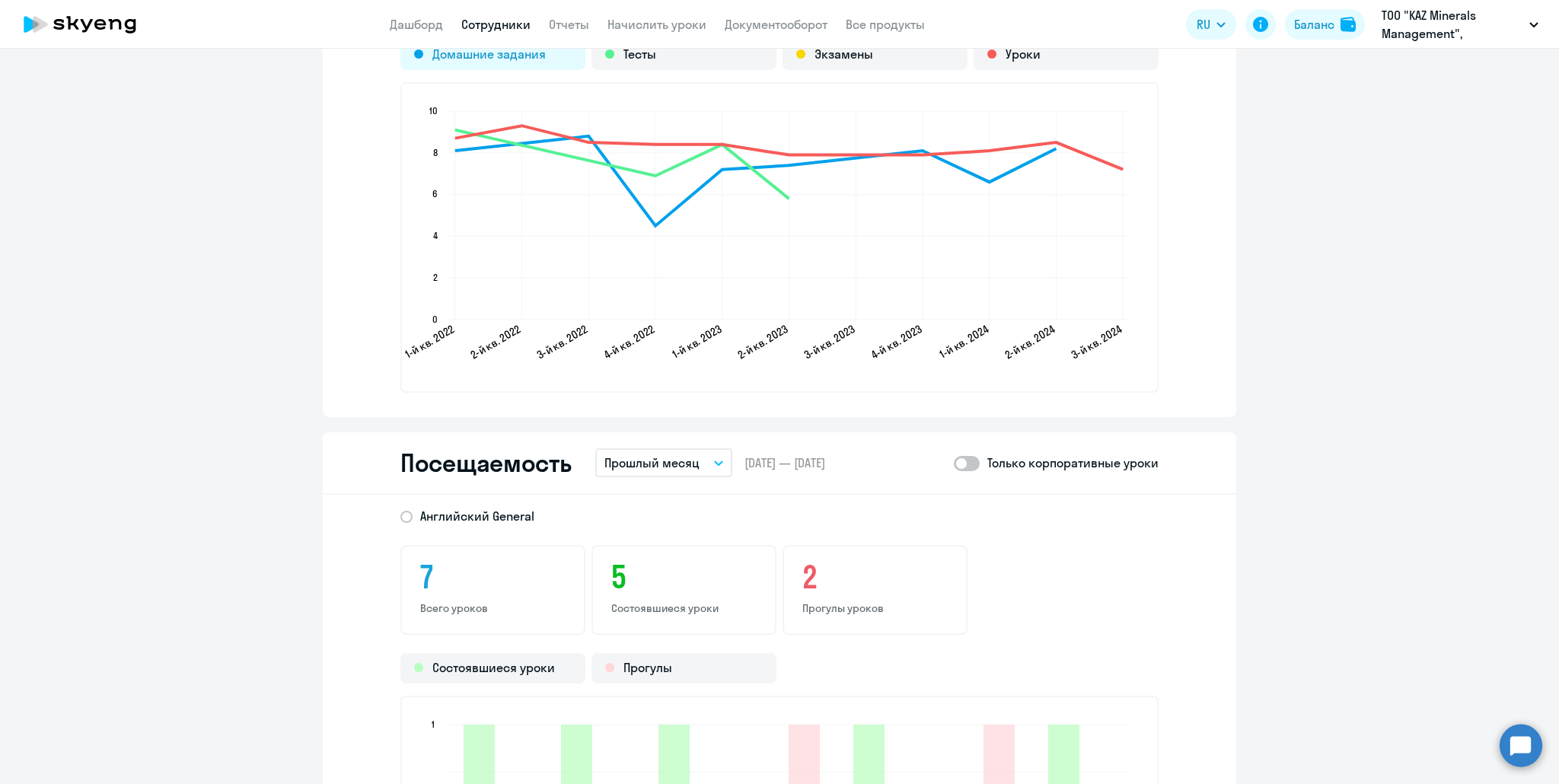
scroll to position [1598, 0]
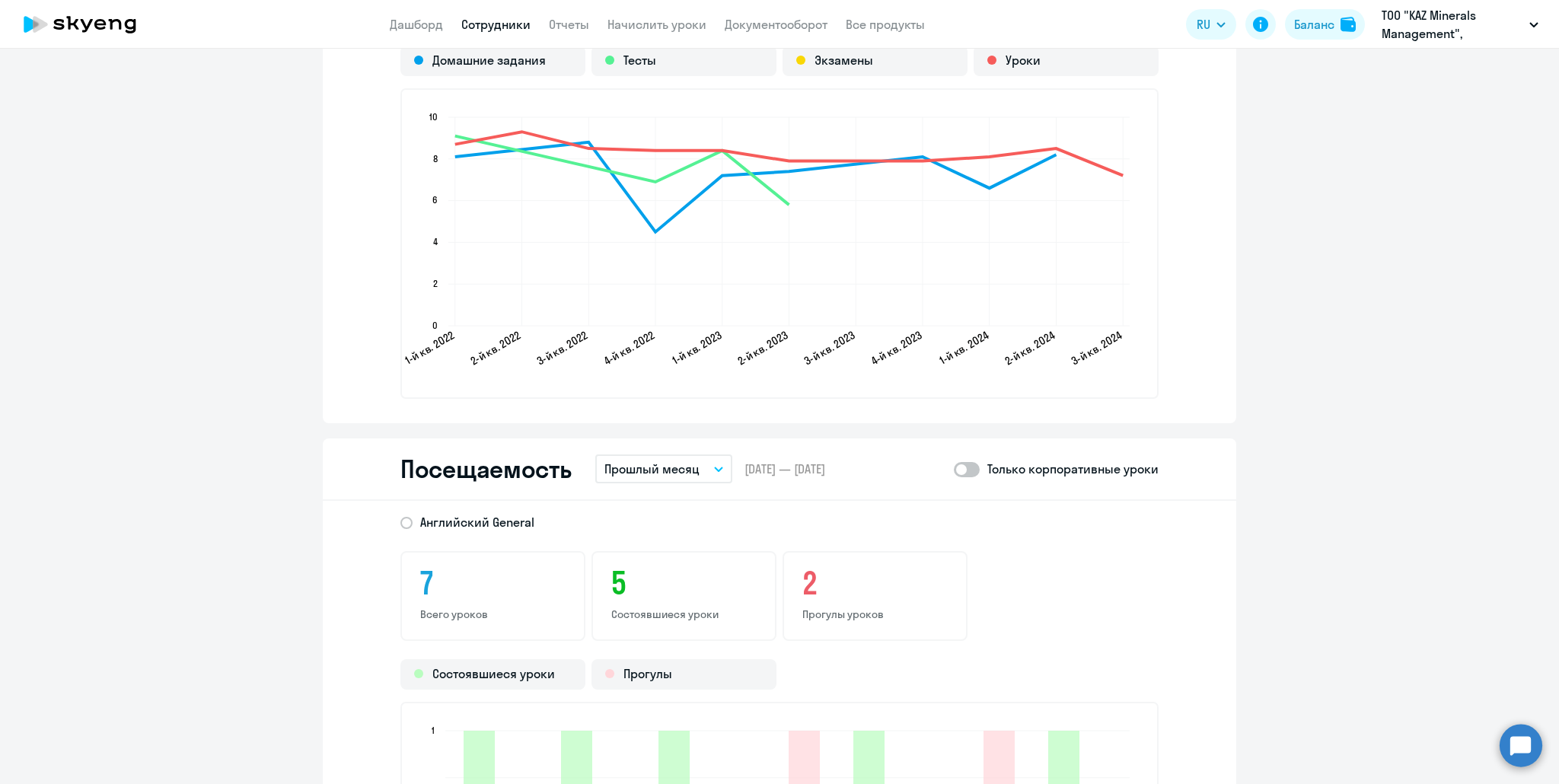
click at [481, 30] on link "Сотрудники" at bounding box center [496, 25] width 70 height 15
select select "30"
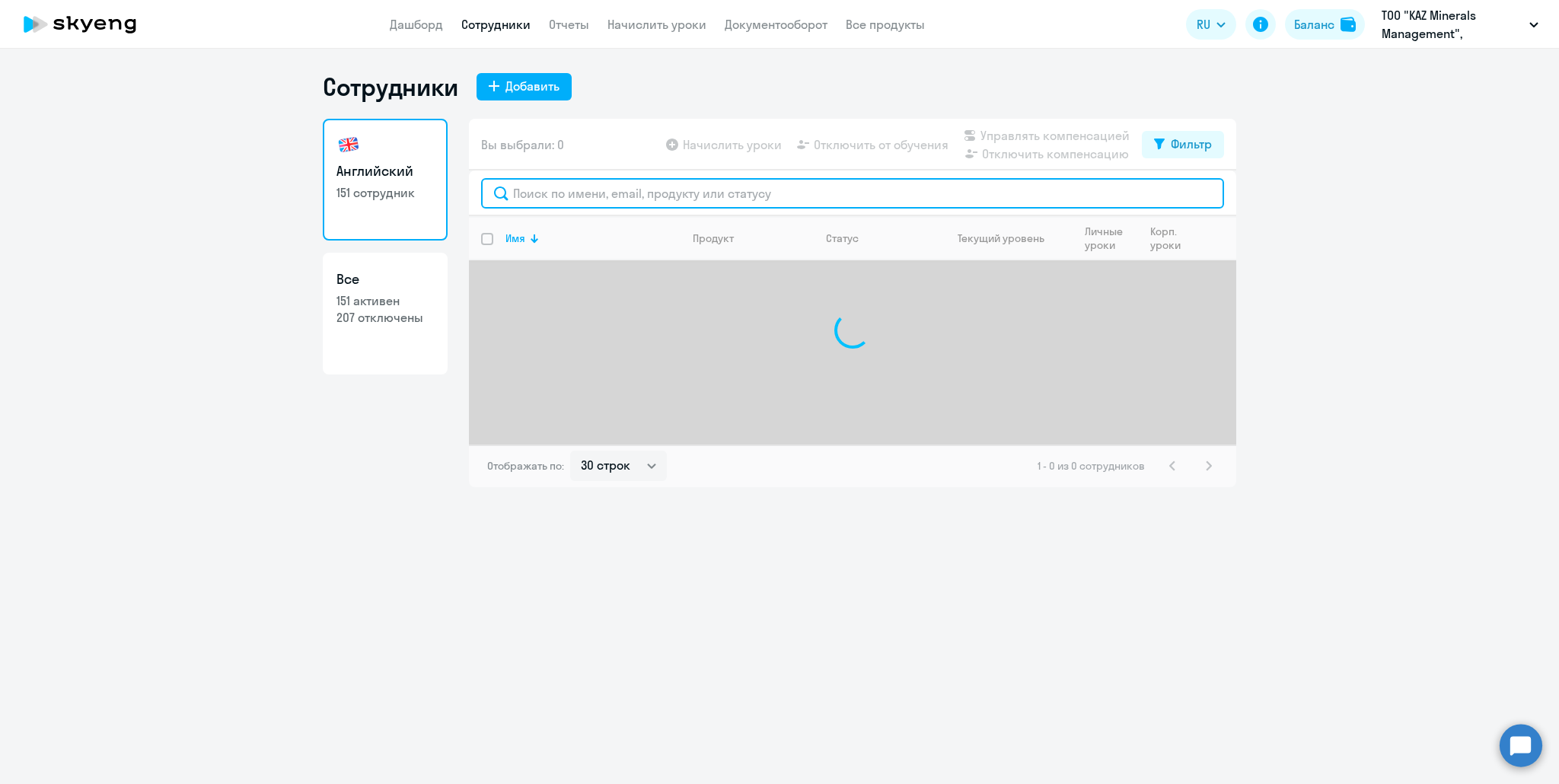
click at [546, 209] on div at bounding box center [852, 193] width 767 height 46
type input "н"
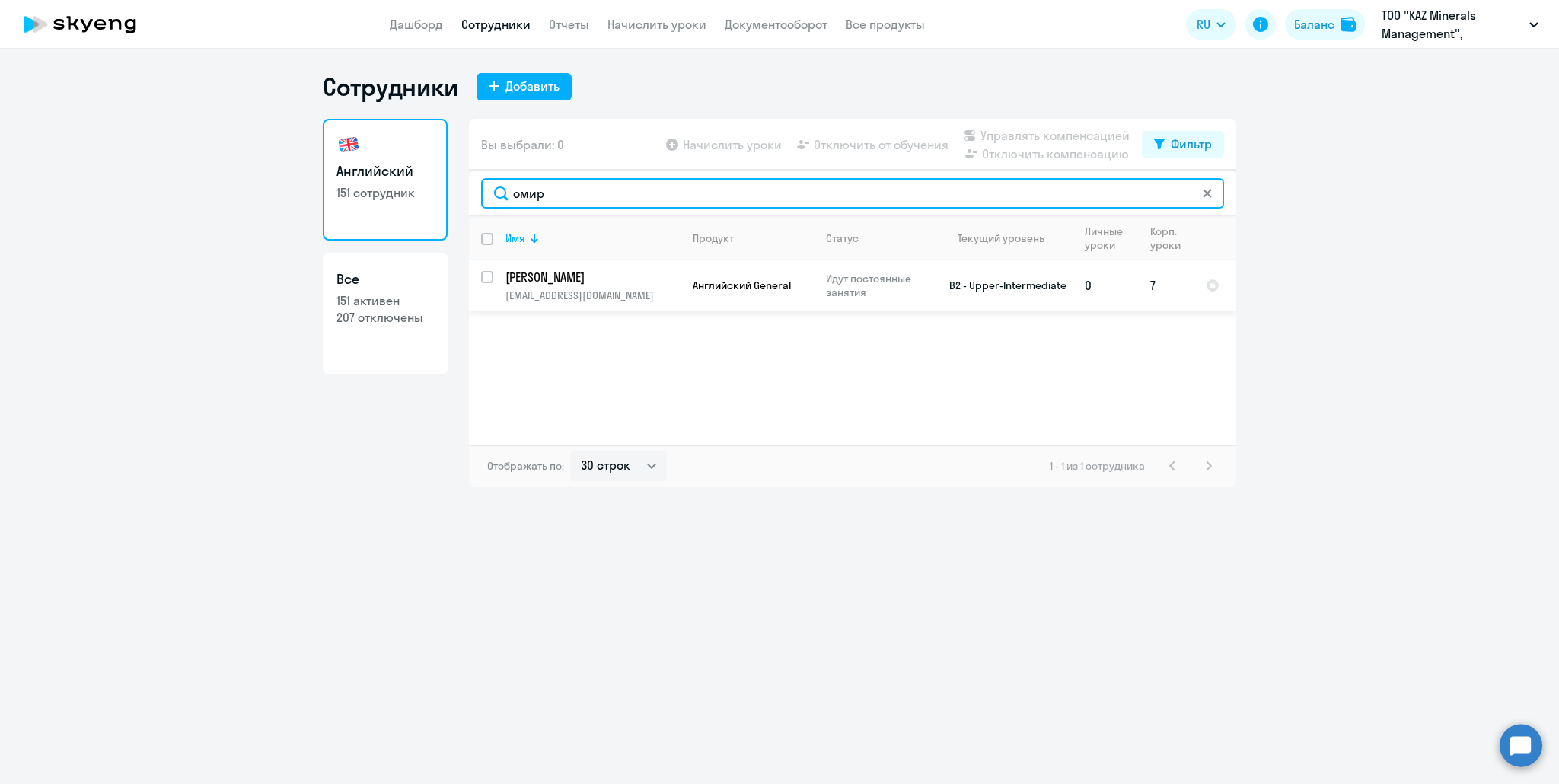
type input "омир"
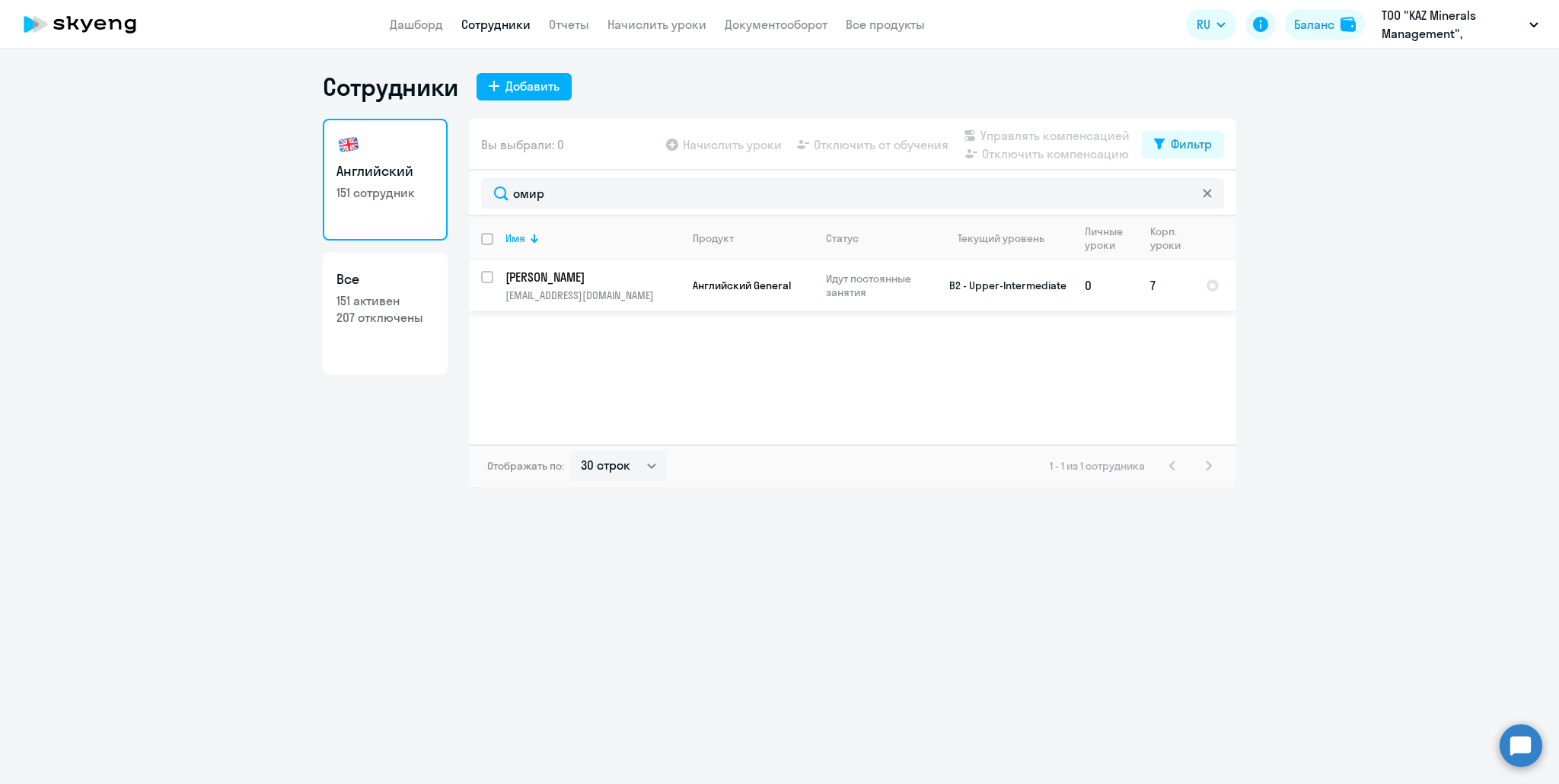
click at [542, 279] on p "[PERSON_NAME]" at bounding box center [591, 277] width 172 height 17
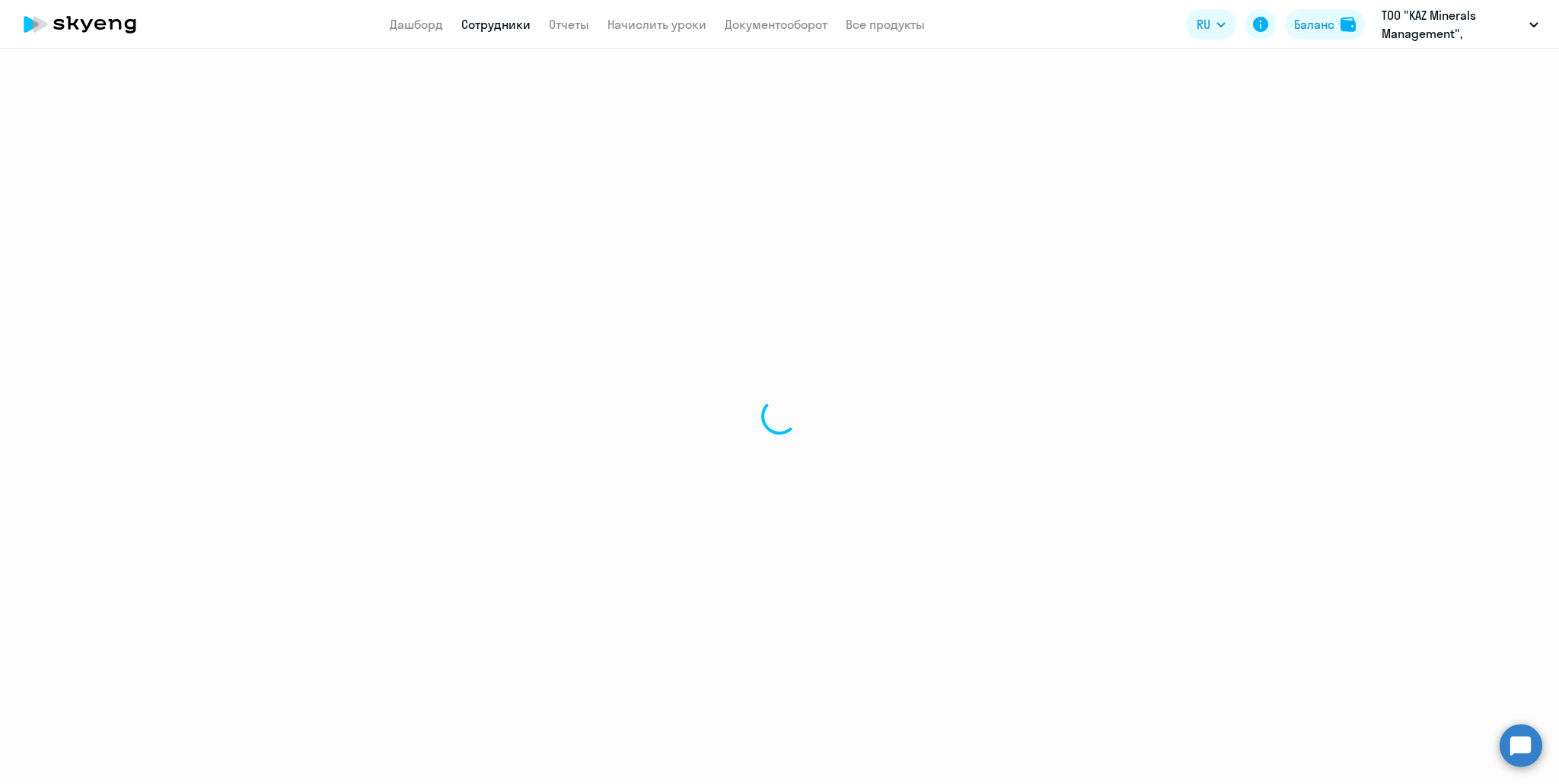
select select "english"
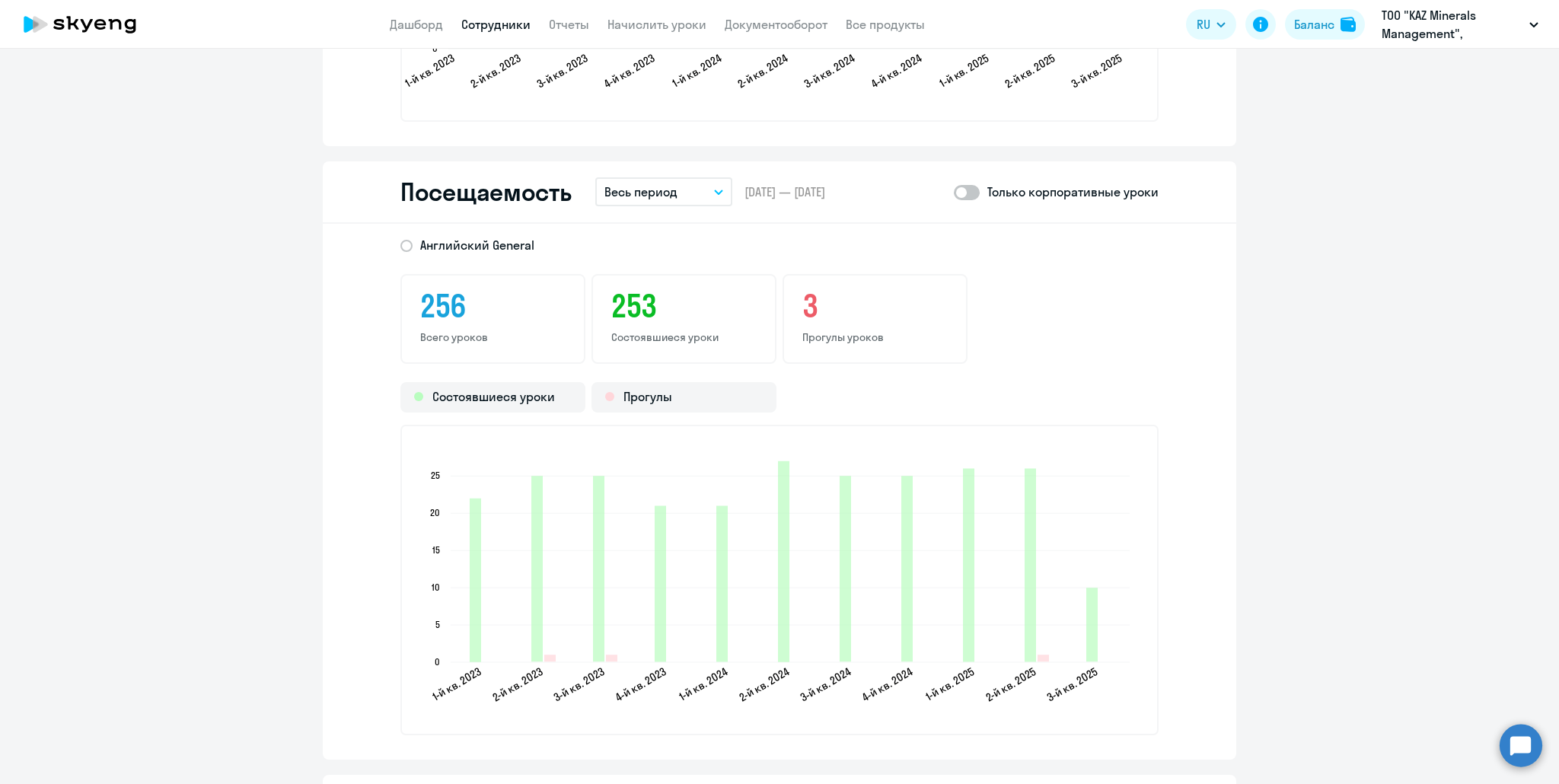
scroll to position [1978, 0]
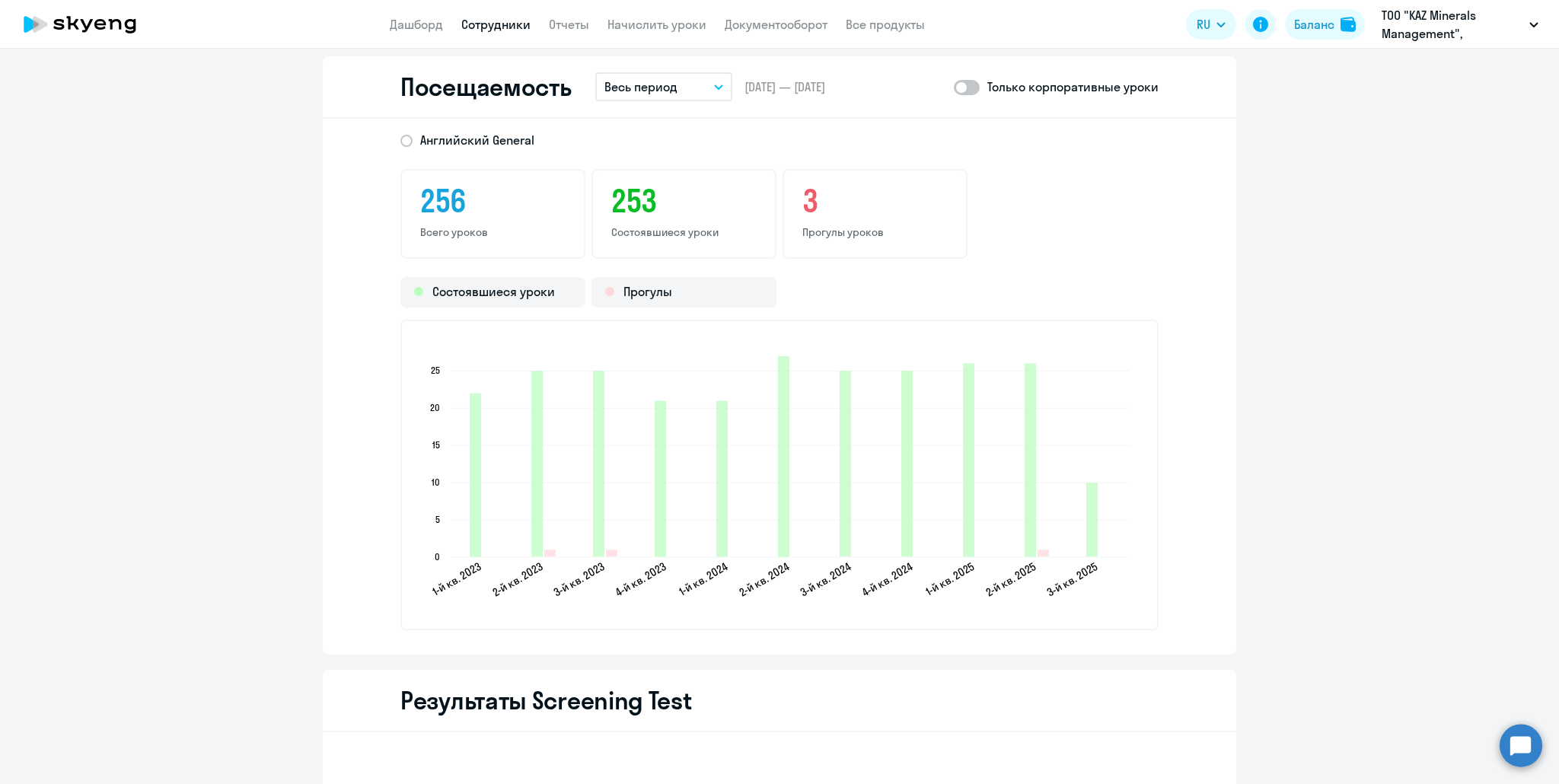
click at [682, 80] on button "Весь период" at bounding box center [664, 86] width 137 height 29
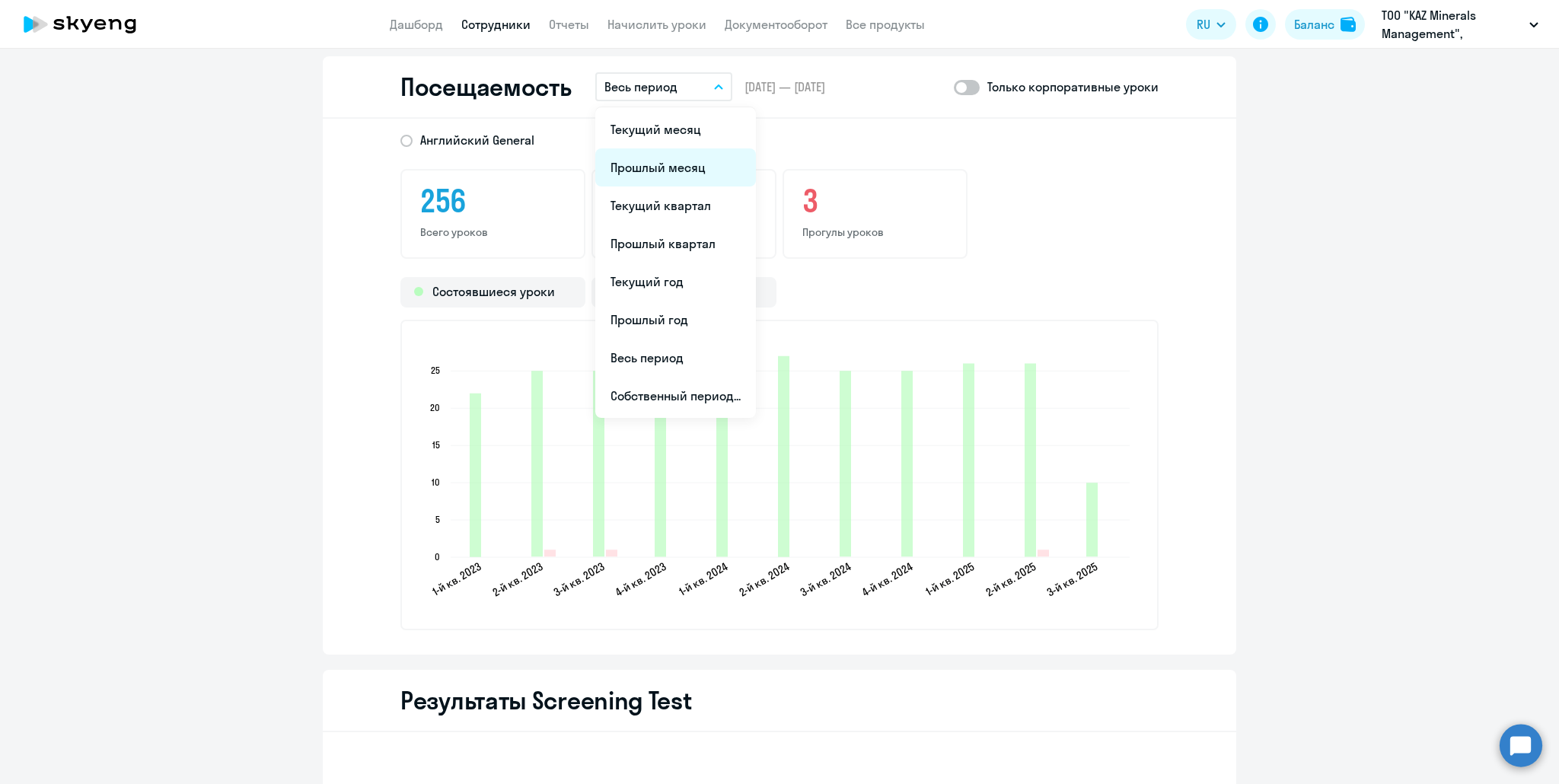
click at [644, 168] on li "Прошлый месяц" at bounding box center [675, 167] width 160 height 38
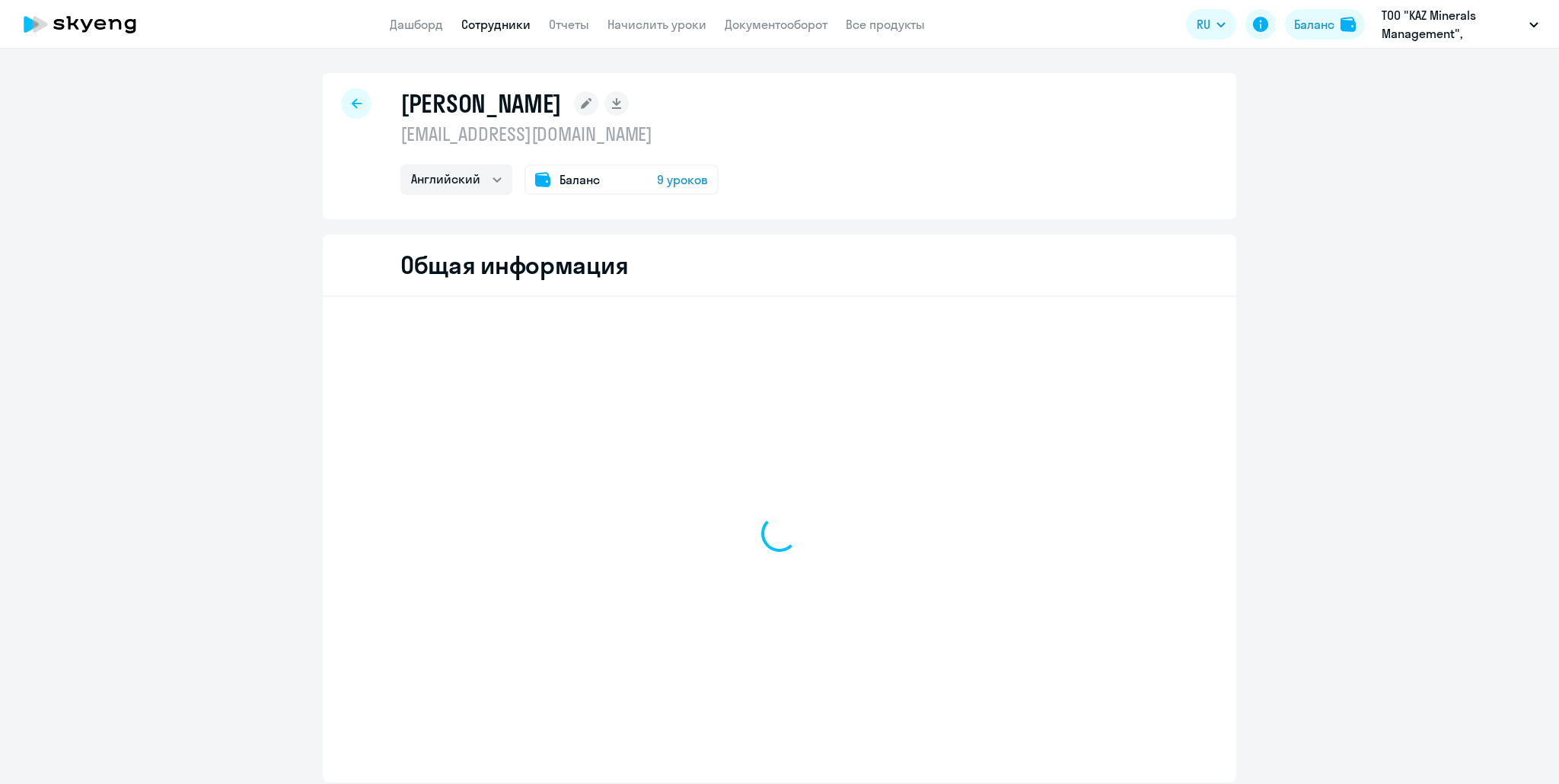
select select "english"
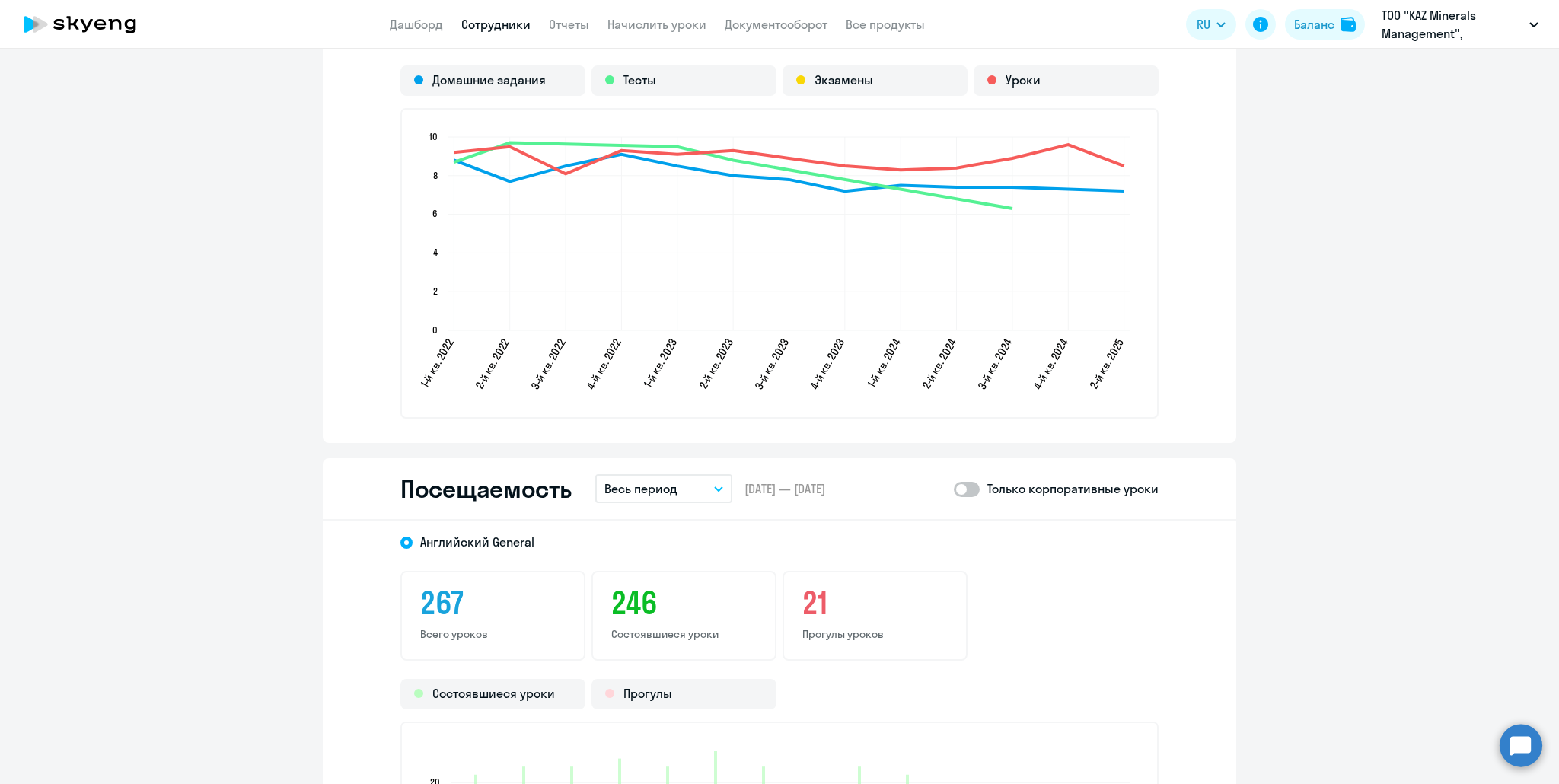
scroll to position [1746, 0]
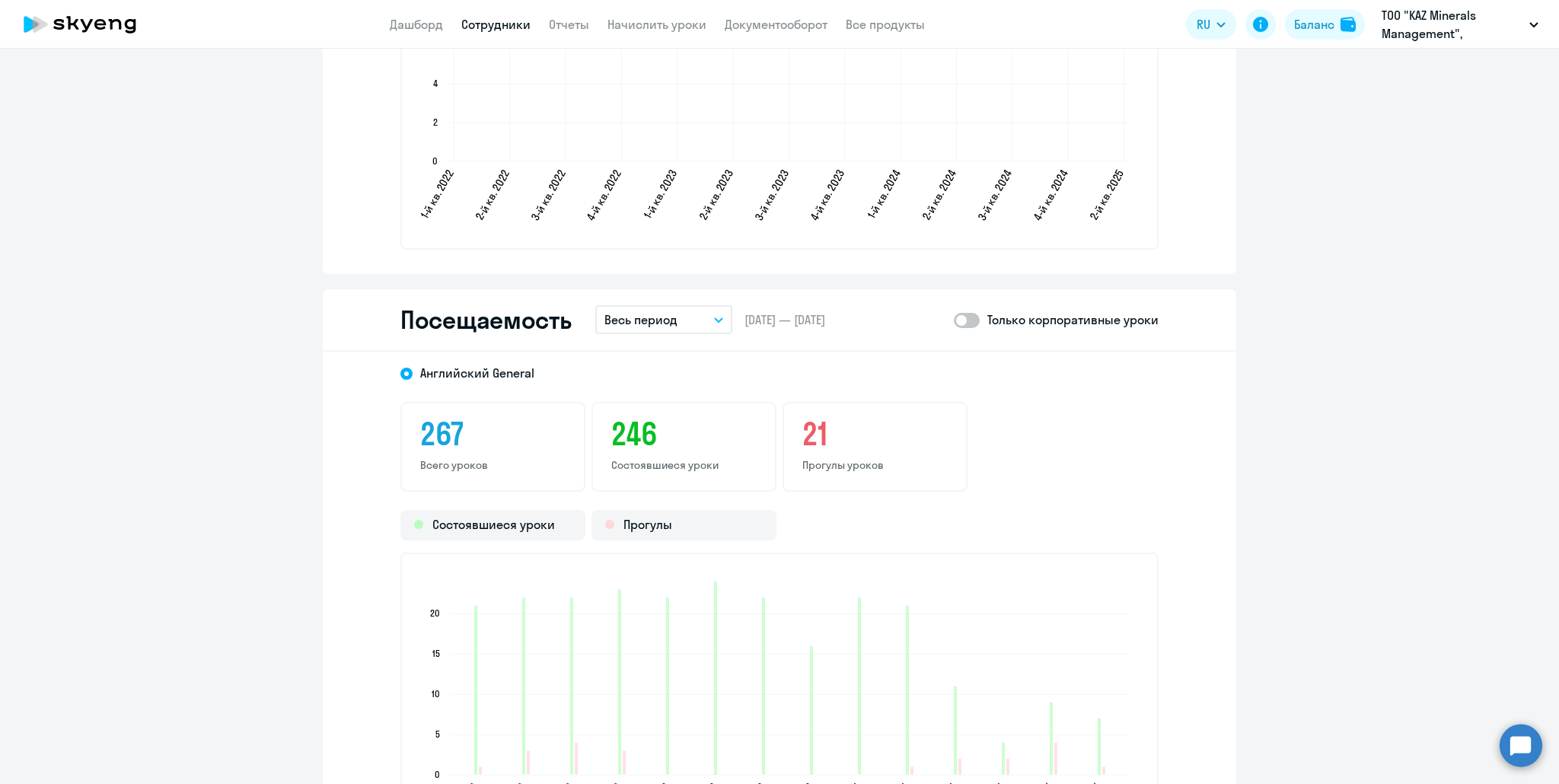
click at [659, 325] on p "Весь период" at bounding box center [641, 320] width 73 height 19
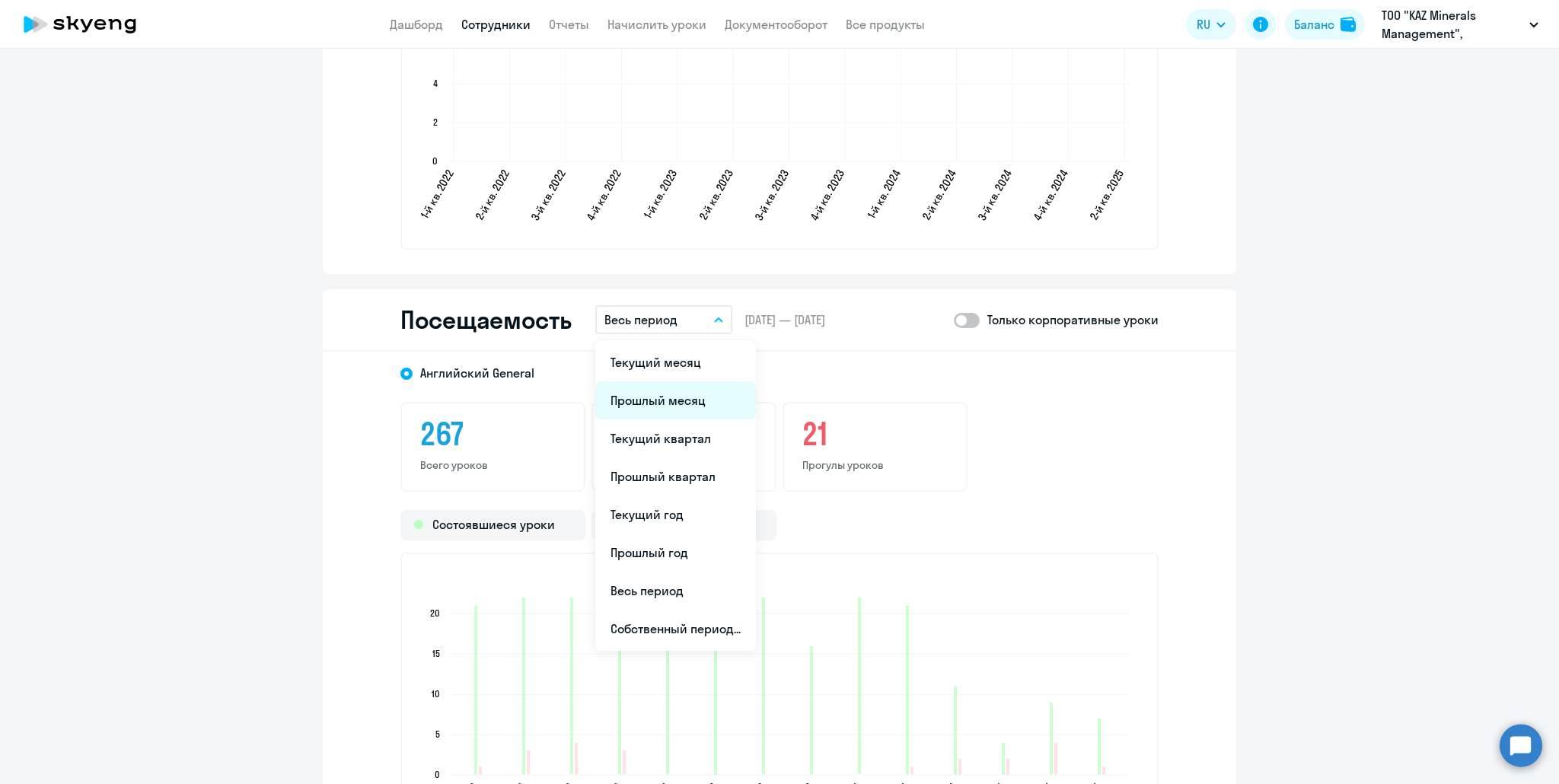
click at [670, 402] on li "Прошлый месяц" at bounding box center [675, 400] width 160 height 38
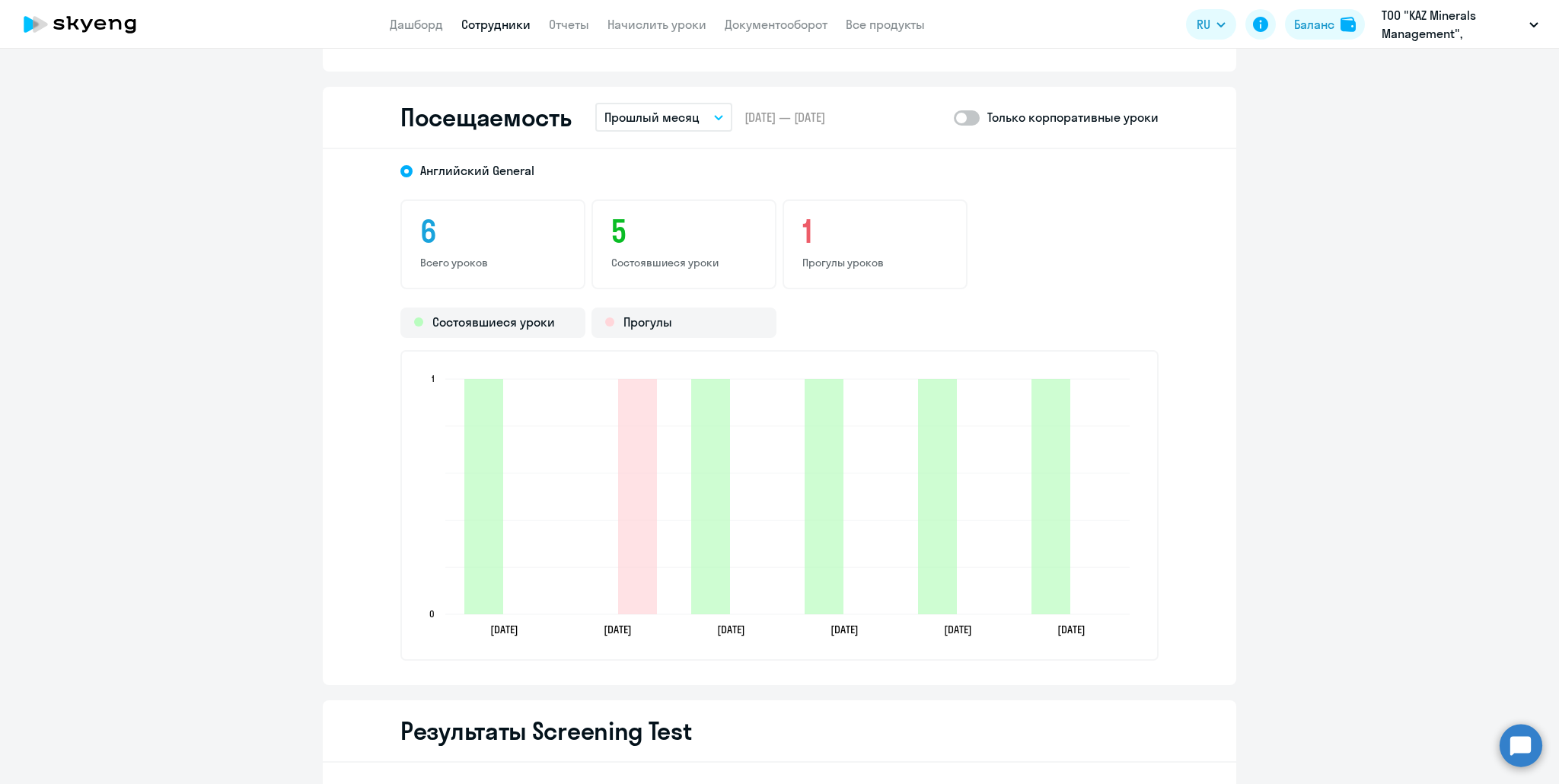
scroll to position [2126, 0]
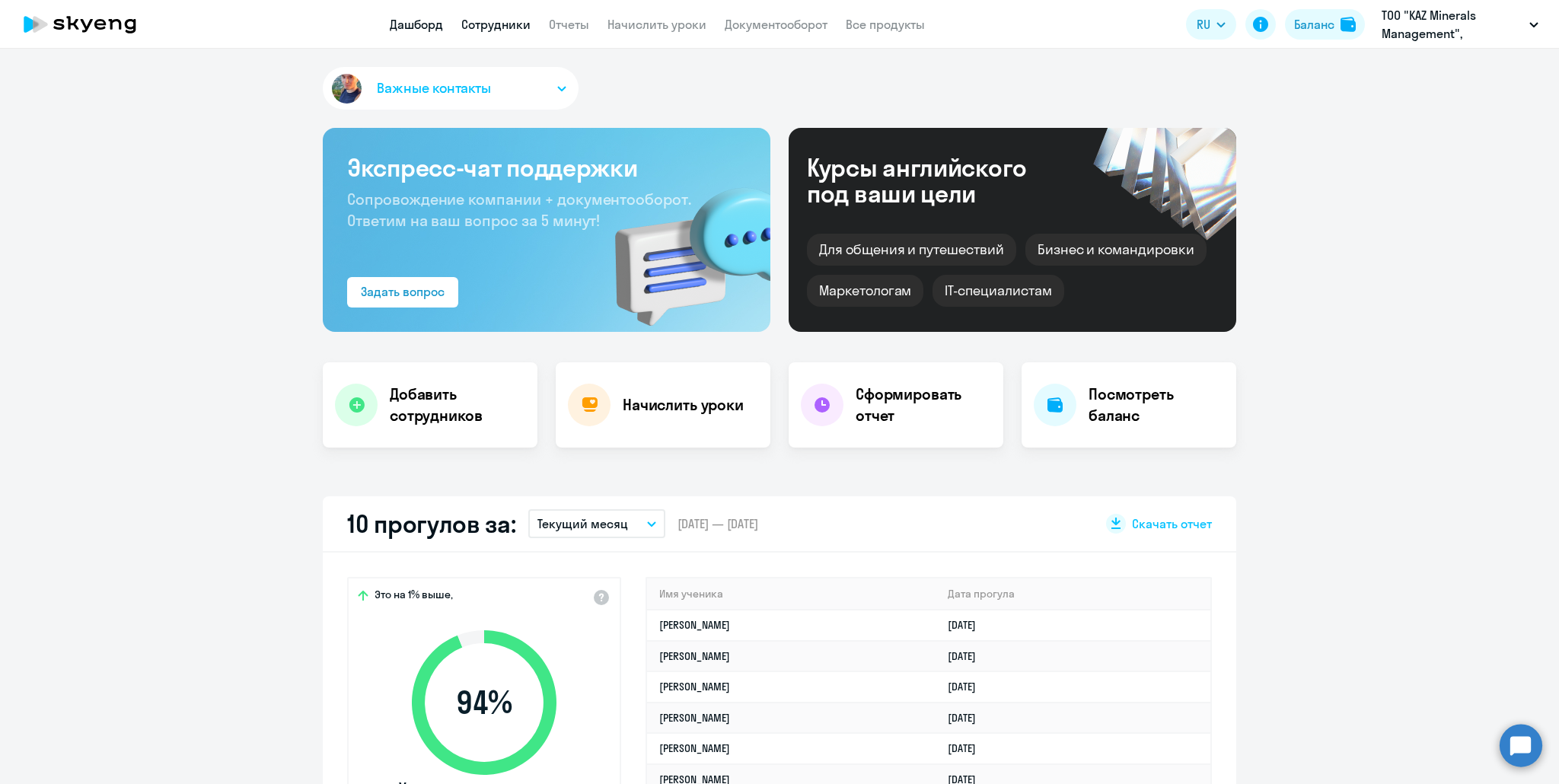
click at [486, 20] on link "Сотрудники" at bounding box center [496, 25] width 70 height 15
select select "30"
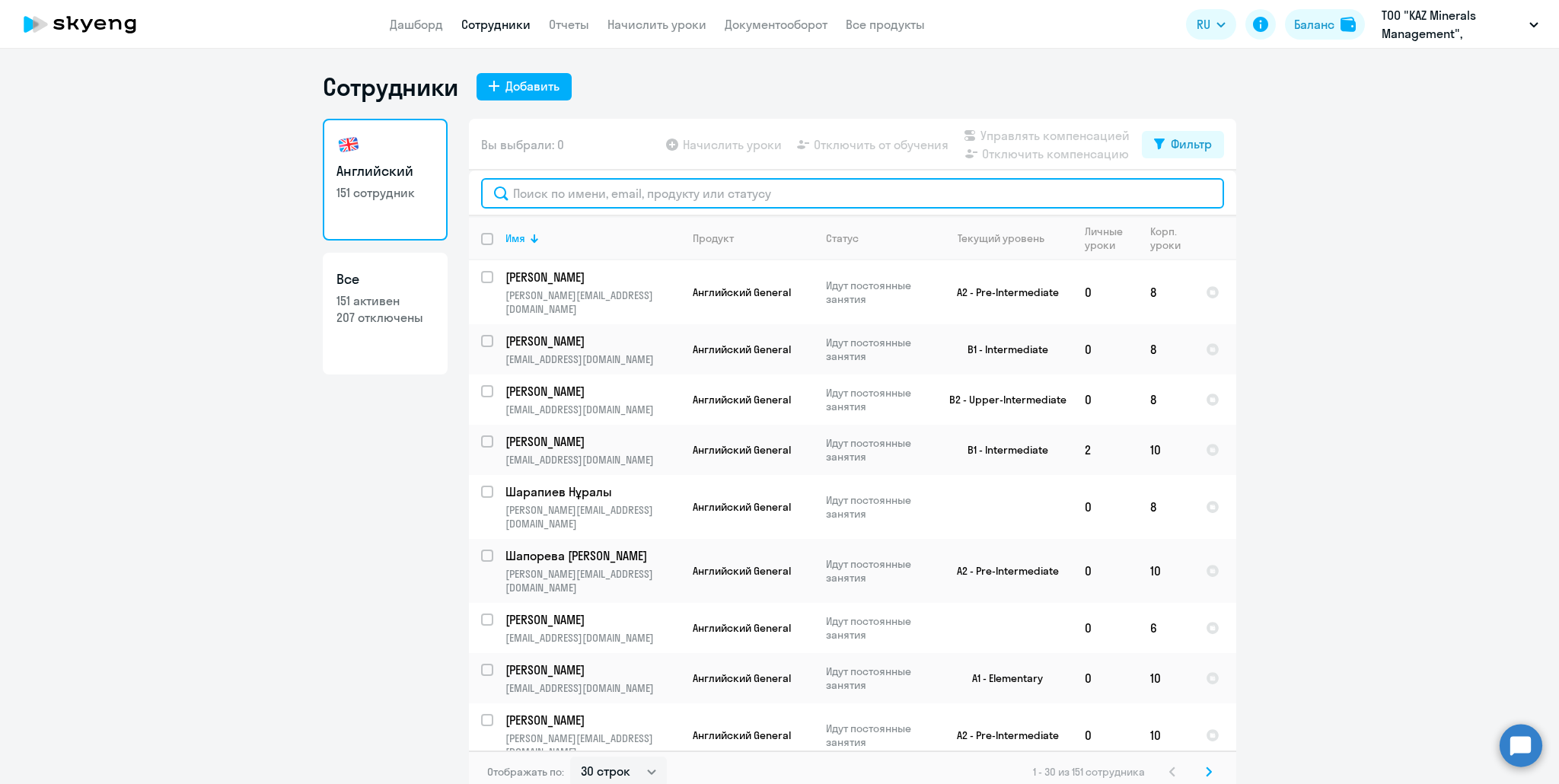
click at [574, 203] on input "text" at bounding box center [852, 193] width 743 height 31
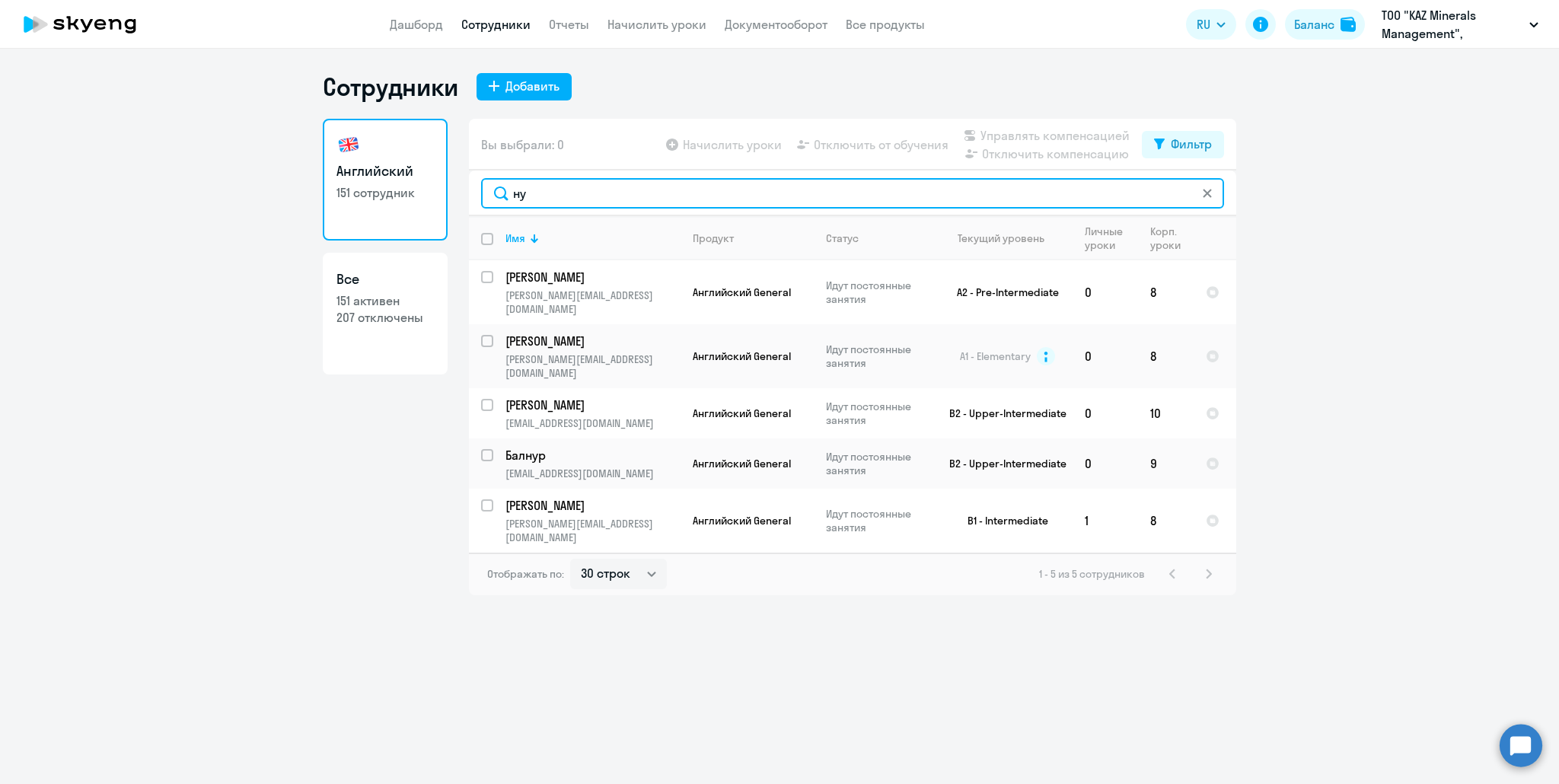
type input "ну"
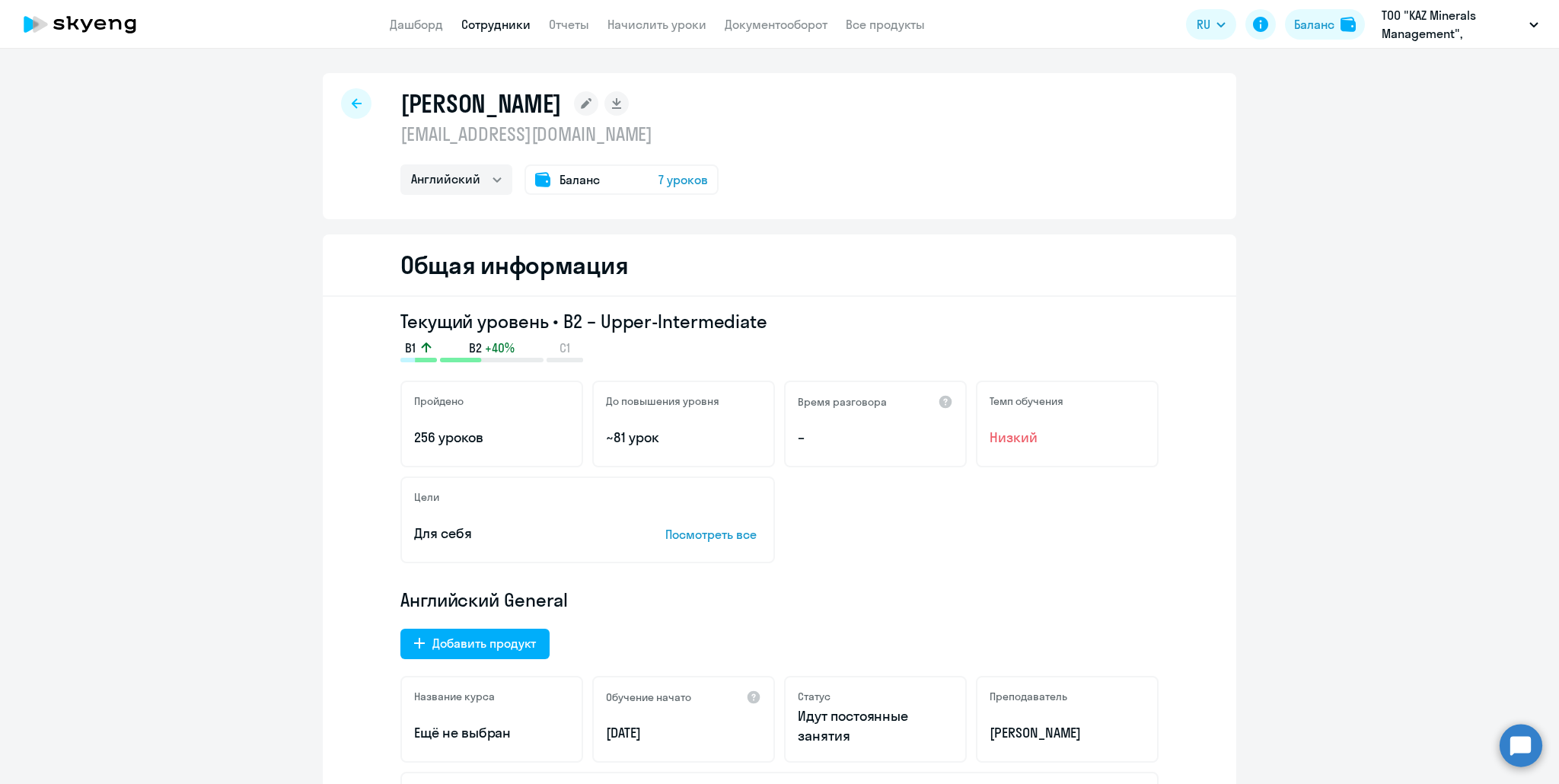
select select "english"
click at [502, 26] on link "Сотрудники" at bounding box center [496, 25] width 70 height 15
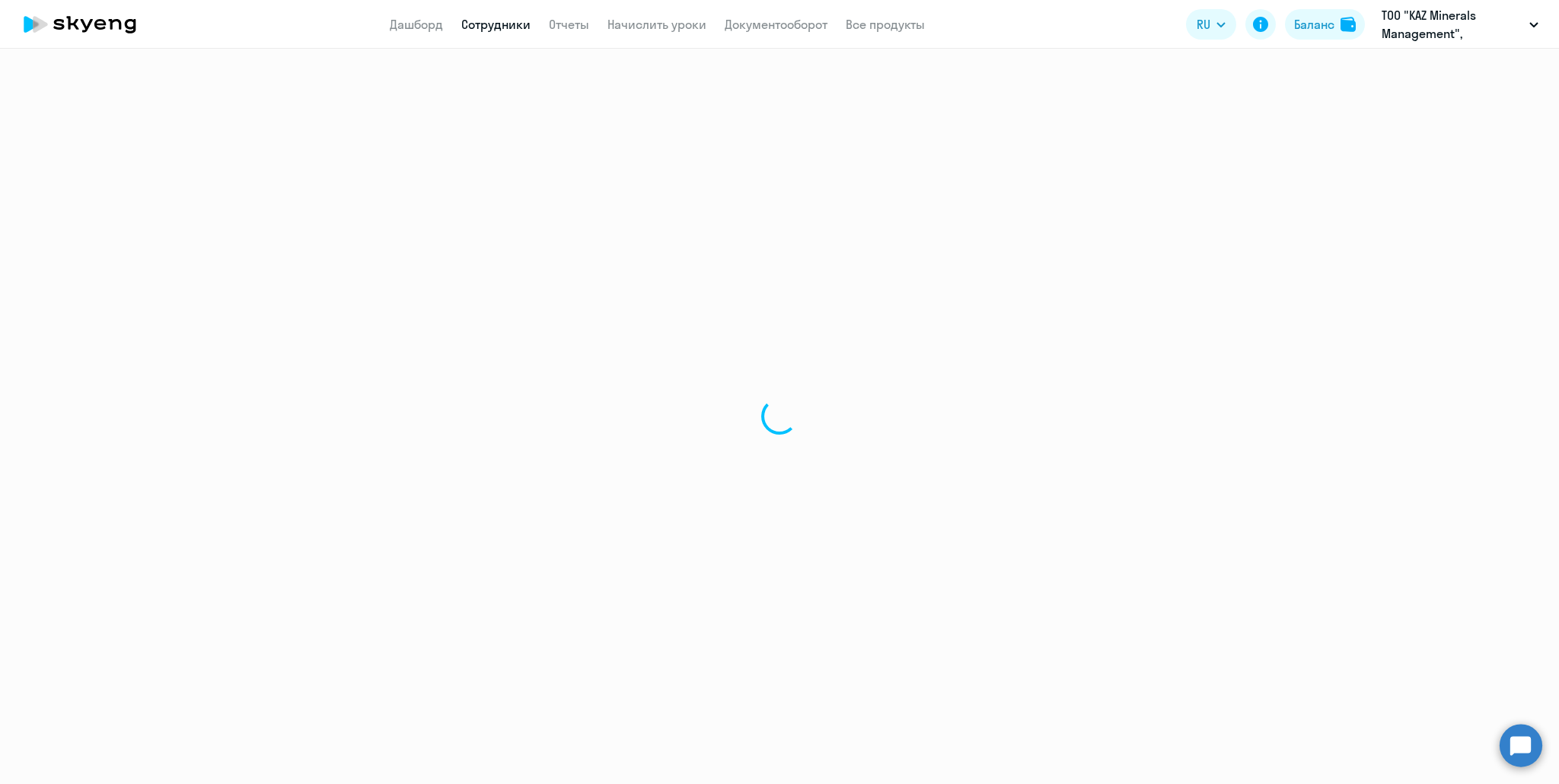
select select "30"
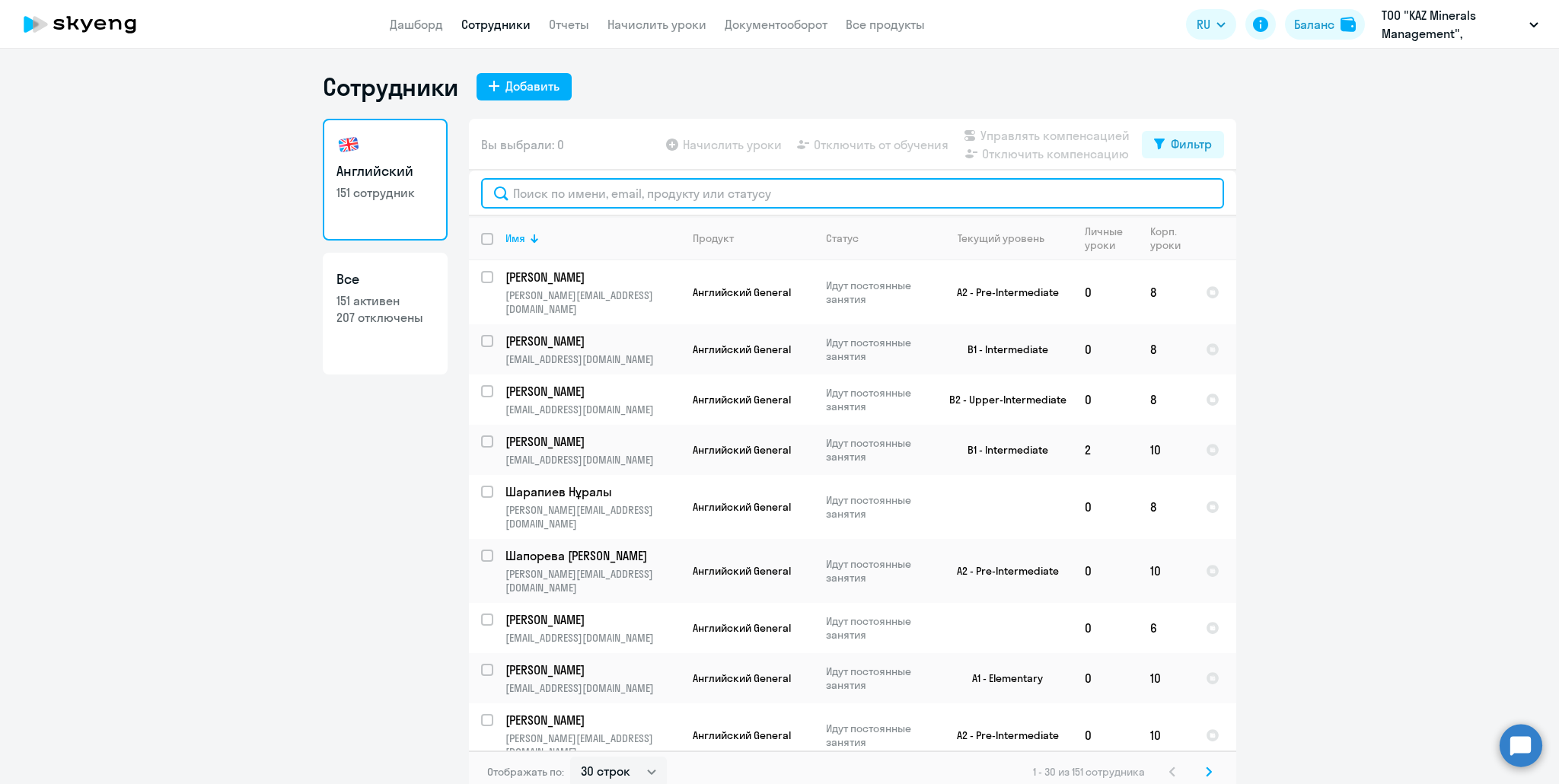
click at [554, 193] on input "text" at bounding box center [852, 193] width 743 height 31
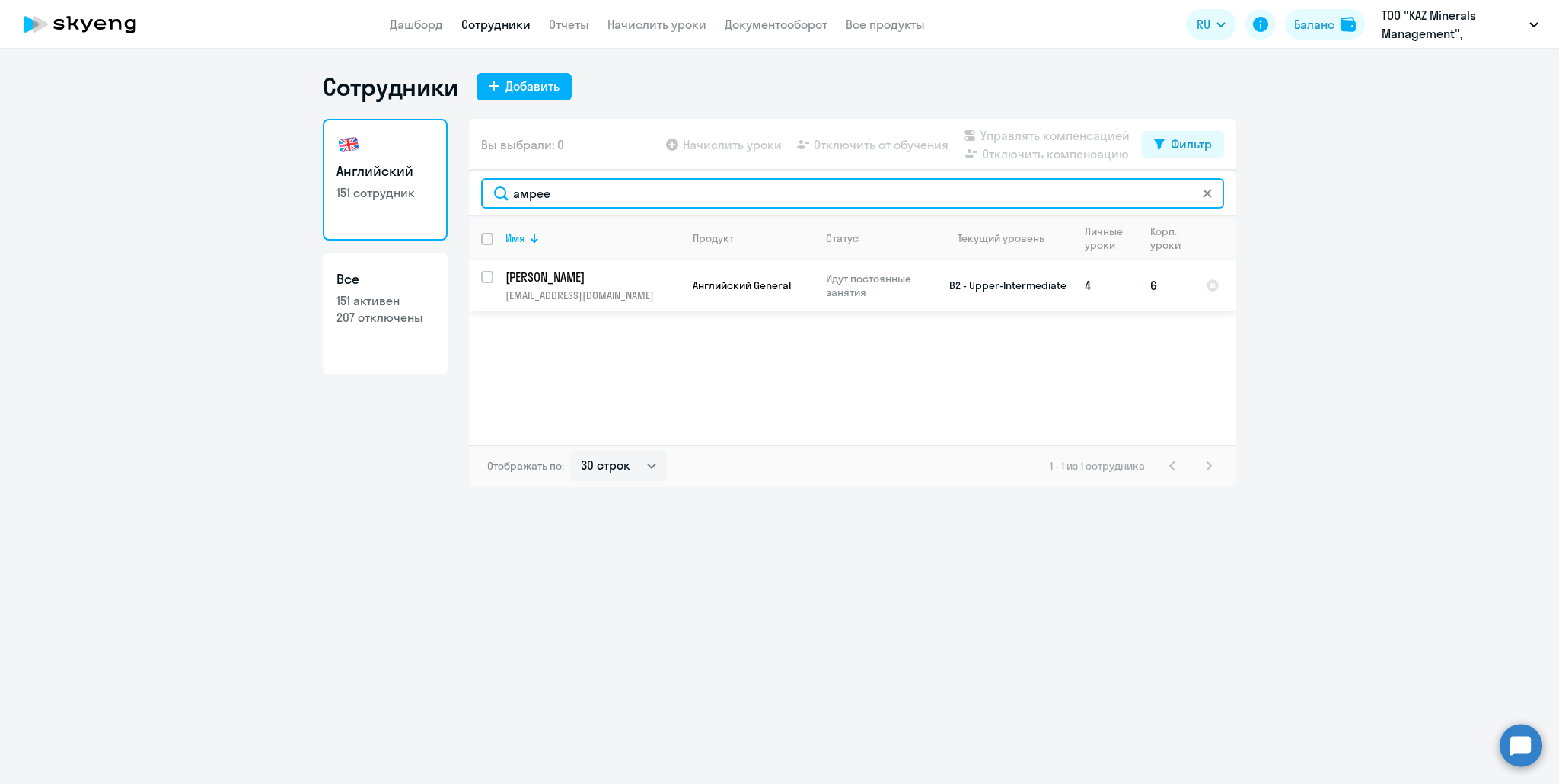
type input "амрее"
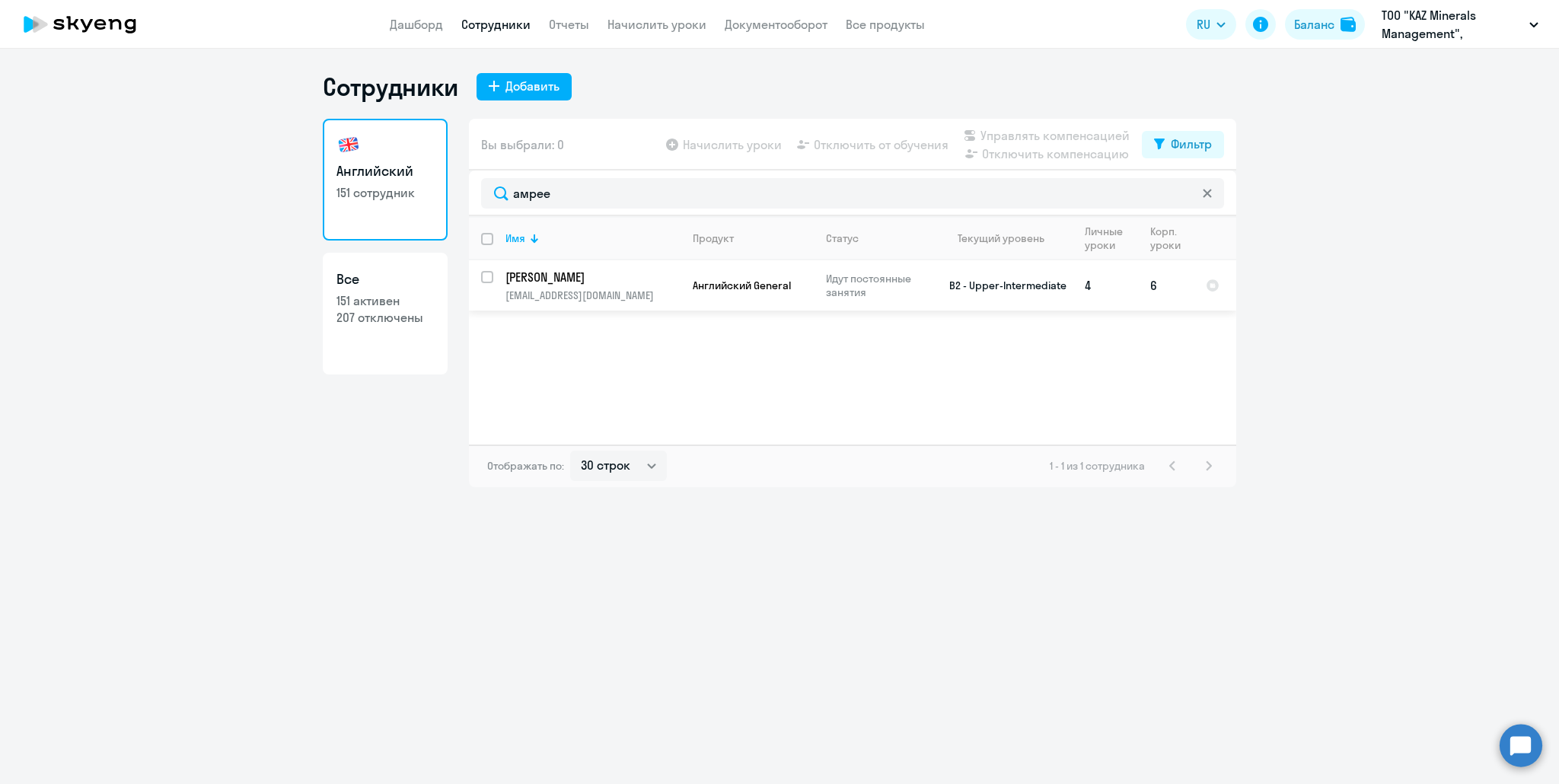
click at [554, 279] on p "Амреев Берикхан" at bounding box center [591, 277] width 172 height 17
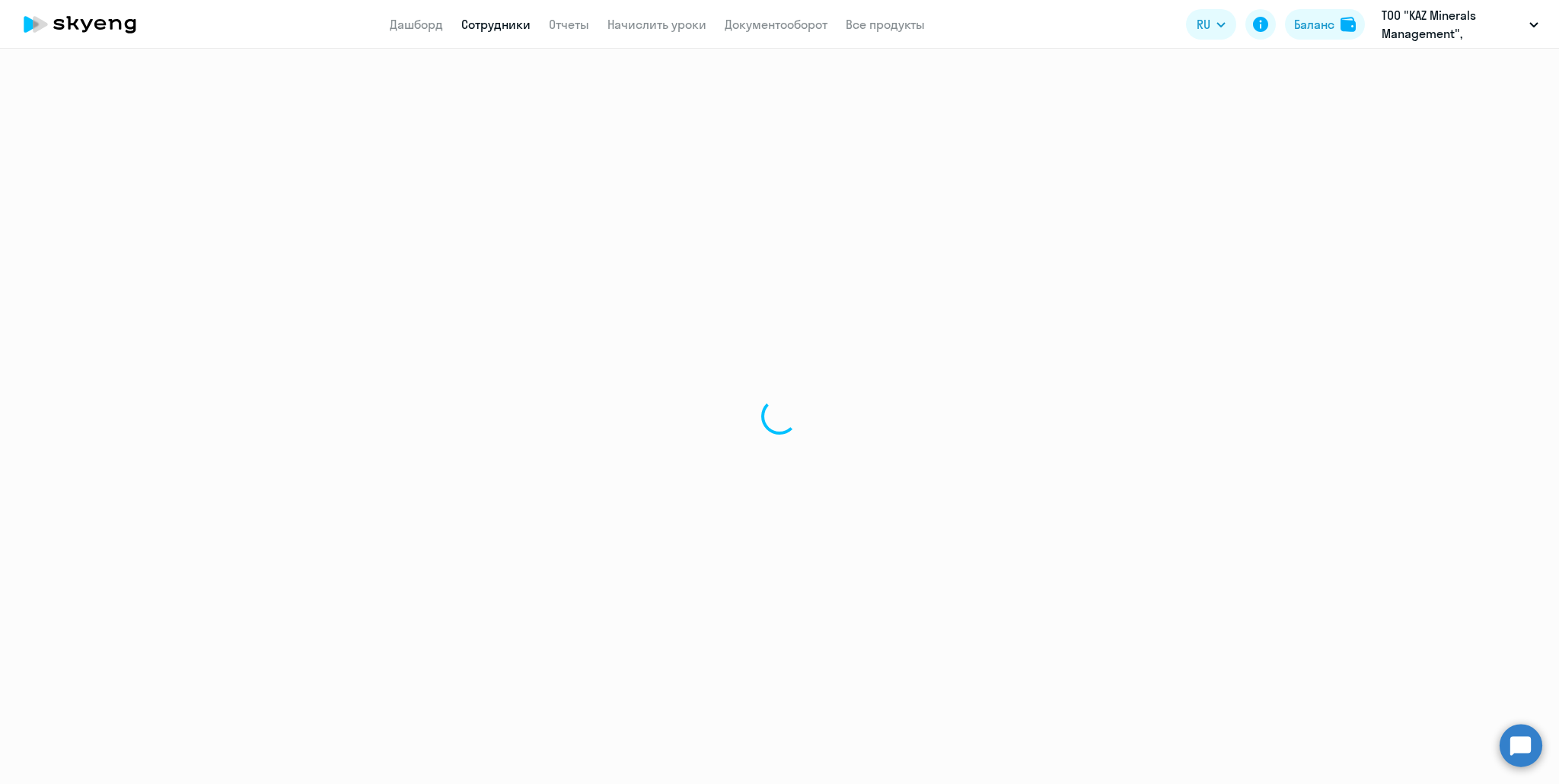
select select "english"
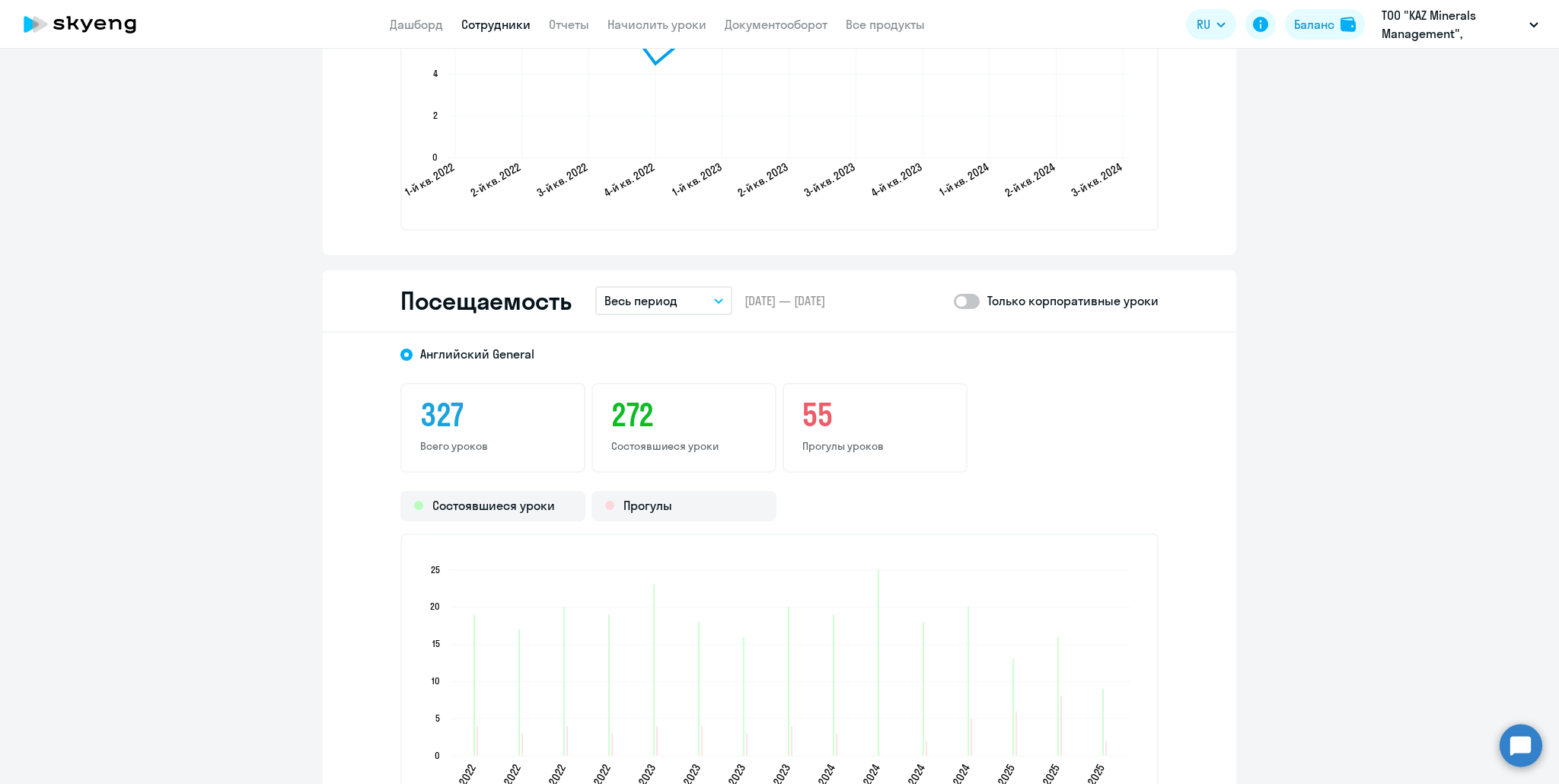
scroll to position [1671, 0]
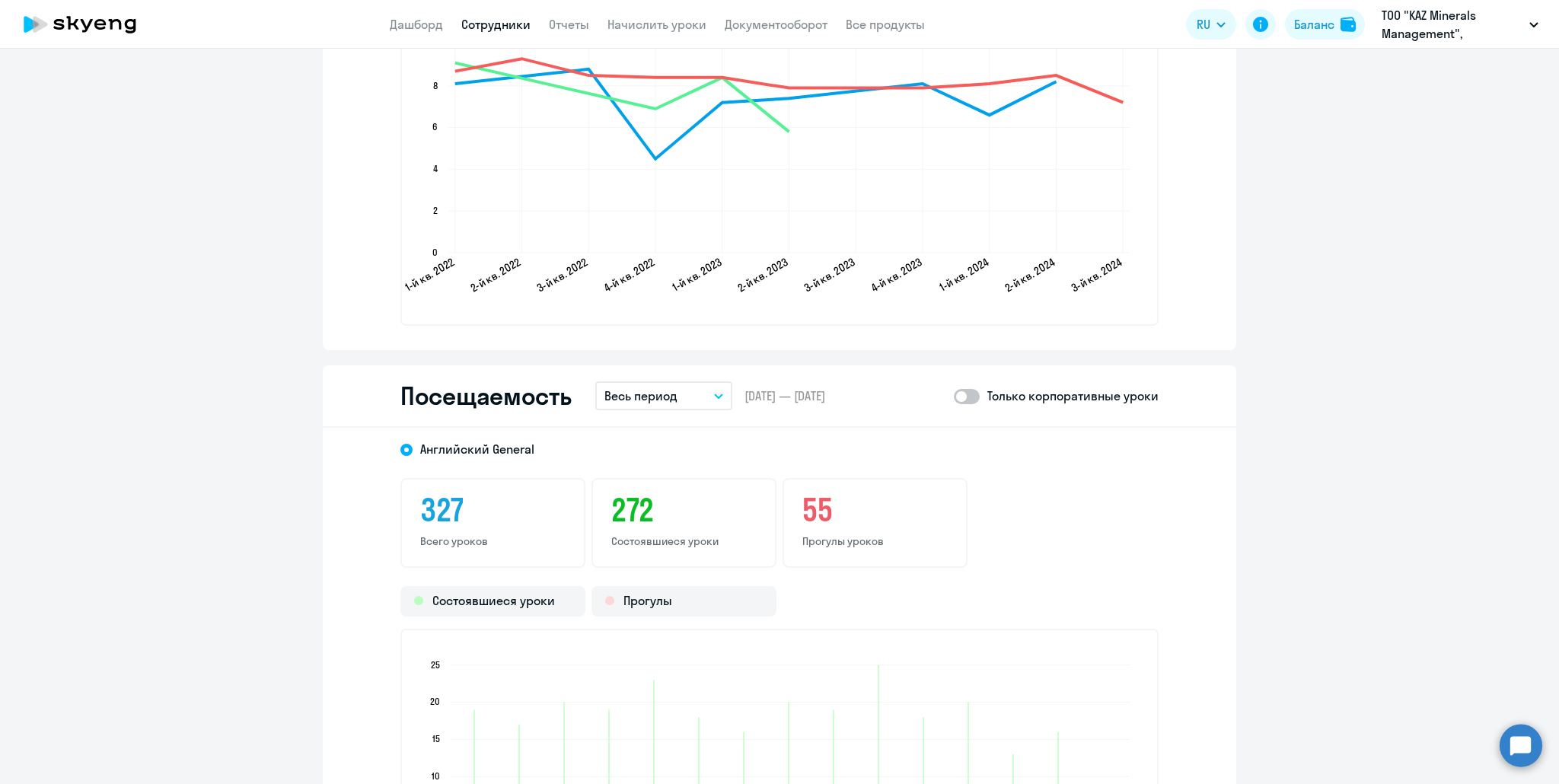
click at [662, 399] on p "Весь период" at bounding box center [641, 396] width 73 height 19
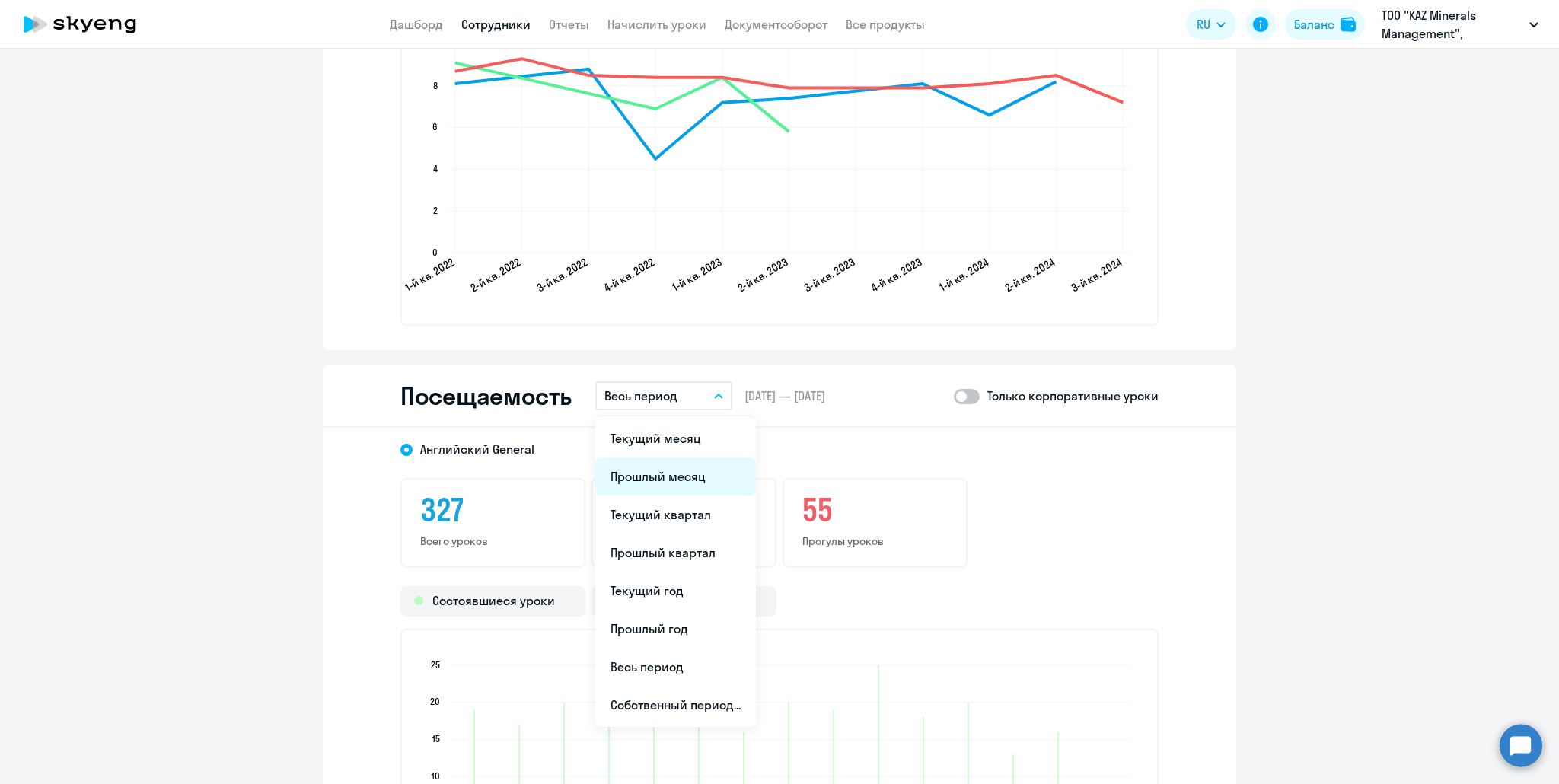
click at [661, 474] on li "Прошлый месяц" at bounding box center [675, 476] width 160 height 38
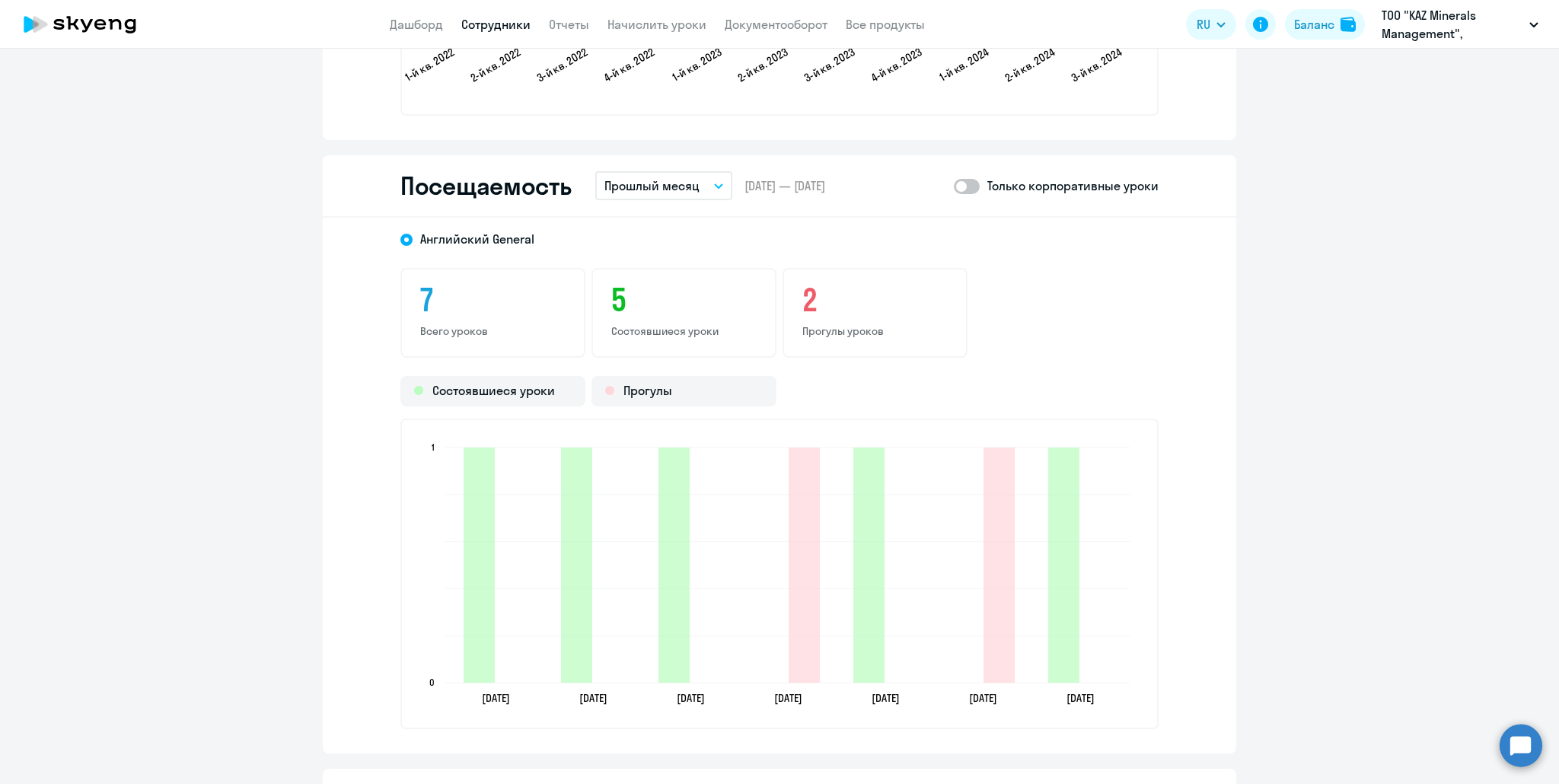
scroll to position [1976, 0]
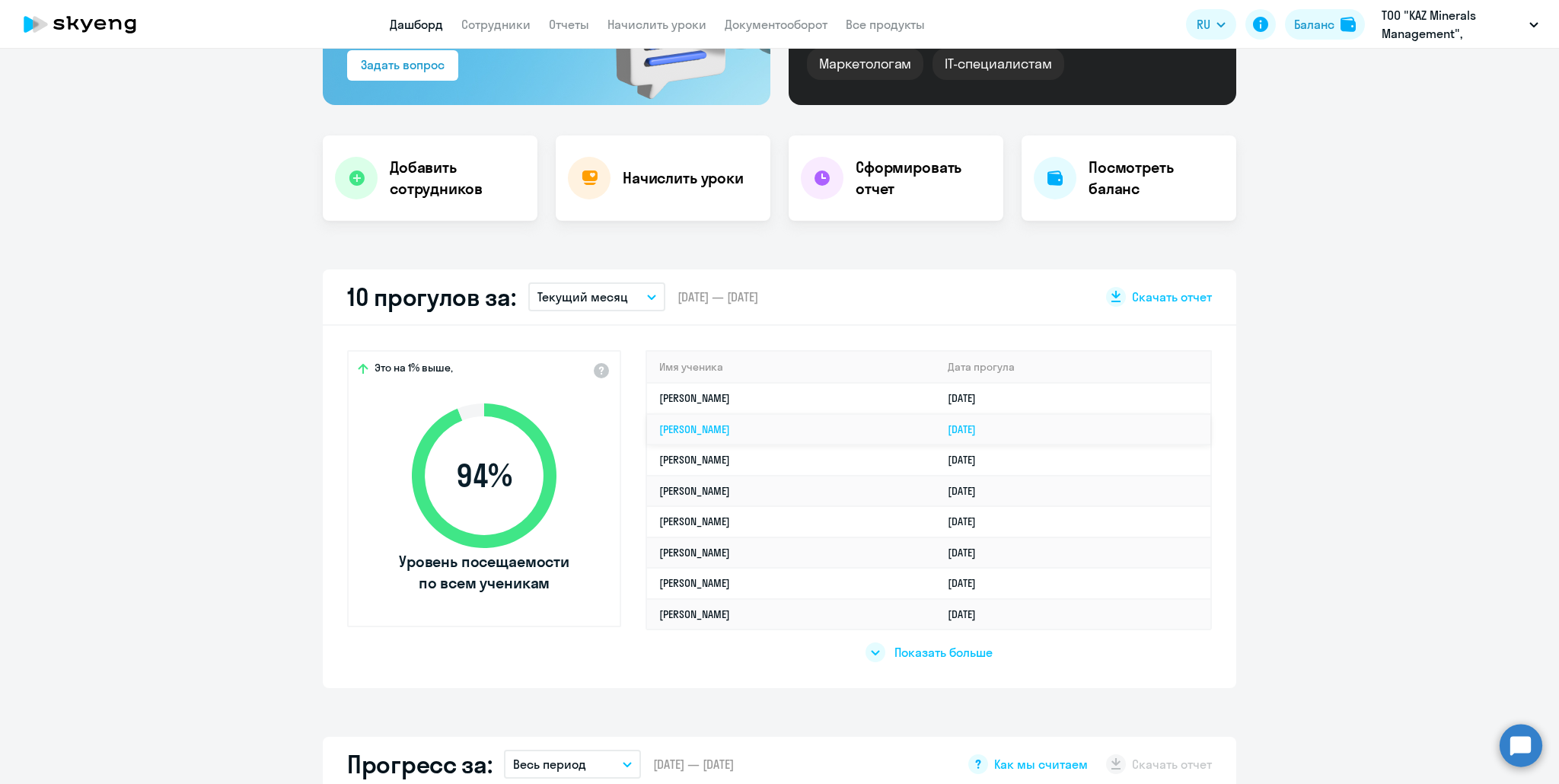
scroll to position [228, 0]
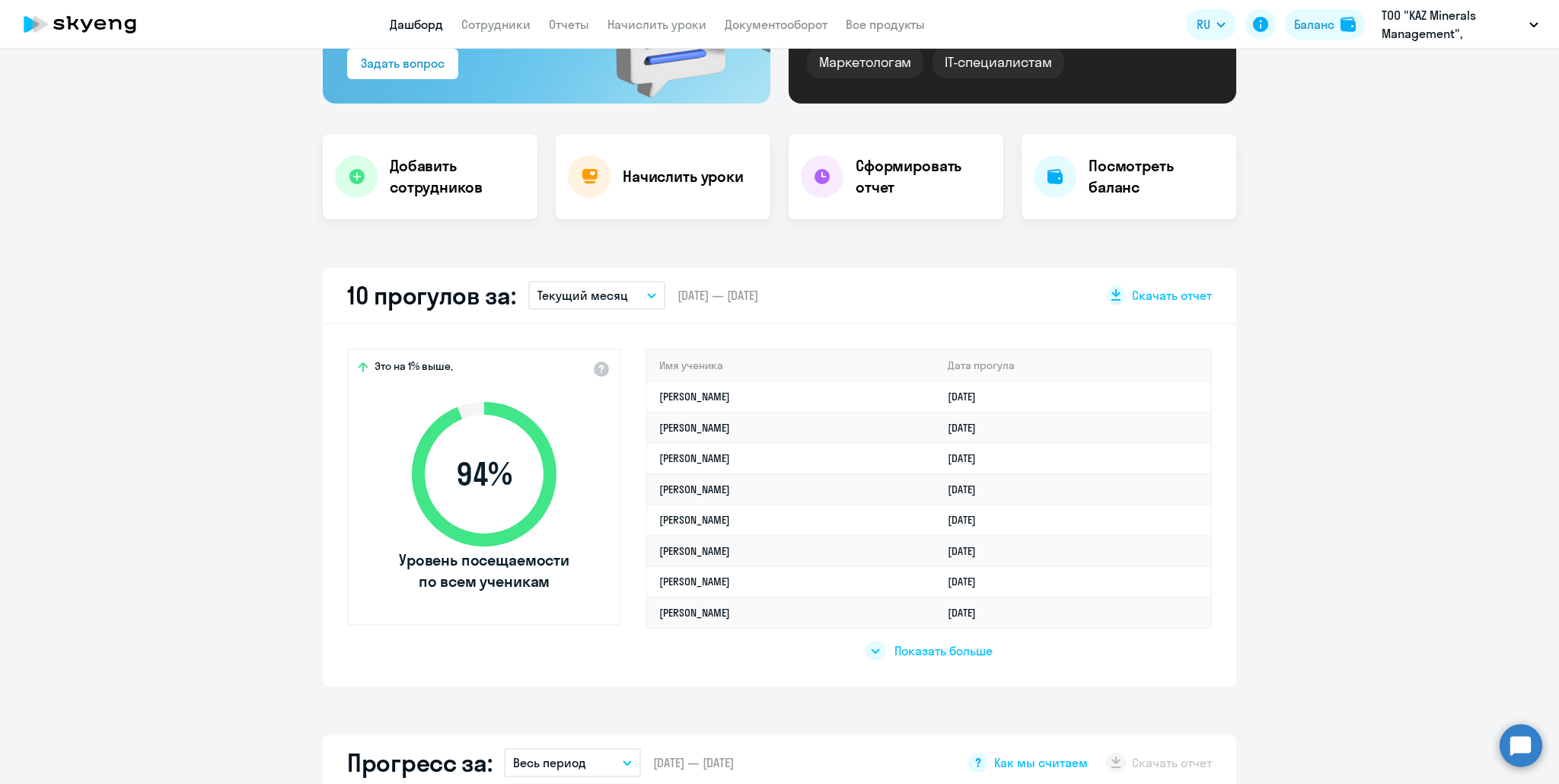
select select "30"
click at [604, 303] on p "Текущий месяц" at bounding box center [582, 296] width 91 height 19
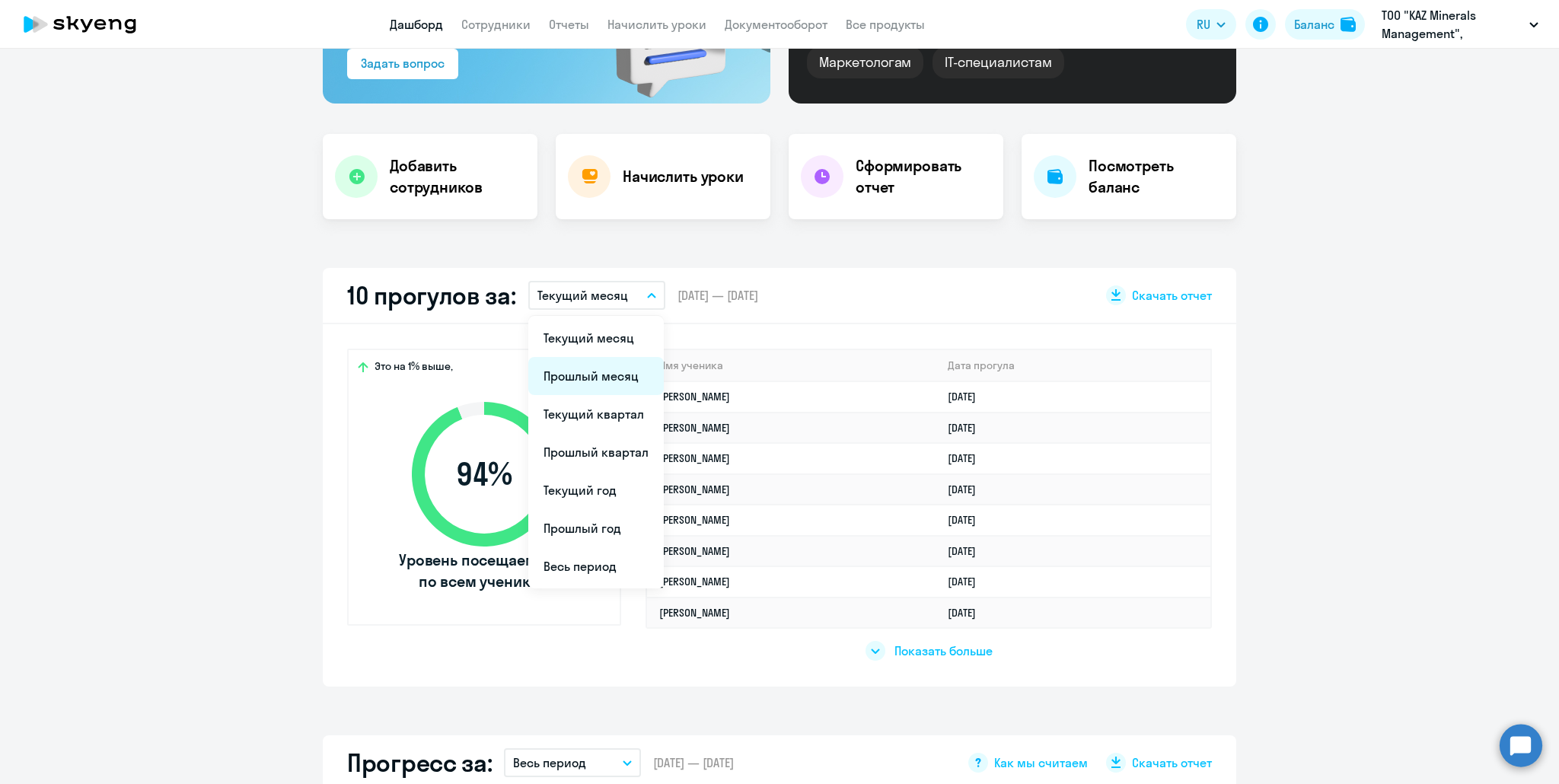
click at [612, 376] on li "Прошлый месяц" at bounding box center [596, 375] width 136 height 38
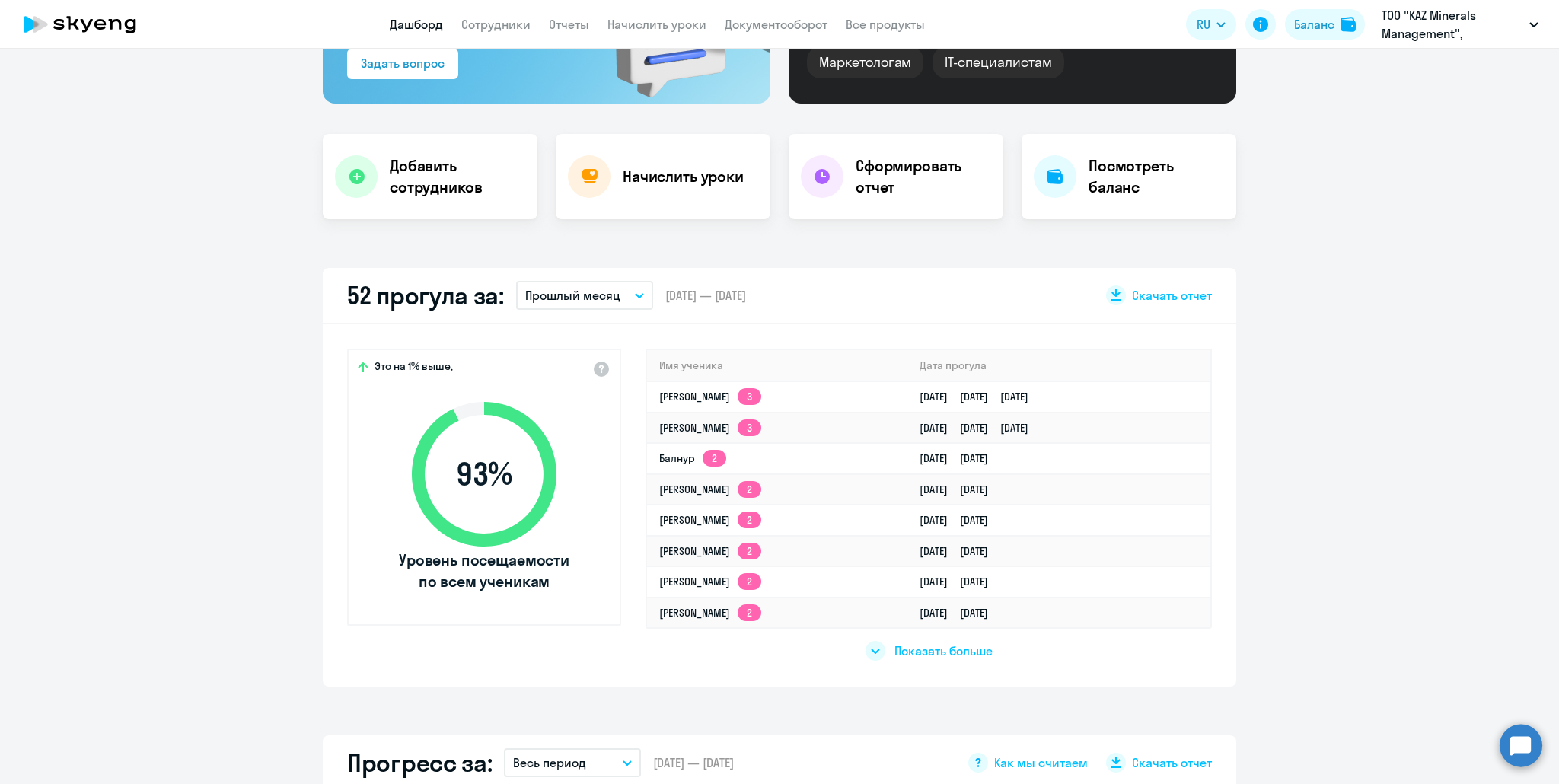
click at [589, 292] on p "Прошлый месяц" at bounding box center [572, 296] width 95 height 19
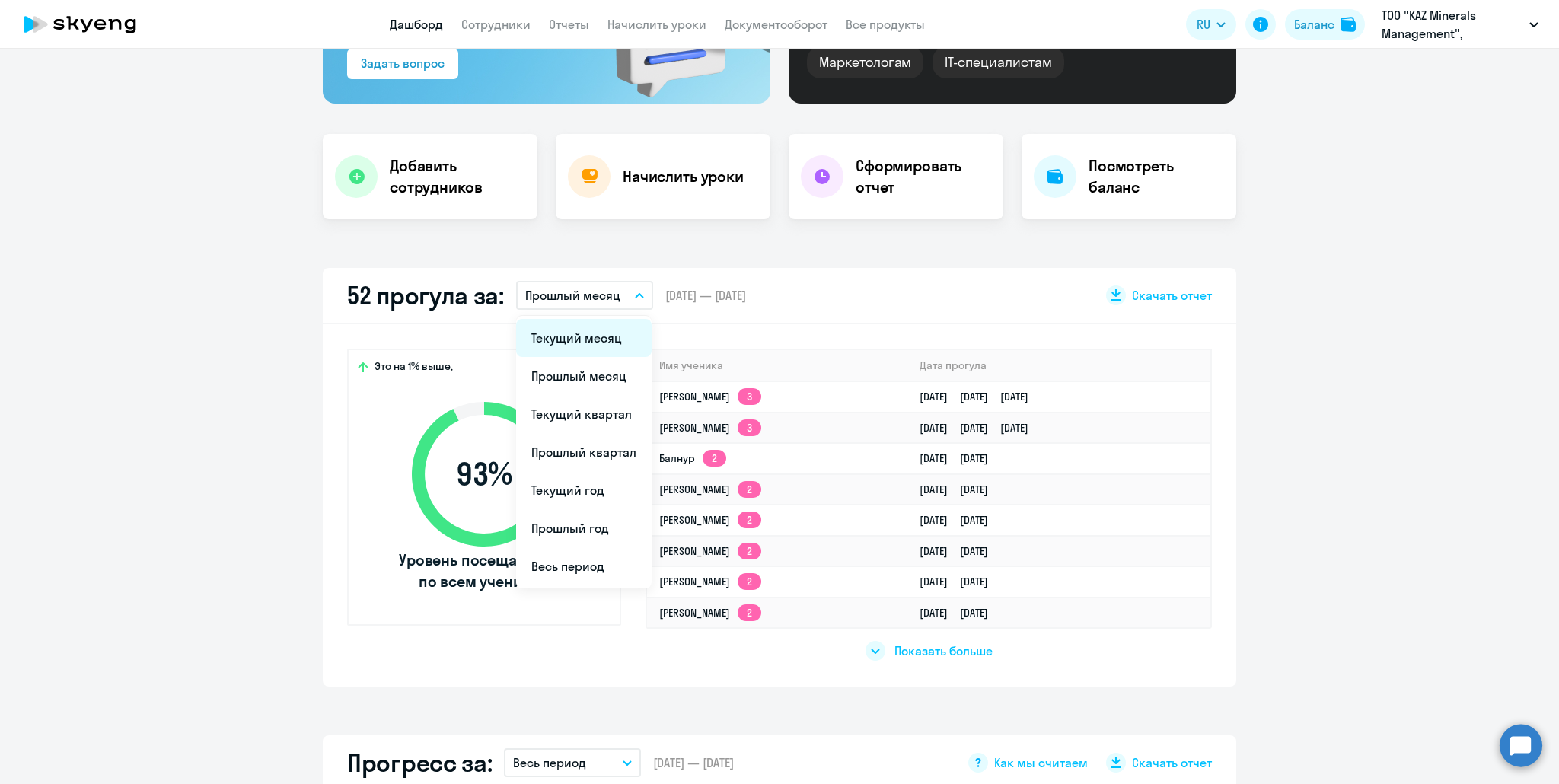
click at [580, 331] on li "Текущий месяц" at bounding box center [584, 337] width 136 height 38
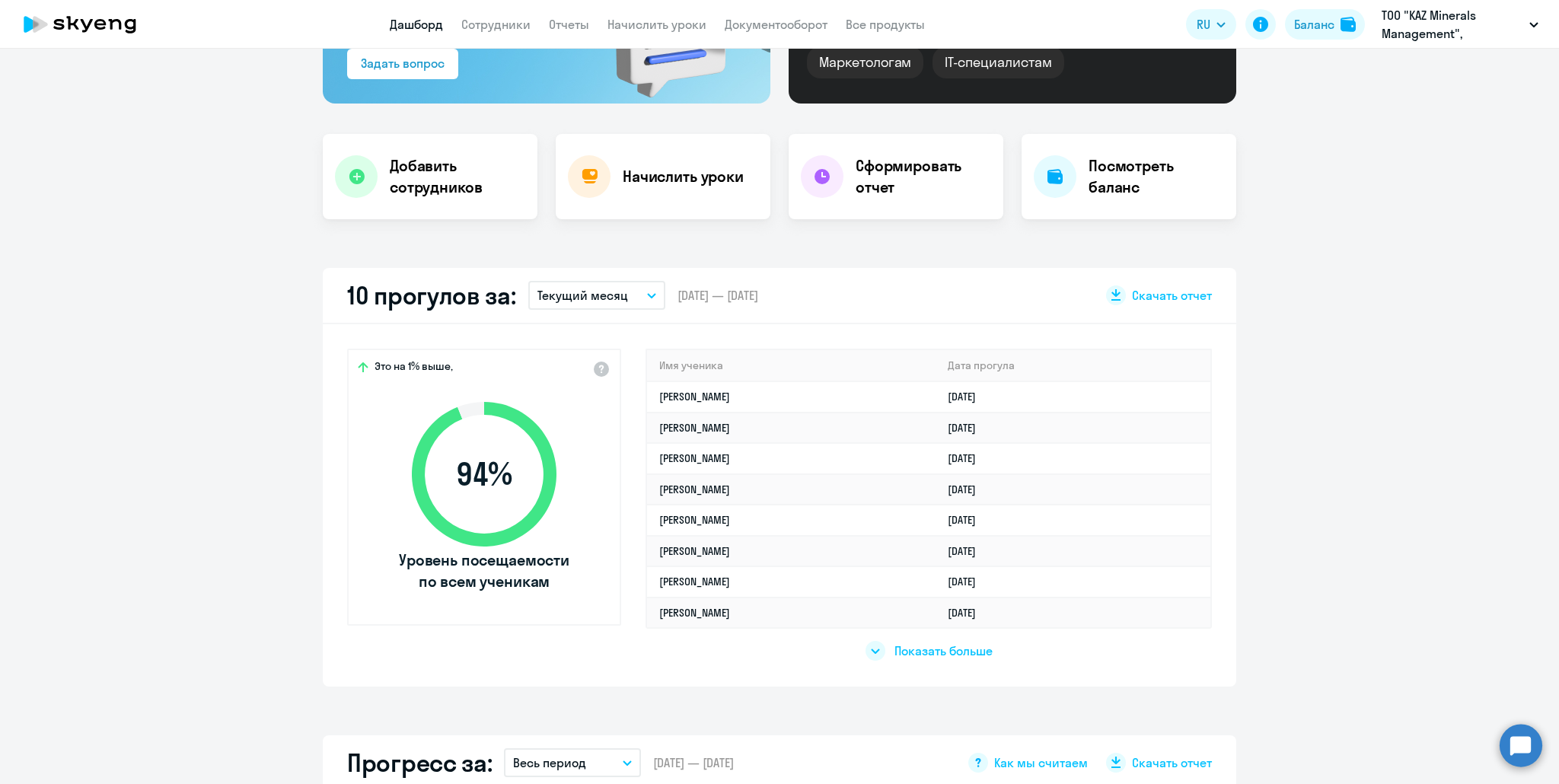
click at [418, 24] on link "Дашборд" at bounding box center [416, 25] width 53 height 15
